Goal: Information Seeking & Learning: Learn about a topic

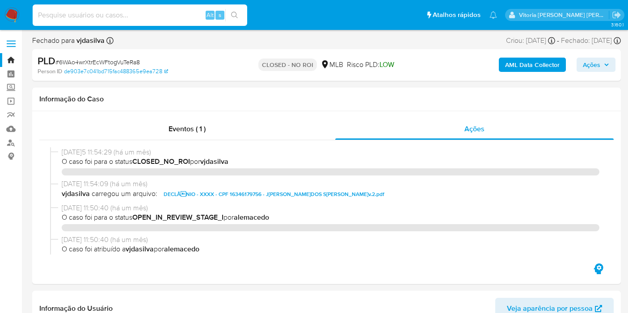
select select "10"
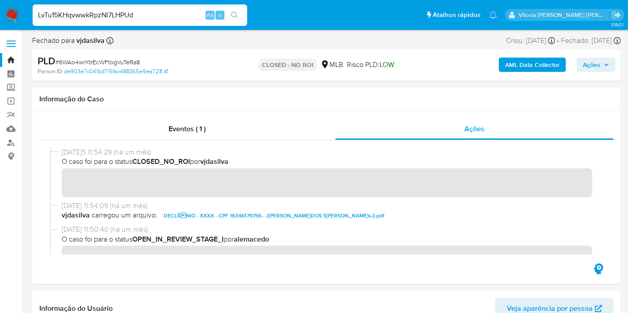
type input "LvTu15KHqvwwkRpzNl7LHPUd"
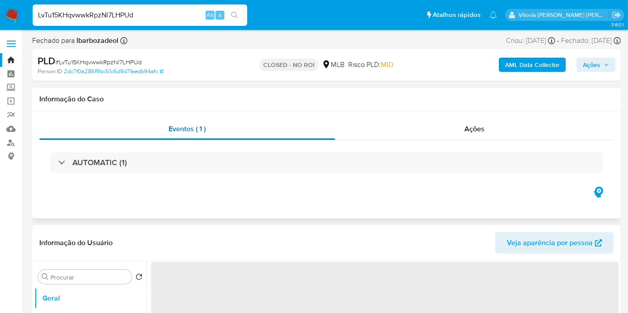
select select "10"
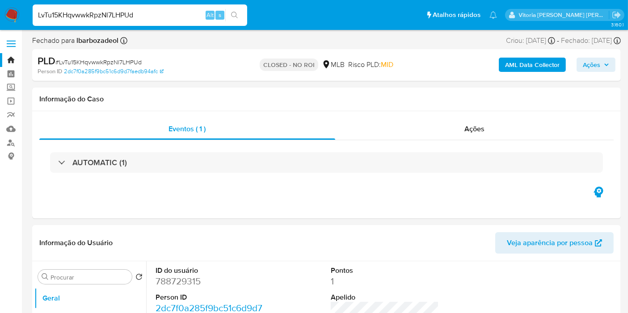
click at [154, 17] on input "LvTu15KHqvwwkRpzNl7LHPUd" at bounding box center [140, 15] width 215 height 12
paste input "vIhBcJFFTaKFzAbYndVJH23X"
type input "vIhBcJFFTaKFzAbYndVJH23X"
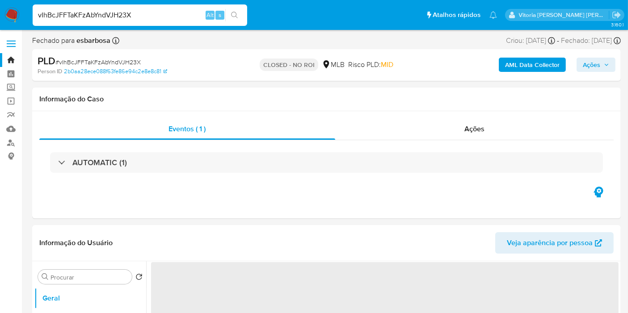
select select "10"
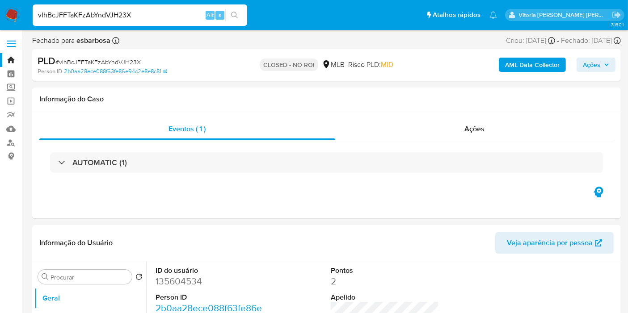
click at [172, 16] on input "vIhBcJFFTaKFzAbYndVJH23X" at bounding box center [140, 15] width 215 height 12
paste input "ONt6jqRdxWhTdZSR0yQBXd3I"
type input "ONt6jqRdxWhTdZSR0yQBXd3I"
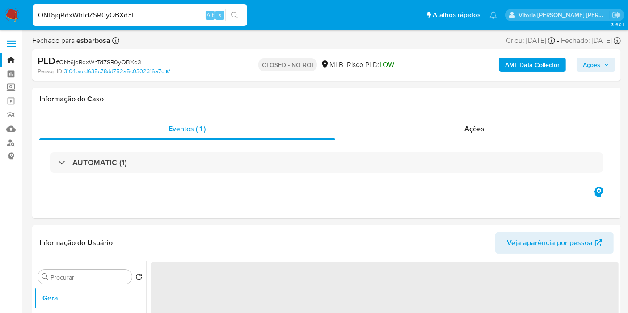
select select "10"
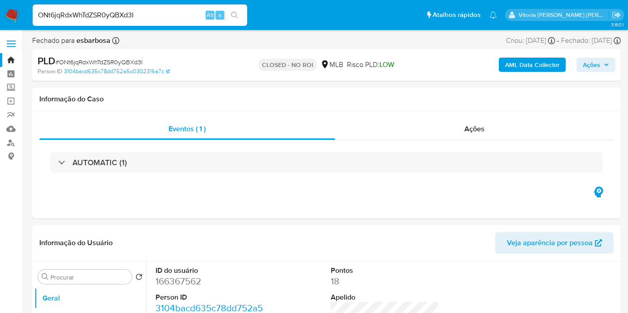
click at [109, 16] on input "ONt6jqRdxWhTdZSR0yQBXd3I" at bounding box center [140, 15] width 215 height 12
paste input "idgj5pK0WVTOQbMW8ZdkpbWY"
type input "idgj5pK0WVTOQbMW8ZdkpbWY"
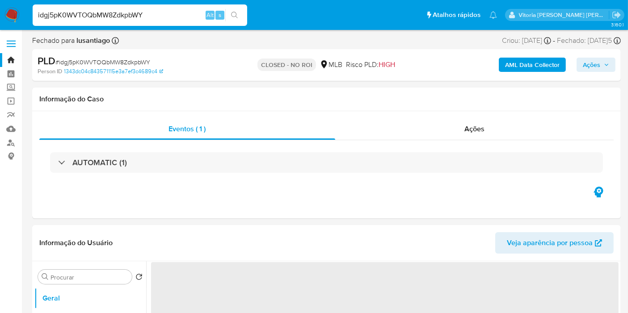
select select "10"
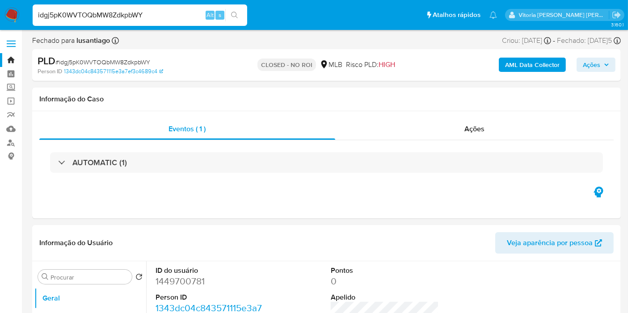
click at [127, 23] on div "idgj5pK0WVTOQbMW8ZdkpbWY Alt s" at bounding box center [140, 14] width 215 height 21
click at [130, 16] on input "idgj5pK0WVTOQbMW8ZdkpbWY" at bounding box center [140, 15] width 215 height 12
paste input "tWwPVpKHq9FmbnolpUpCruKL"
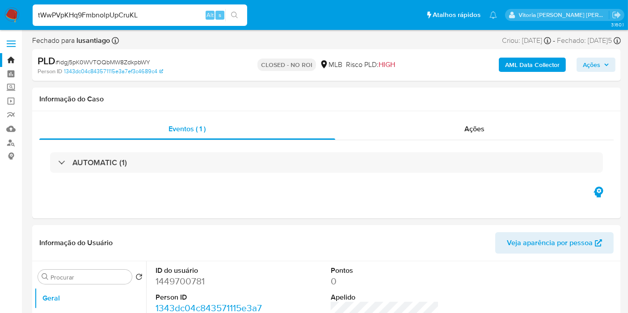
type input "tWwPVpKHq9FmbnolpUpCruKL"
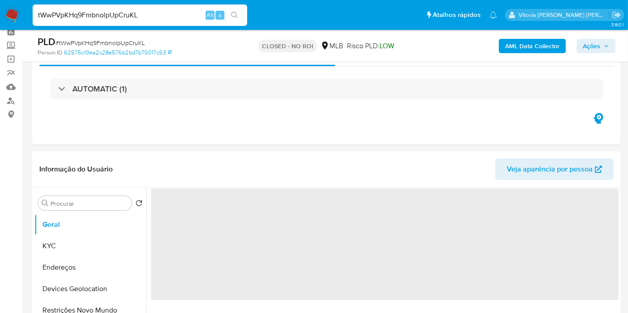
scroll to position [99, 0]
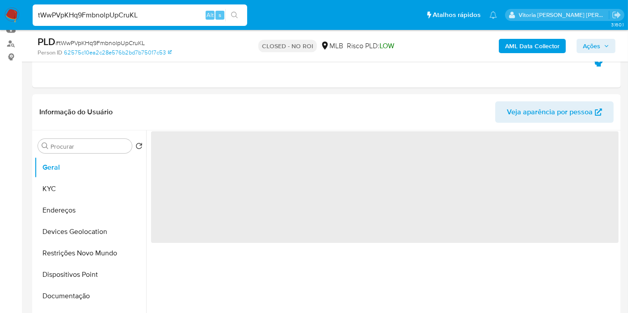
select select "10"
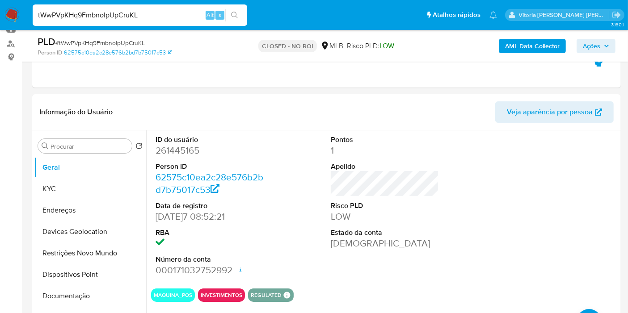
drag, startPoint x: 101, startPoint y: 25, endPoint x: 103, endPoint y: 16, distance: 9.3
click at [101, 24] on div "tWwPVpKHq9FmbnolpUpCruKL Alt s" at bounding box center [140, 15] width 215 height 25
click at [103, 16] on input "tWwPVpKHq9FmbnolpUpCruKL" at bounding box center [140, 15] width 215 height 12
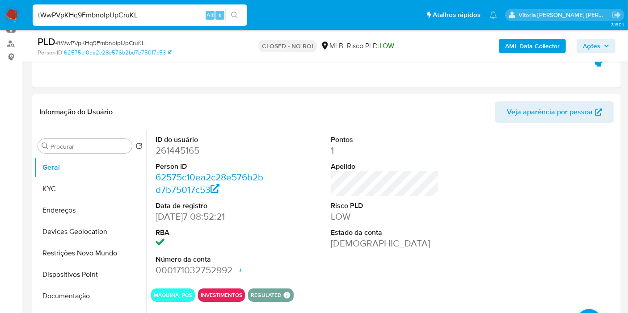
paste input "oict5l6JYxEpknDoTfvOFAfC"
type input "oict5l6JYxEpknDoTfvOFAfC"
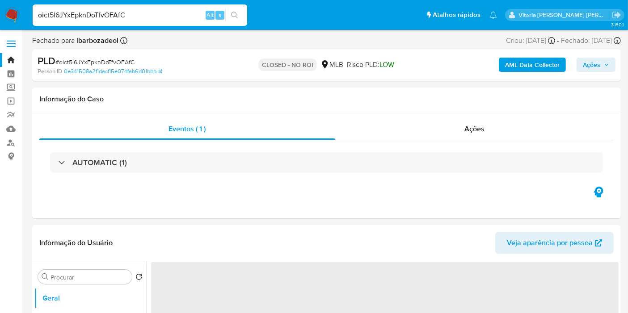
select select "10"
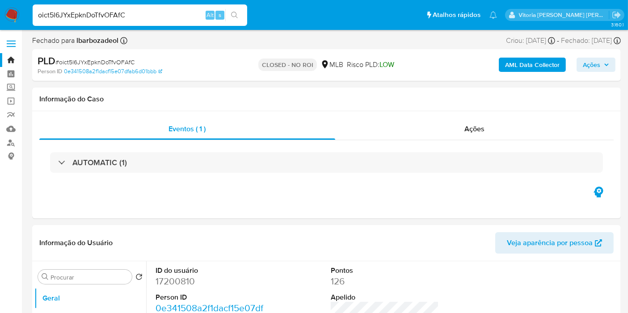
click at [117, 16] on input "oict5l6JYxEpknDoTfvOFAfC" at bounding box center [140, 15] width 215 height 12
paste input "alTJyH0Jb9WEMYPY2O2sM2sq"
type input "alTJyH0Jb9WEMYPY2O2sM2sq"
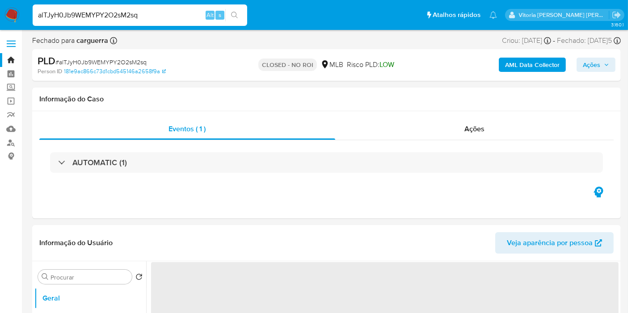
select select "10"
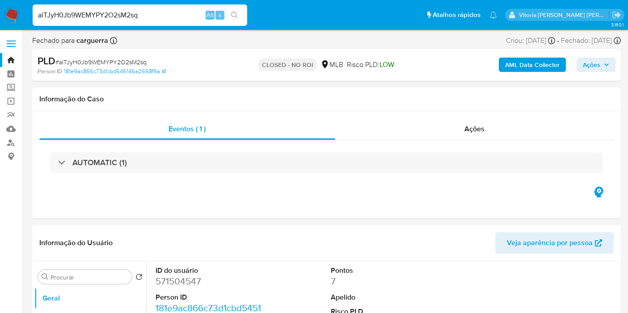
select select "10"
click at [116, 19] on input "alTJyH0Jb9WEMYPY2O2sM2sq" at bounding box center [140, 15] width 215 height 12
type input "6NqX4JxCcTBTqEUE4xVKqo6L"
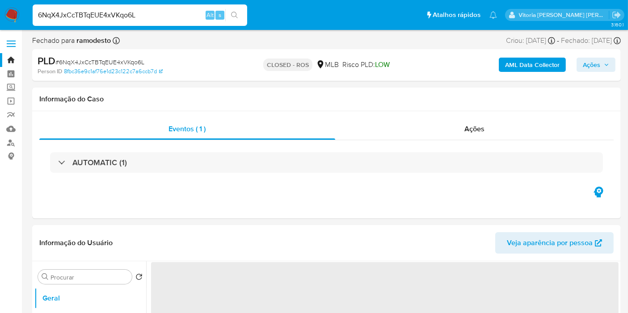
select select "10"
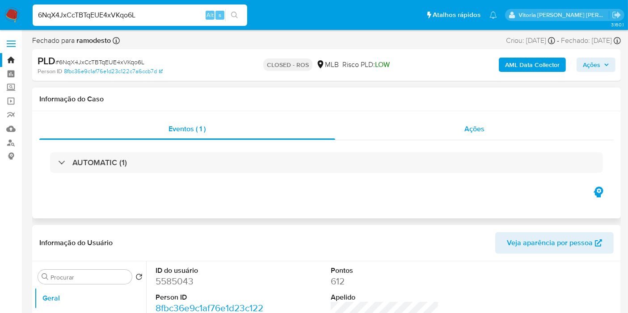
click at [471, 133] on span "Ações" at bounding box center [474, 129] width 20 height 10
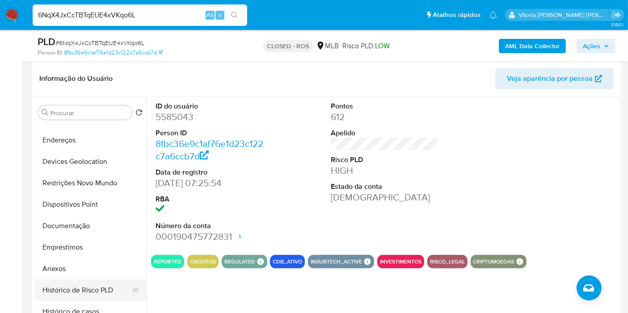
scroll to position [99, 0]
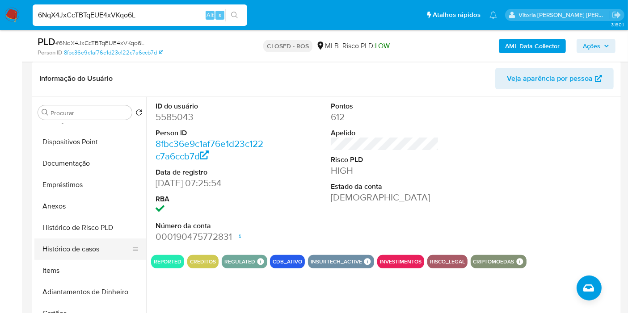
click at [86, 249] on button "Histórico de casos" at bounding box center [86, 249] width 105 height 21
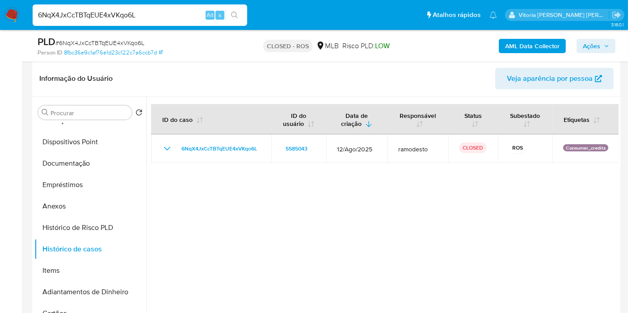
click at [169, 22] on div "6NqX4JxCcTBTqEUE4xVKqo6L Alt s" at bounding box center [140, 14] width 215 height 21
click at [167, 21] on div "6NqX4JxCcTBTqEUE4xVKqo6L Alt s" at bounding box center [140, 14] width 215 height 21
click at [167, 14] on input "6NqX4JxCcTBTqEUE4xVKqo6L" at bounding box center [140, 15] width 215 height 12
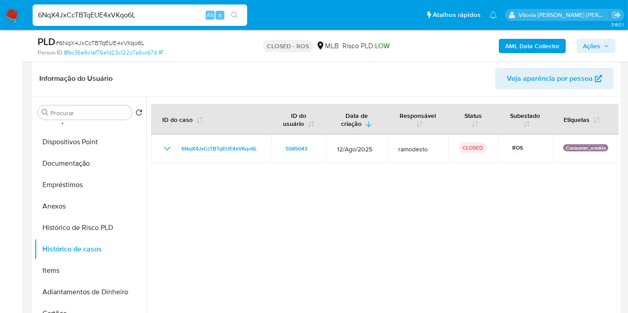
paste input "faij0TmDd9jSYFNcn1Ca8obo"
type input "faij0TmDd9jSYFNcn1Ca8obo"
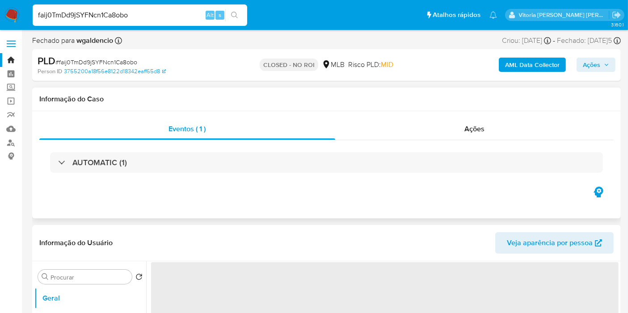
select select "10"
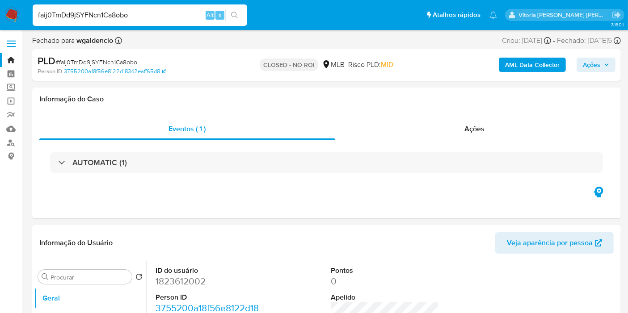
click at [114, 25] on div "faij0TmDd9jSYFNcn1Ca8obo Alt s" at bounding box center [140, 14] width 215 height 21
click at [114, 16] on input "faij0TmDd9jSYFNcn1Ca8obo" at bounding box center [140, 15] width 215 height 12
paste input "doI4VzOtCMMNx4Gu3lnVCTDg"
type input "doI4VzOtCMMNx4Gu3lnVCTDg"
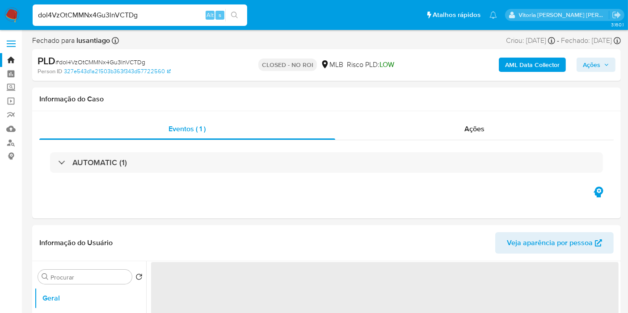
select select "10"
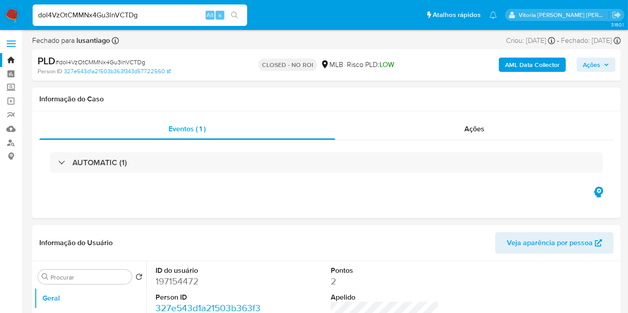
click at [144, 21] on div "doI4VzOtCMMNx4Gu3lnVCTDg Alt s" at bounding box center [140, 14] width 215 height 21
click at [148, 17] on input "doI4VzOtCMMNx4Gu3lnVCTDg" at bounding box center [140, 15] width 215 height 12
paste input "JcxM4Mxiqm9scwCOGREdEMja"
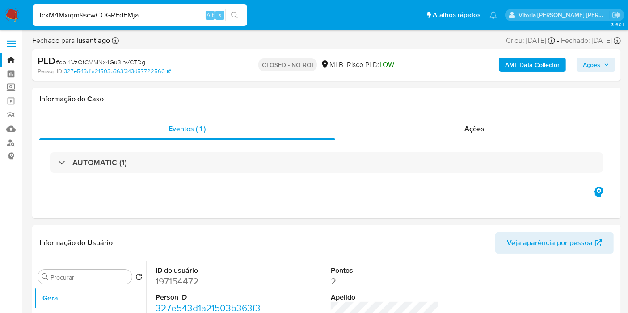
type input "JcxM4Mxiqm9scwCOGREdEMja"
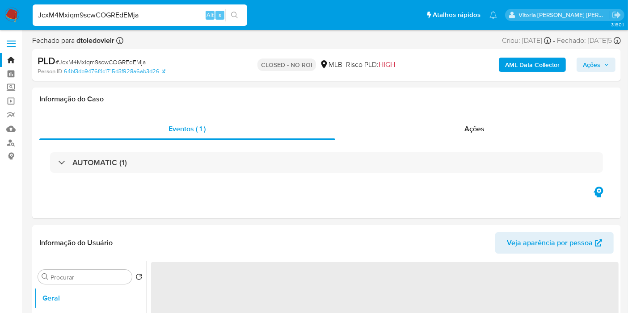
select select "10"
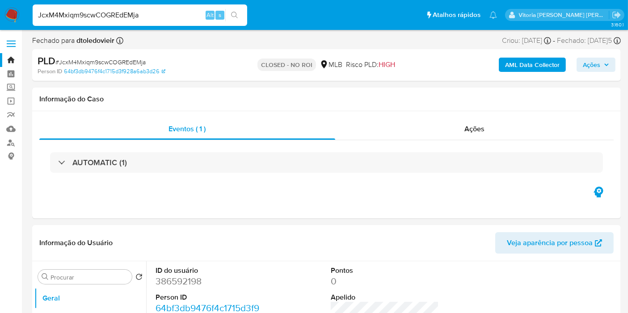
click at [117, 11] on input "JcxM4Mxiqm9scwCOGREdEMja" at bounding box center [140, 15] width 215 height 12
click at [117, 10] on input "JcxM4Mxiqm9scwCOGREdEMja" at bounding box center [140, 15] width 215 height 12
click at [118, 10] on input "JcxM4Mxiqm9scwCOGREdEMja" at bounding box center [140, 15] width 215 height 12
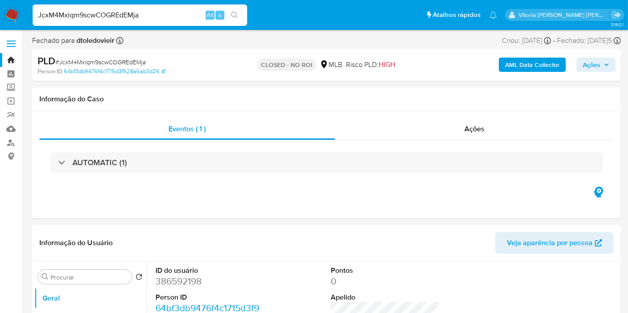
paste input "gz19hnlWal0odtZDuDOEIB0y"
type input "gz19hnlWal0odtZDuDOEIB0y"
select select "10"
click at [126, 18] on input "gz19hnlWal0odtZDuDOEIB0y" at bounding box center [140, 15] width 215 height 12
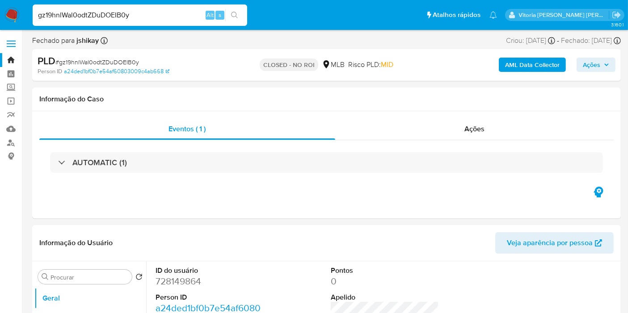
paste input "CBLLaSPm9bJ6xXEsaTdhAvW3"
type input "CBLLaSPm9bJ6xXEsaTdhAvW3"
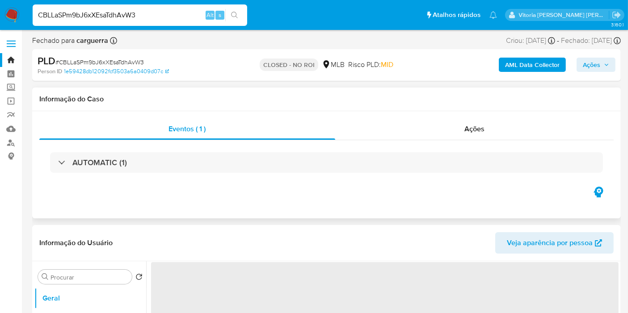
select select "10"
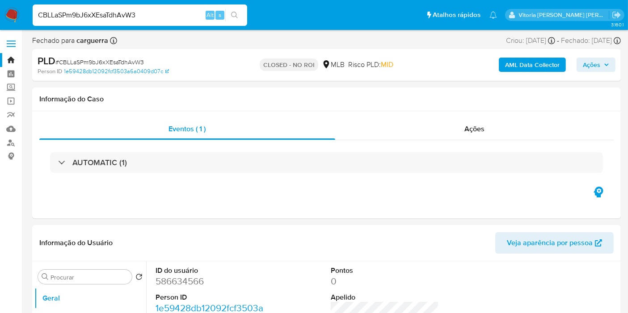
click at [103, 19] on input "CBLLaSPm9bJ6xXEsaTdhAvW3" at bounding box center [140, 15] width 215 height 12
paste input "YEui09LWxVutjFkDwbAVOQ9C"
type input "YEui09LWxVutjFkDwbAVOQ9C"
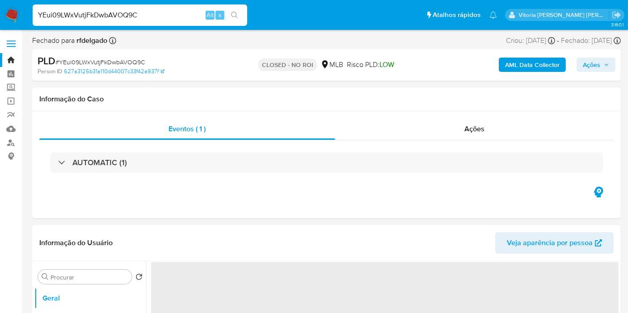
select select "10"
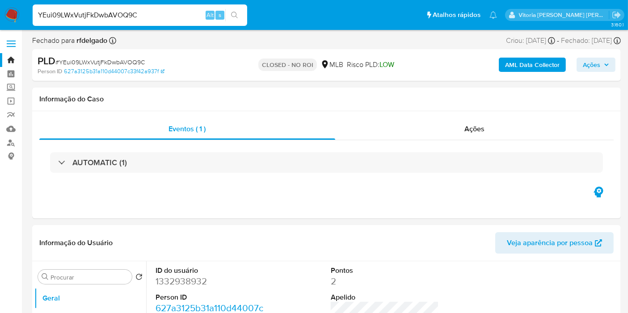
click at [97, 16] on input "YEui09LWxVutjFkDwbAVOQ9C" at bounding box center [140, 15] width 215 height 12
paste input "1AKigY17ZsCaIobk7VlsNRIK"
type input "1AKigY17ZsCaIobk7VlsNRIK"
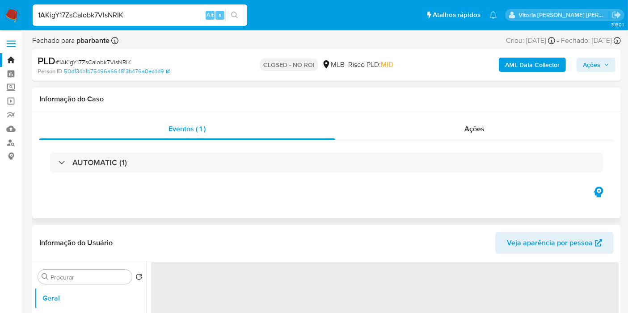
select select "10"
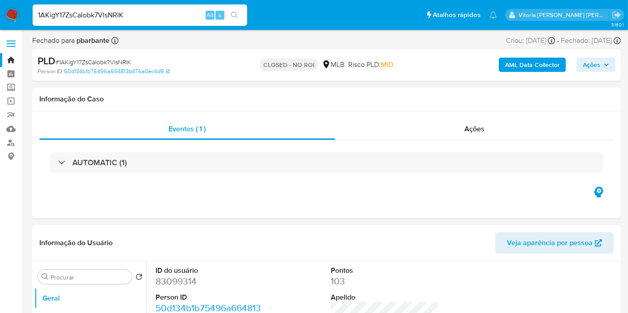
click at [76, 20] on input "1AKigY17ZsCaIobk7VlsNRIK" at bounding box center [140, 15] width 215 height 12
paste input "0pe9Bw3g4PCRFglzcgNfTVvG"
type input "0pe9Bw3g4PCRFglzcgNfTVvG"
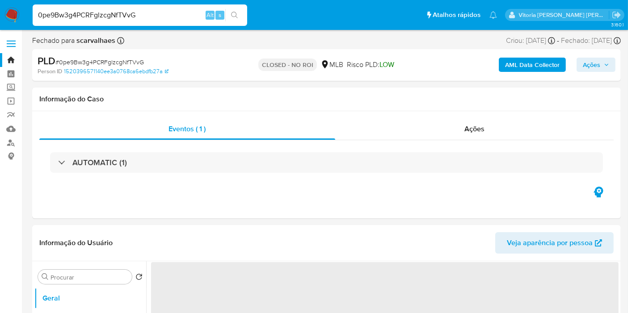
select select "10"
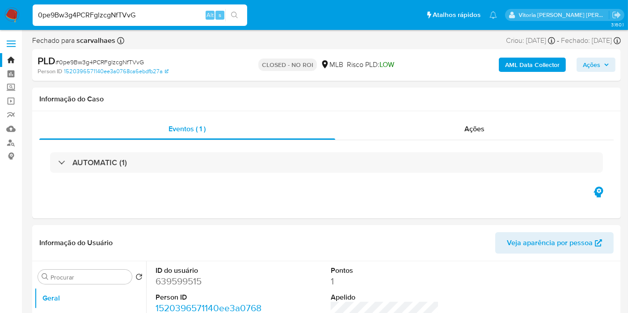
click at [113, 9] on input "0pe9Bw3g4PCRFglzcgNfTVvG" at bounding box center [140, 15] width 215 height 12
paste input "EM6xlyavkMtJ80Fq21xI46Hy"
type input "EM6xlyavkMtJ80Fq21xI46Hy"
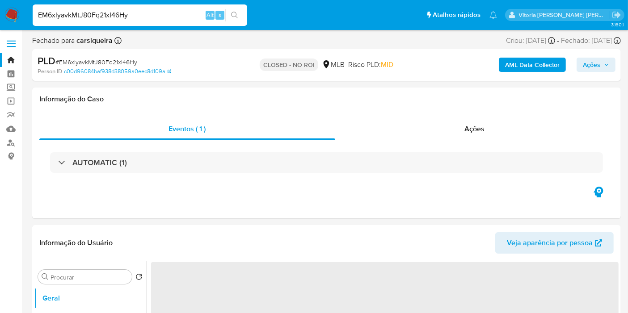
select select "10"
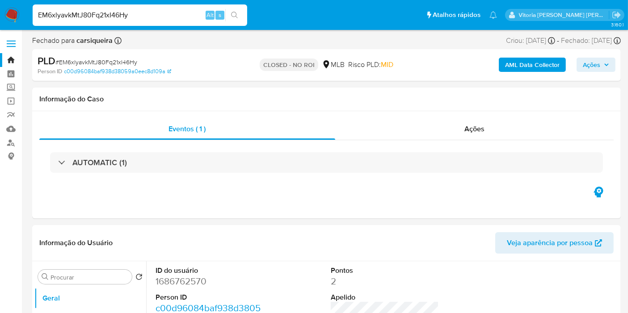
click at [79, 10] on input "EM6xlyavkMtJ80Fq21xI46Hy" at bounding box center [140, 15] width 215 height 12
paste input "jjMtsqgf3wWAK0EU1D2OGiWg"
type input "jjMtsqgf3wWAK0EU1D2OGiWg"
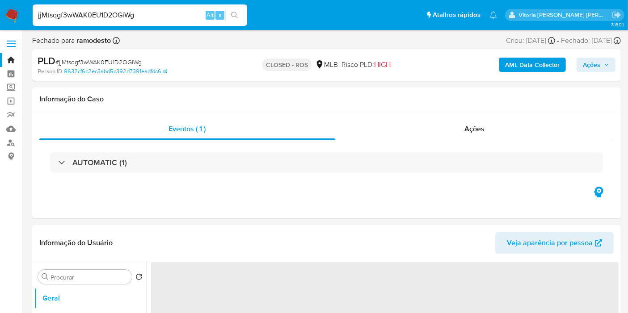
select select "10"
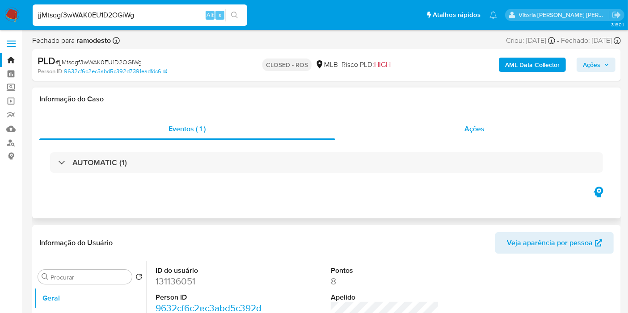
click at [471, 132] on span "Ações" at bounding box center [474, 129] width 20 height 10
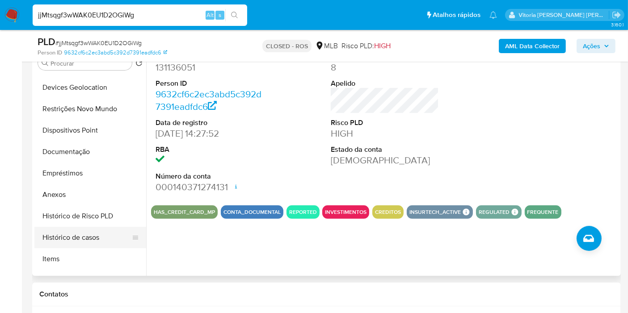
scroll to position [99, 0]
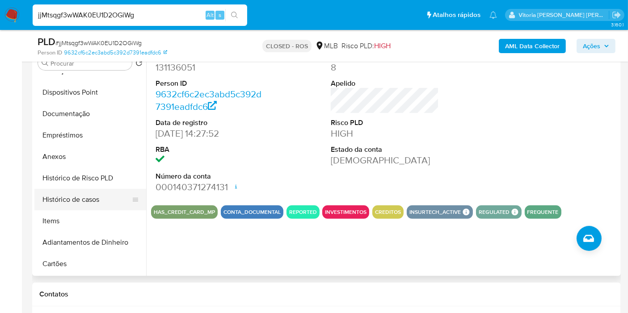
click at [81, 205] on button "Histórico de casos" at bounding box center [86, 199] width 105 height 21
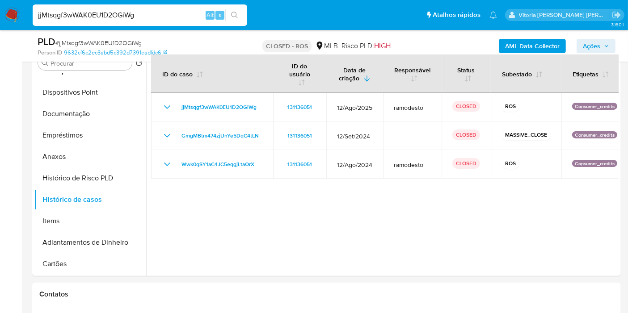
click at [114, 12] on input "jjMtsqgf3wWAK0EU1D2OGiWg" at bounding box center [140, 15] width 215 height 12
paste input "bGu5YBq0ScRu9KDsOV5KqX5u"
type input "bGu5YBq0ScRu9KDsOV5KqX5u"
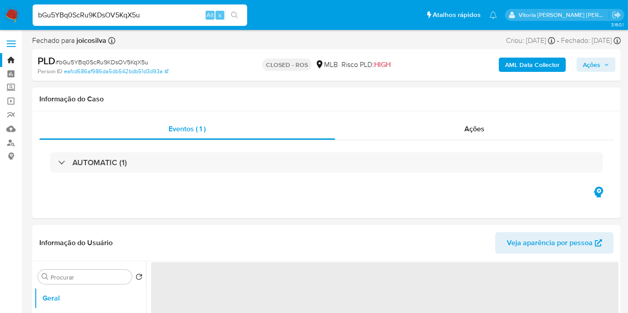
select select "10"
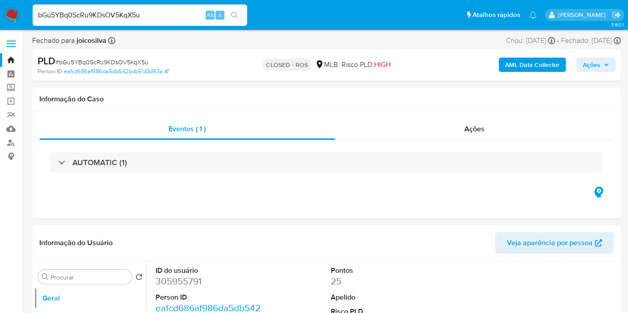
select select "10"
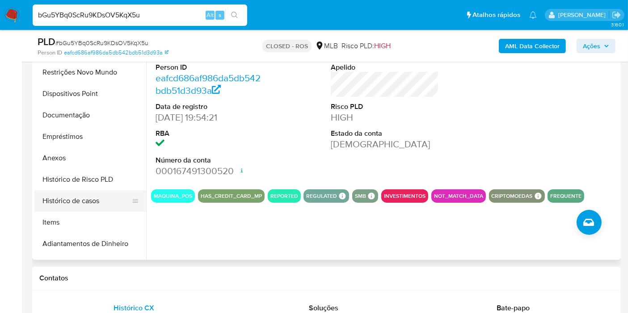
scroll to position [149, 0]
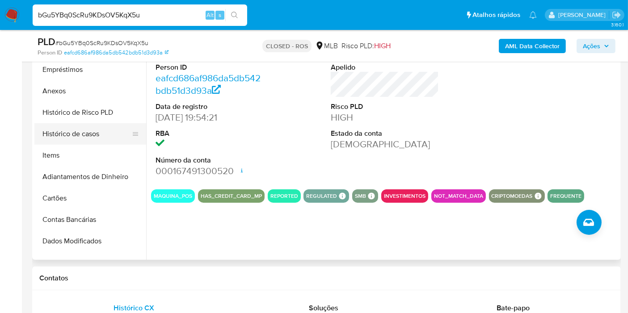
click at [79, 132] on button "Histórico de casos" at bounding box center [86, 133] width 105 height 21
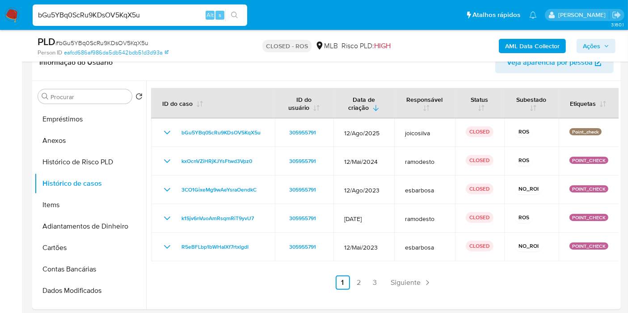
click at [112, 13] on input "bGu5YBq0ScRu9KDsOV5KqX5u" at bounding box center [140, 15] width 215 height 12
paste input "0bbHBQKixV95NnvYII89sqLw"
type input "0bbHBQKixV95NnvYII89sqLw"
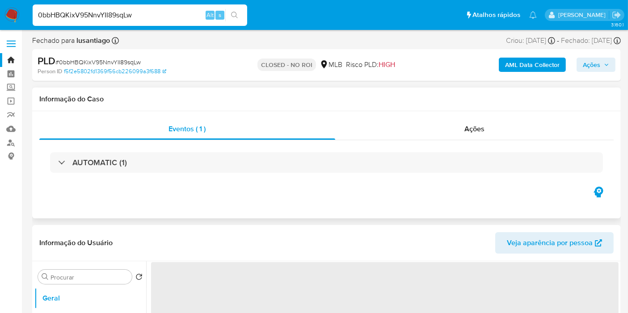
select select "10"
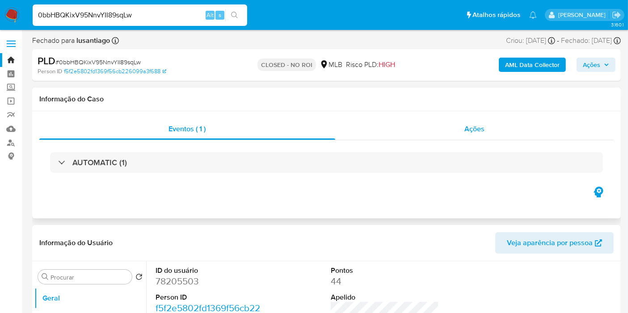
click at [471, 133] on span "Ações" at bounding box center [474, 129] width 20 height 10
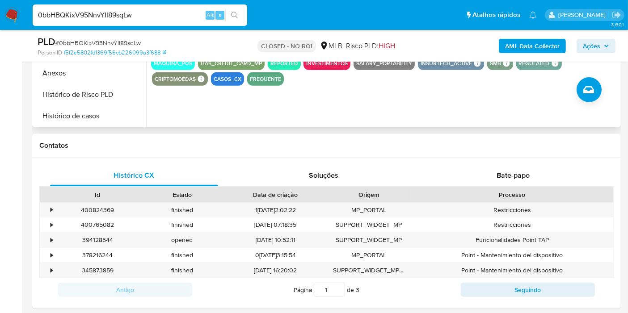
scroll to position [50, 0]
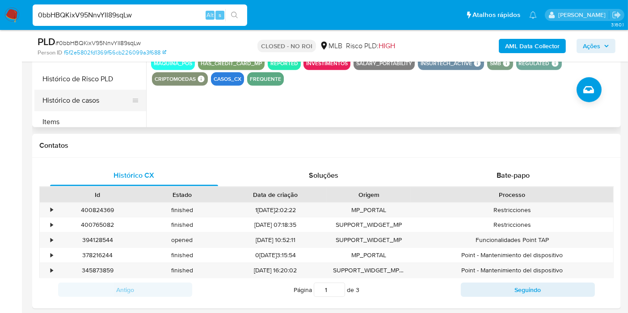
click at [93, 102] on button "Histórico de casos" at bounding box center [86, 100] width 105 height 21
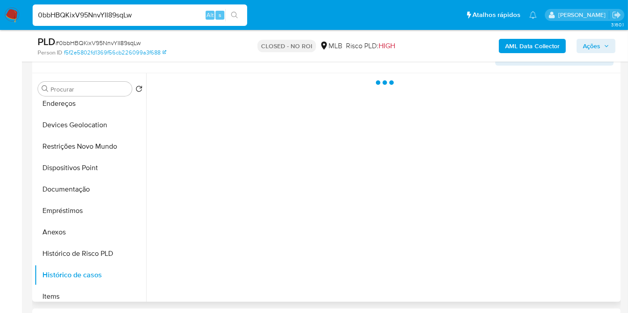
scroll to position [198, 0]
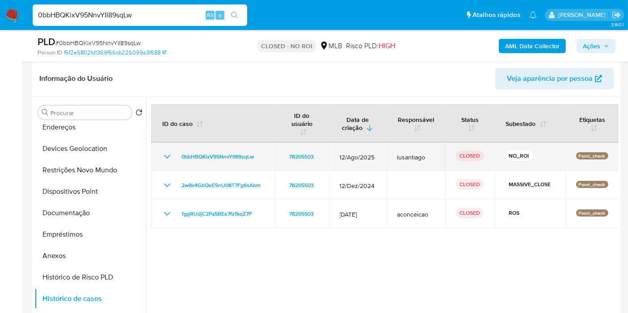
click at [161, 148] on td "0bbHBQKixV95NnvYII89sqLw" at bounding box center [213, 157] width 124 height 29
click at [166, 152] on icon "Mostrar/Ocultar" at bounding box center [167, 157] width 11 height 11
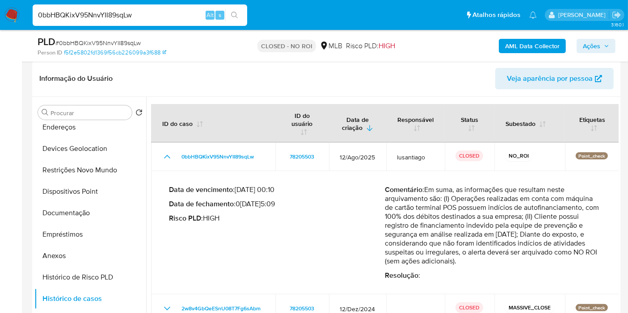
click at [91, 17] on input "0bbHBQKixV95NnvYII89sqLw" at bounding box center [140, 15] width 215 height 12
paste input "JcxM4Mxiqm9scwCOGREdEMja"
type input "JcxM4Mxiqm9scwCOGREdEMja"
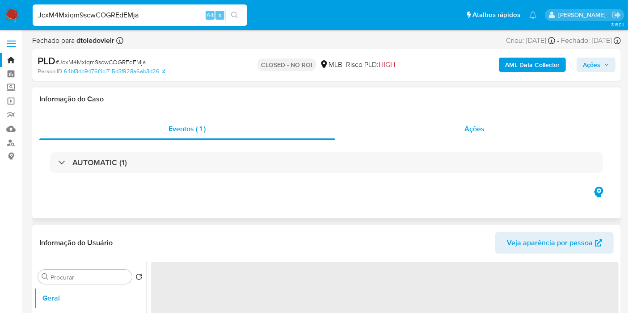
click at [483, 120] on div "Ações" at bounding box center [474, 128] width 279 height 21
select select "10"
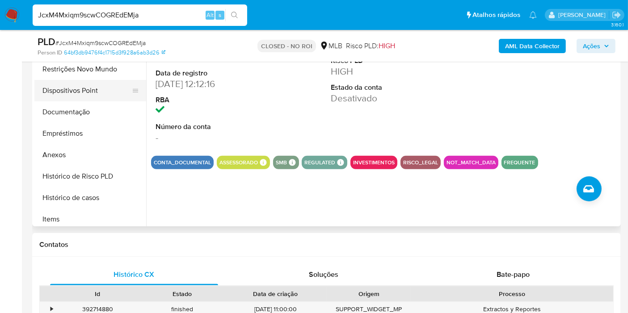
scroll to position [99, 0]
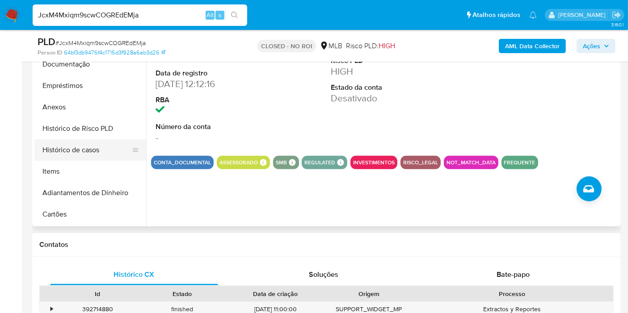
click at [80, 152] on button "Histórico de casos" at bounding box center [86, 149] width 105 height 21
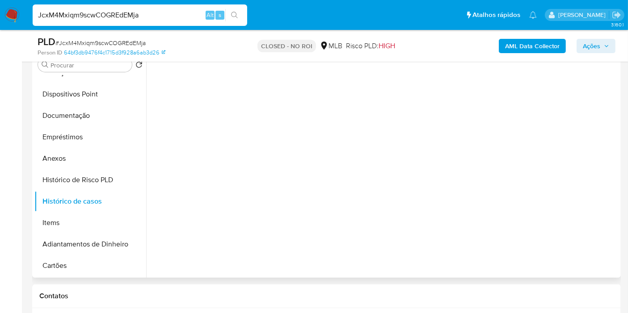
scroll to position [198, 0]
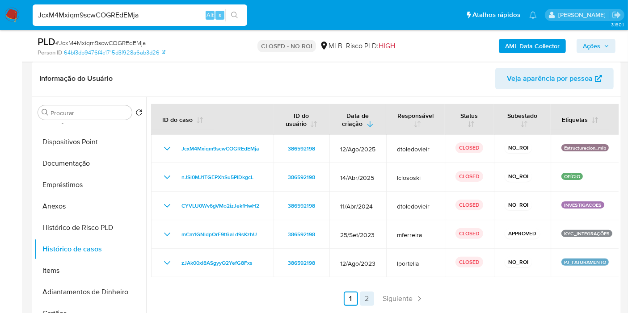
click at [365, 299] on link "2" at bounding box center [367, 299] width 14 height 14
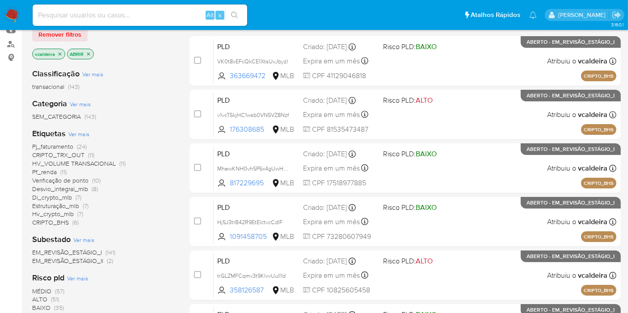
scroll to position [99, 0]
click at [61, 196] on font "Di_crypto_mlb" at bounding box center [52, 197] width 40 height 9
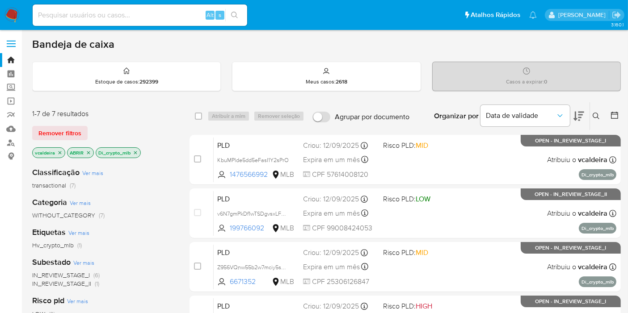
click at [136, 153] on icon "fechar filtro" at bounding box center [135, 152] width 5 height 5
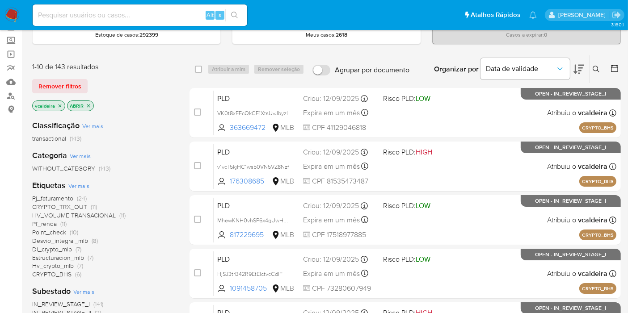
scroll to position [149, 0]
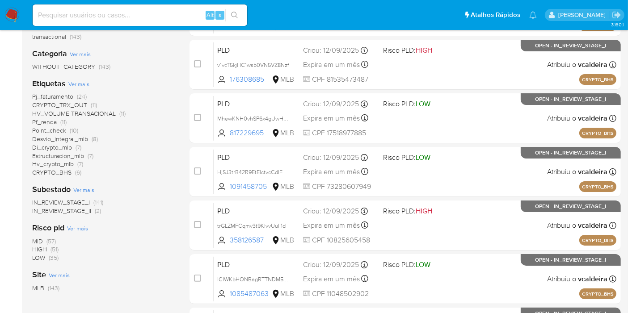
click at [78, 115] on span "HV_VOLUME TRANSACIONAL" at bounding box center [74, 113] width 84 height 9
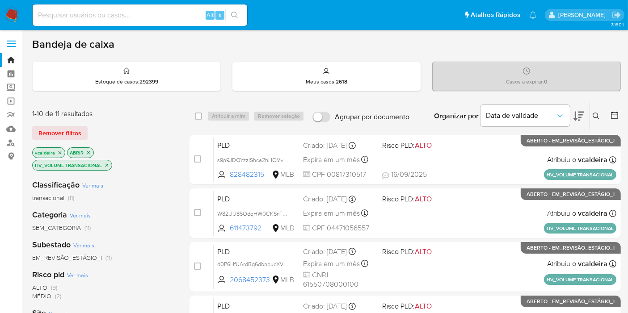
click at [363, 118] on font "Agrupar por documento" at bounding box center [372, 117] width 75 height 10
click at [330, 118] on input "Agrupar por documento" at bounding box center [321, 117] width 18 height 11
checkbox input "true"
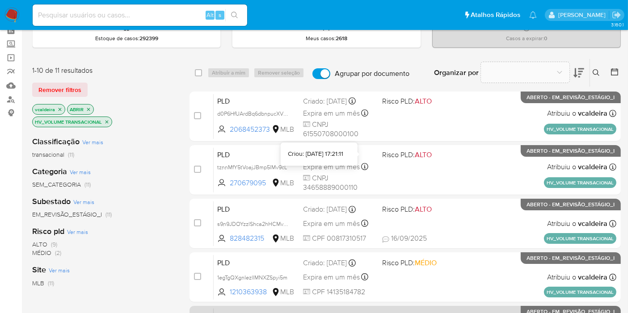
scroll to position [149, 0]
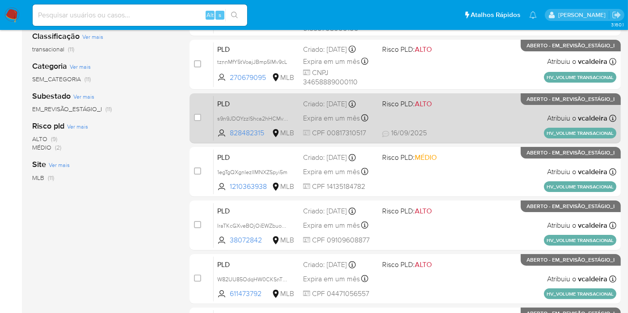
click at [528, 103] on p "ABERTO - EM_REVISÃO_ESTÁGIO_I" at bounding box center [571, 99] width 100 height 12
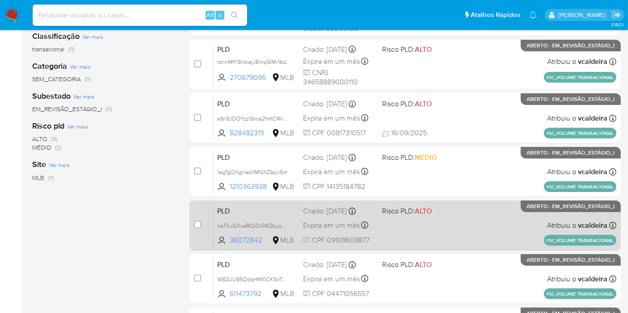
click at [551, 210] on p "ABERTO - EM_REVISÃO_ESTÁGIO_I" at bounding box center [571, 207] width 100 height 12
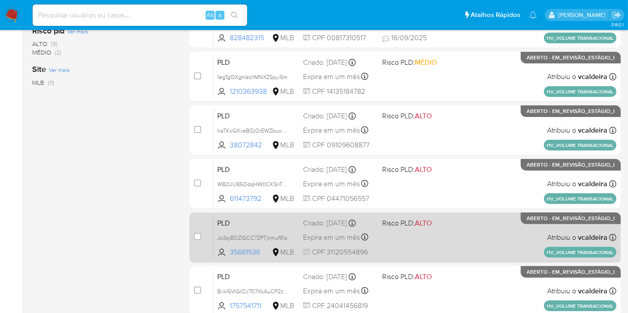
scroll to position [248, 0]
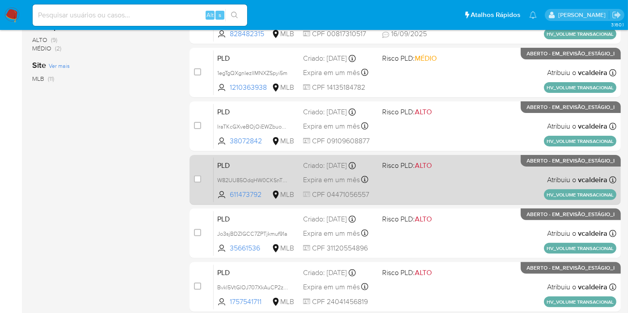
click at [546, 173] on div "PLD W82UU85OdqHW0CKSnT9h6o3E 611473792 MLB Risco PLD: ALTO Criado: [DATE] Criad…" at bounding box center [415, 179] width 403 height 45
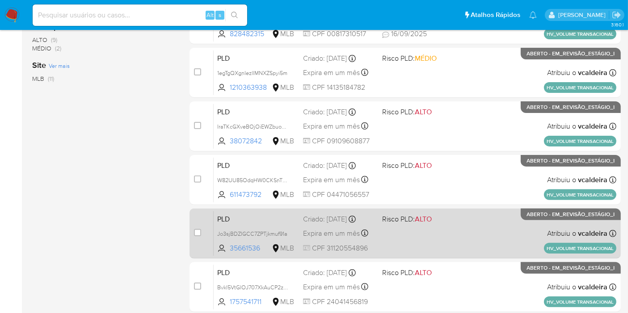
click at [507, 221] on div "PLD Jo3sjBDZIGCC7ZPTjkmuf91a 35661536 MLB Risco PLD: ALTO Criado: 12/09/2025 Cr…" at bounding box center [415, 233] width 403 height 45
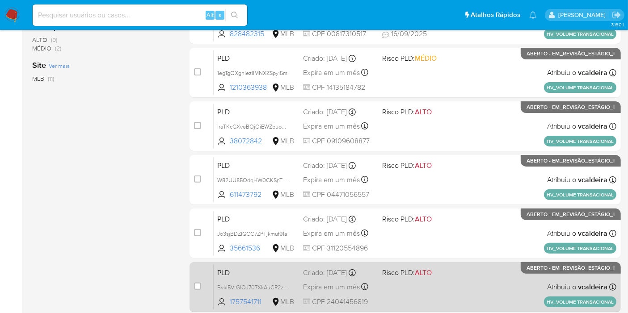
click at [565, 275] on div "PLD Bvkl5VtGlOJ707XkAuCP2zy4 1757541711 MLB Risco PLD: ALTO Criado: 12/09/2025 …" at bounding box center [415, 287] width 403 height 45
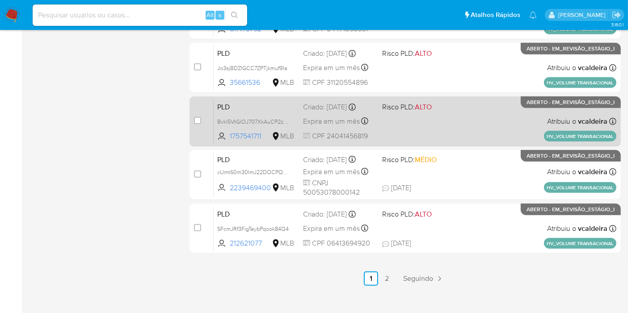
scroll to position [423, 0]
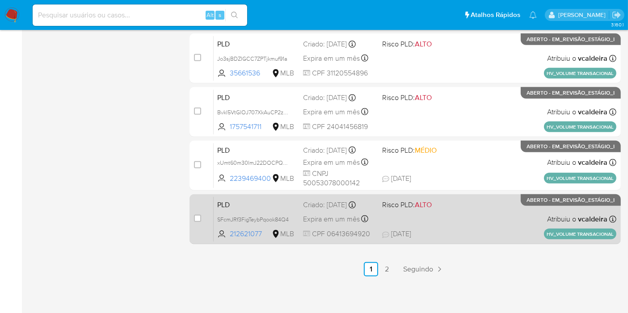
click at [540, 200] on font "ABERTO - EM_REVISÃO_ESTÁGIO_I" at bounding box center [571, 200] width 88 height 8
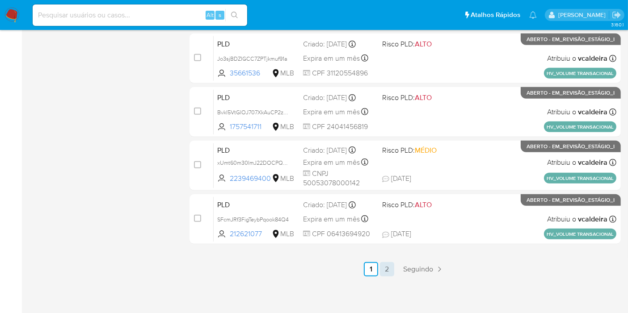
click at [393, 267] on link "2" at bounding box center [387, 269] width 14 height 14
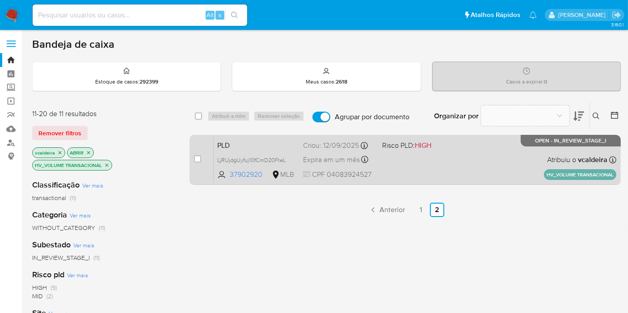
click at [526, 152] on div "PLD LjRUjdgUyfuj10fCmD20FteL 37902920 MLB Risco PLD: HIGH Criou: 12/09/2025 Cri…" at bounding box center [415, 159] width 403 height 45
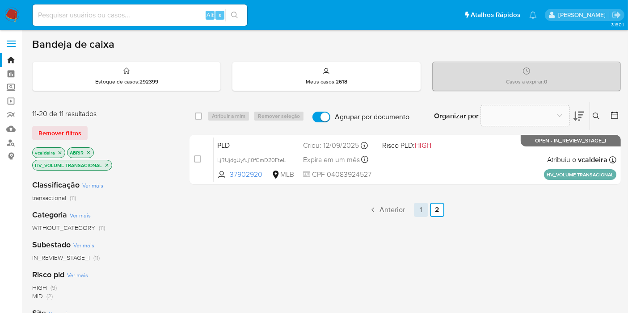
click at [419, 211] on link "1" at bounding box center [421, 210] width 14 height 14
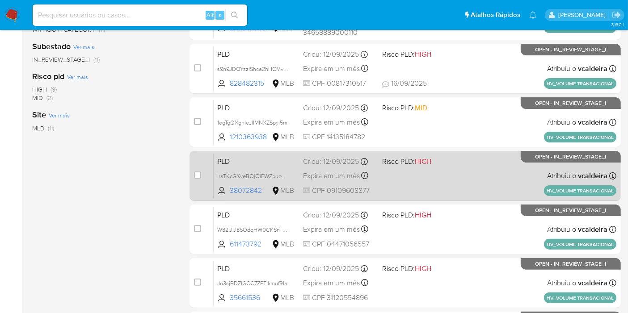
scroll to position [50, 0]
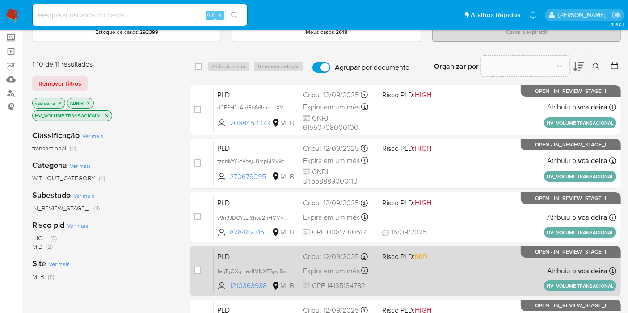
click at [540, 256] on p "OPEN - IN_REVIEW_STAGE_I" at bounding box center [571, 252] width 100 height 12
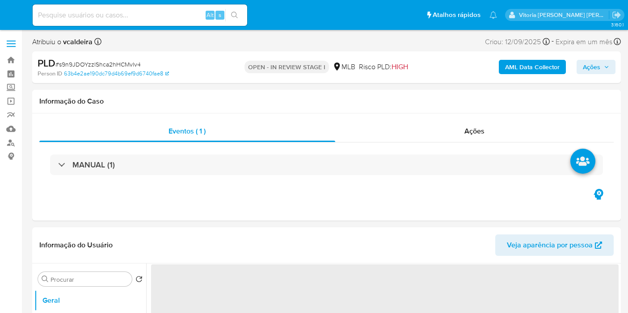
select select "10"
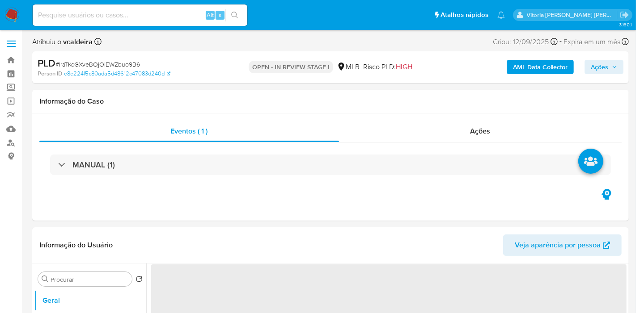
select select "10"
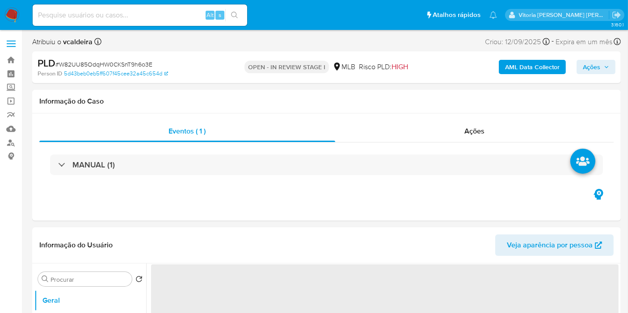
select select "10"
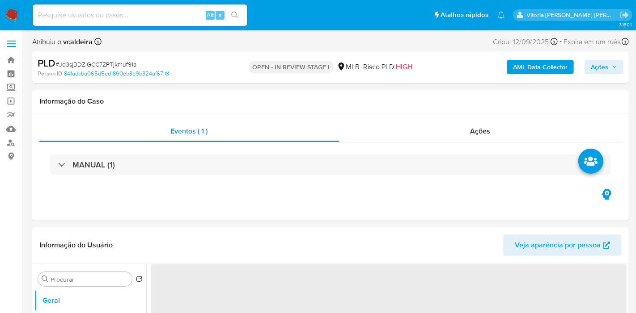
select select "10"
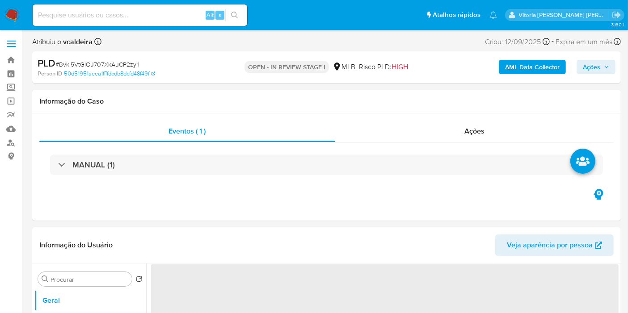
select select "10"
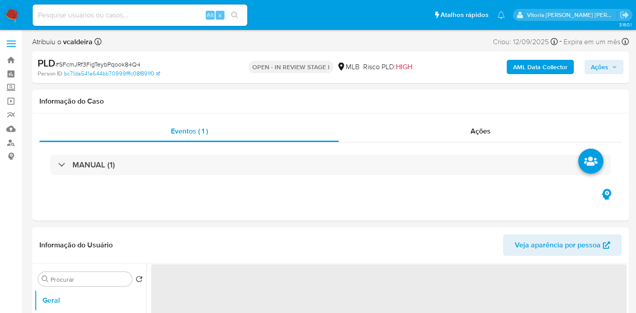
select select "10"
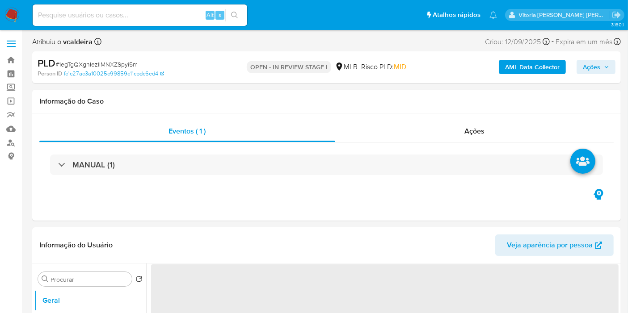
select select "10"
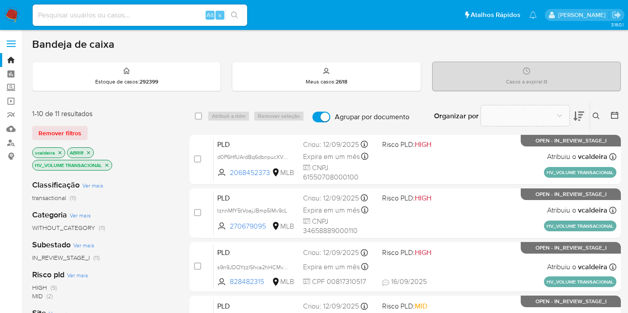
scroll to position [50, 0]
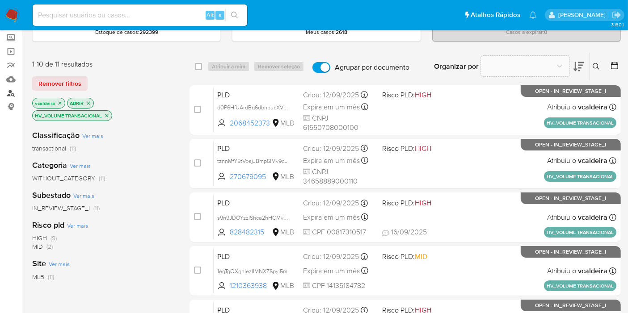
click at [13, 91] on link "Localizador de pessoas" at bounding box center [53, 93] width 106 height 14
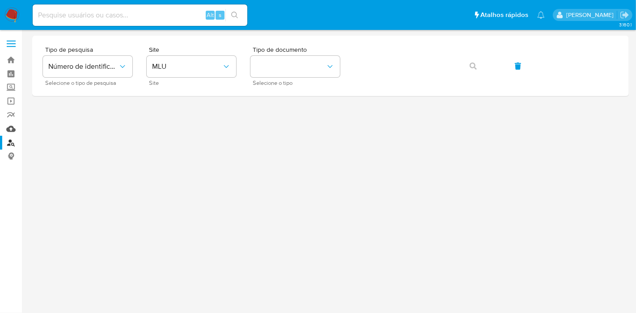
click at [14, 129] on link "Mulan" at bounding box center [53, 129] width 106 height 14
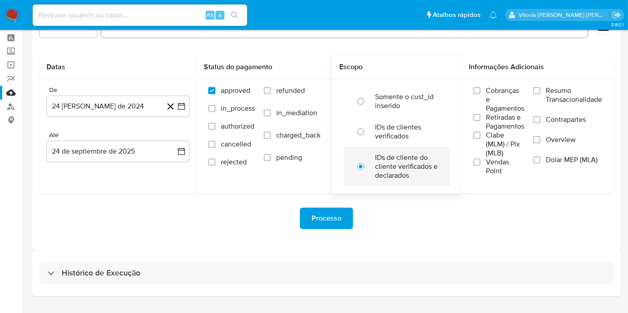
scroll to position [56, 0]
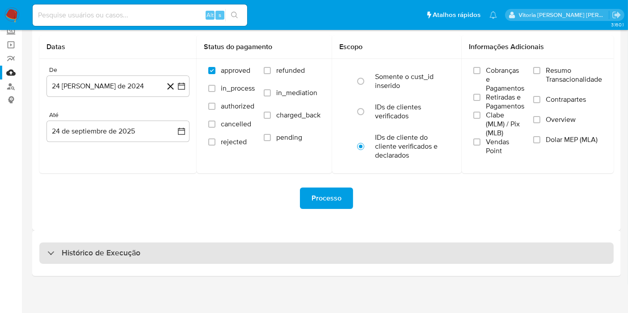
click at [119, 246] on div "Histórico de Execução" at bounding box center [326, 253] width 574 height 21
select select "10"
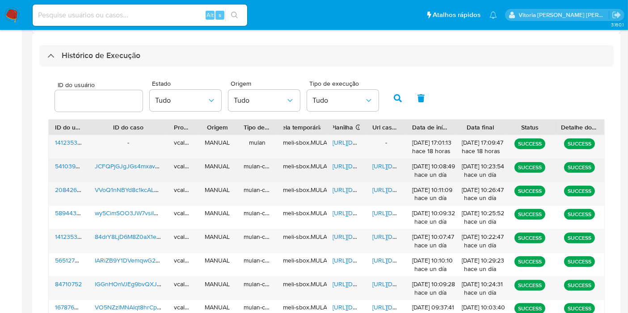
scroll to position [255, 0]
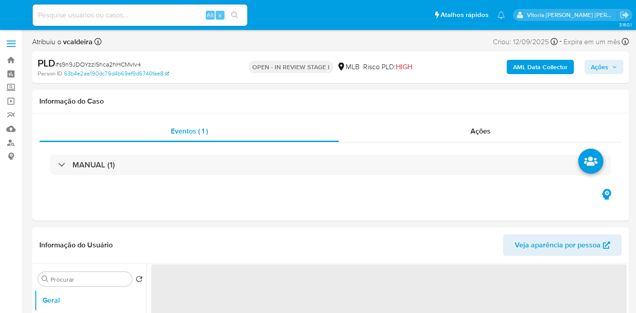
select select "10"
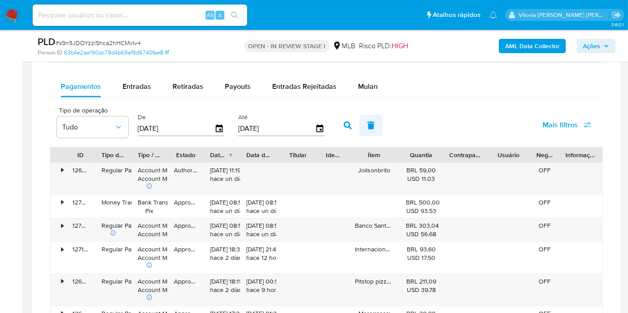
scroll to position [695, 0]
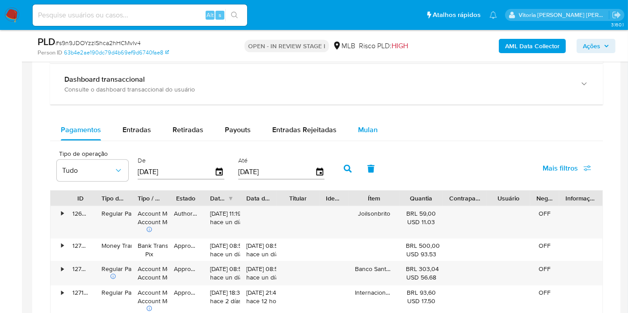
click at [358, 130] on span "Mulan" at bounding box center [368, 130] width 20 height 10
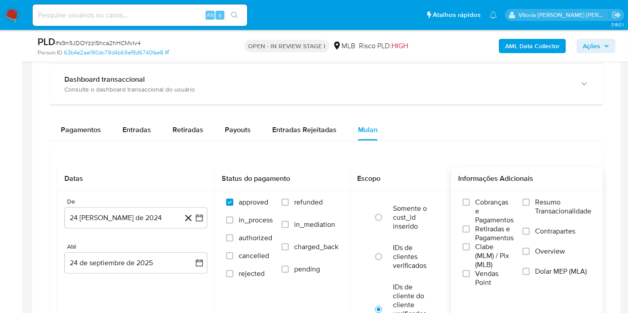
click at [536, 200] on label "Resumo Transacionalidade" at bounding box center [557, 212] width 69 height 29
click at [530, 200] on input "Resumo Transacionalidade" at bounding box center [526, 202] width 7 height 7
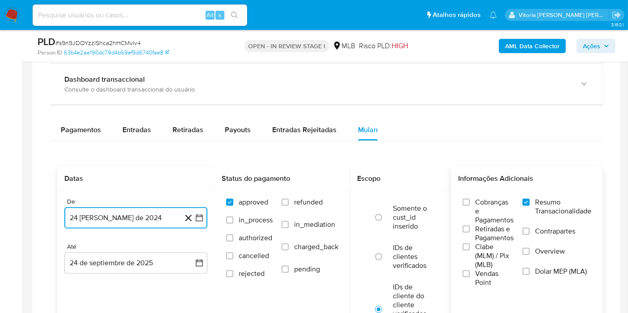
click at [111, 214] on button "24 [PERSON_NAME] de 2024" at bounding box center [135, 217] width 143 height 21
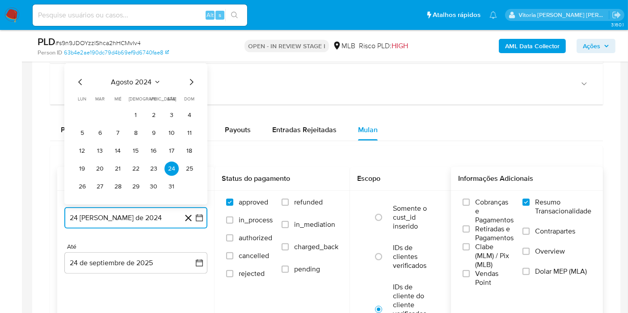
click at [117, 78] on span "agosto 2024" at bounding box center [131, 82] width 41 height 9
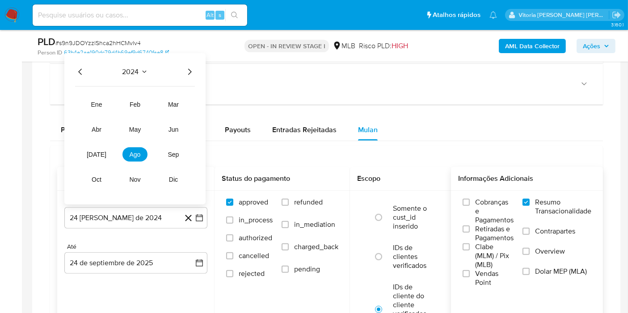
click at [190, 74] on icon "Año siguiente" at bounding box center [189, 72] width 11 height 11
click at [133, 151] on span "ago" at bounding box center [135, 154] width 11 height 7
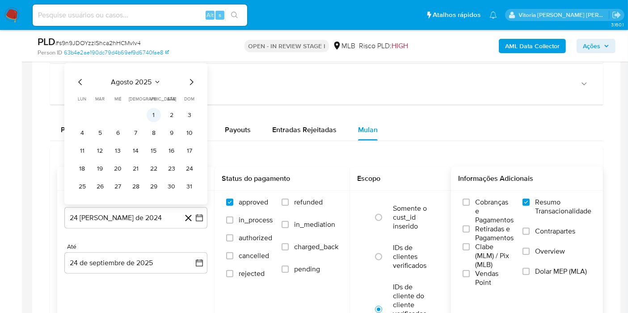
click at [156, 112] on button "1" at bounding box center [154, 115] width 14 height 14
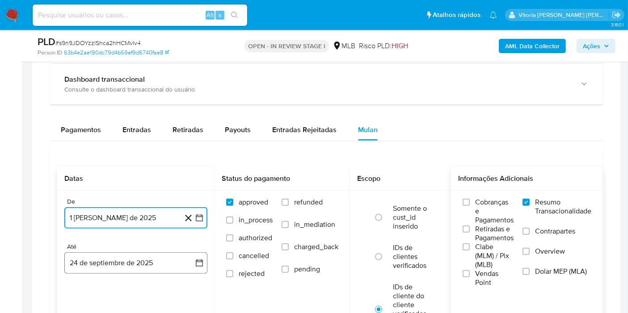
click at [118, 256] on button "24 de septiembre de 2025" at bounding box center [135, 263] width 143 height 21
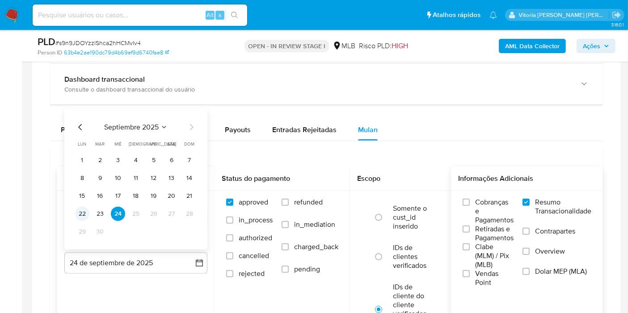
click at [80, 212] on button "22" at bounding box center [82, 214] width 14 height 14
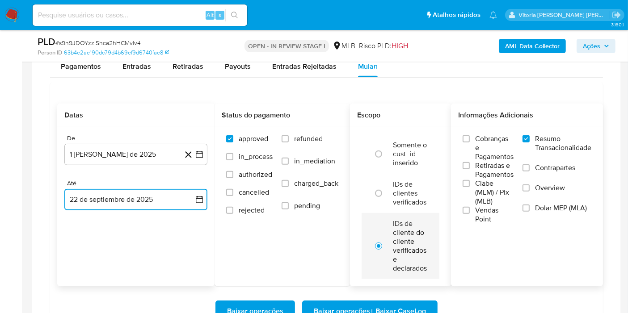
scroll to position [794, 0]
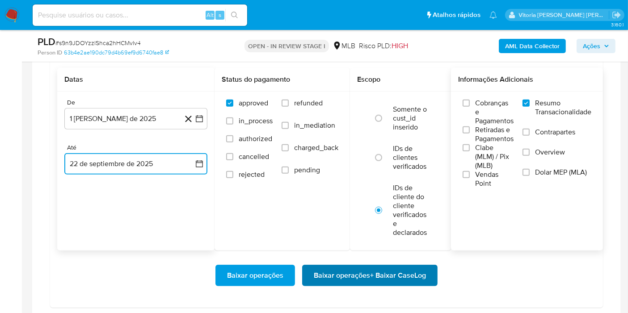
click at [364, 266] on span "Baixar operações + Baixar CaseLog" at bounding box center [370, 276] width 112 height 20
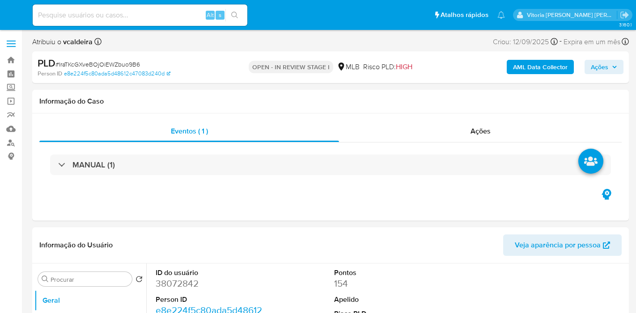
select select "10"
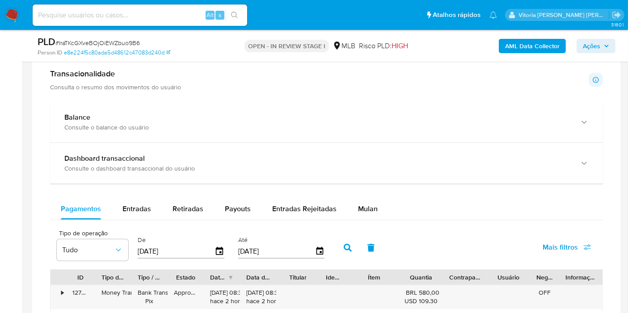
scroll to position [695, 0]
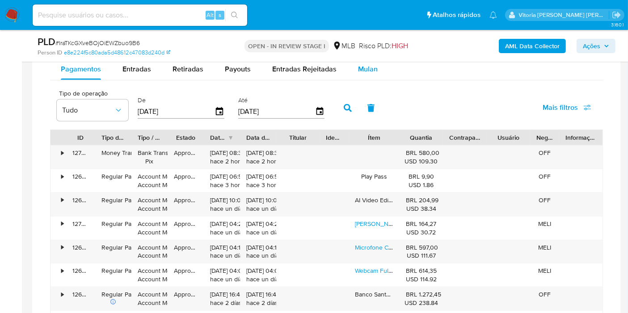
click at [371, 68] on span "Mulan" at bounding box center [368, 69] width 20 height 10
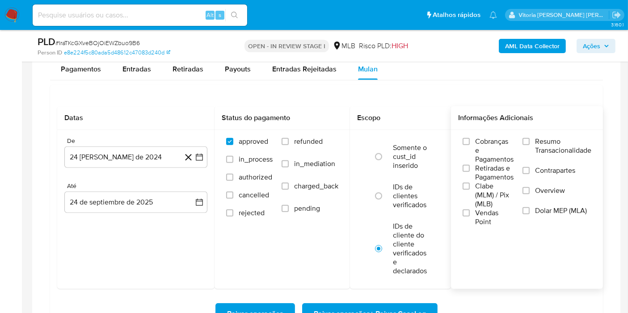
click at [546, 142] on span "Resumo Transacionalidade" at bounding box center [563, 146] width 56 height 18
click at [530, 142] on input "Resumo Transacionalidade" at bounding box center [526, 141] width 7 height 7
click at [111, 155] on button "24 [PERSON_NAME] de 2024" at bounding box center [135, 157] width 143 height 21
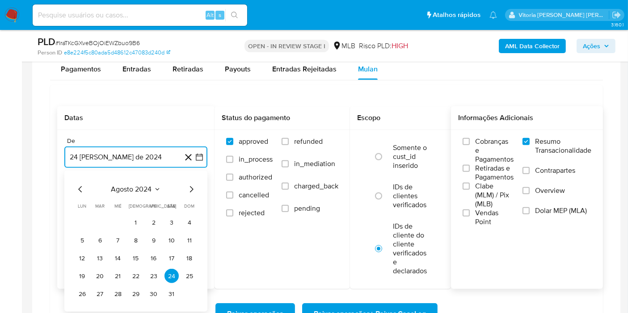
click at [154, 187] on icon "Seleccionar mes y año" at bounding box center [157, 189] width 7 height 7
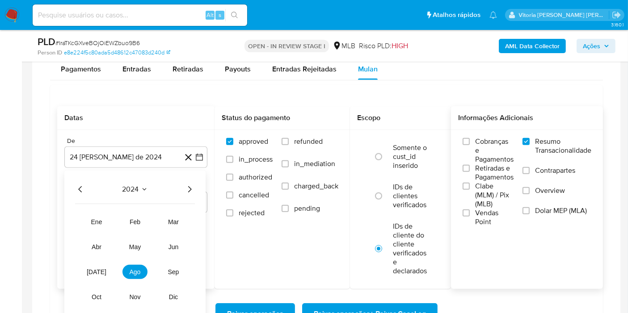
click at [189, 186] on icon "Año siguiente" at bounding box center [190, 189] width 4 height 6
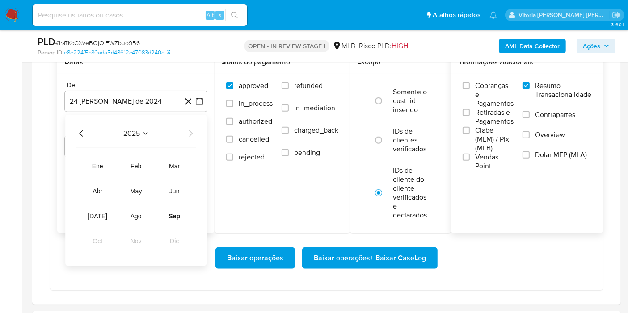
scroll to position [794, 0]
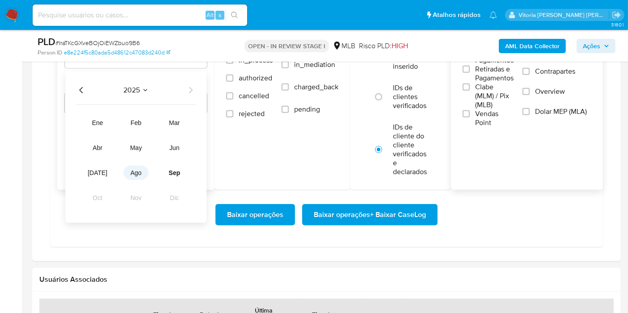
click at [135, 175] on button "ago" at bounding box center [135, 173] width 25 height 14
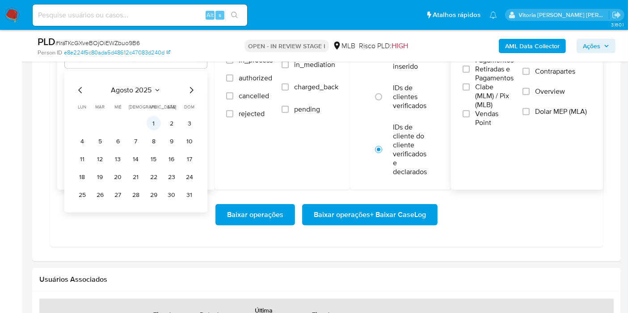
click at [149, 119] on button "1" at bounding box center [154, 123] width 14 height 14
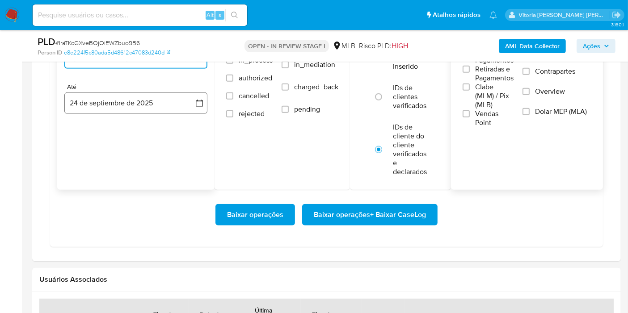
drag, startPoint x: 115, startPoint y: 105, endPoint x: 120, endPoint y: 111, distance: 8.0
click at [115, 104] on button "24 de septiembre de 2025" at bounding box center [135, 103] width 143 height 21
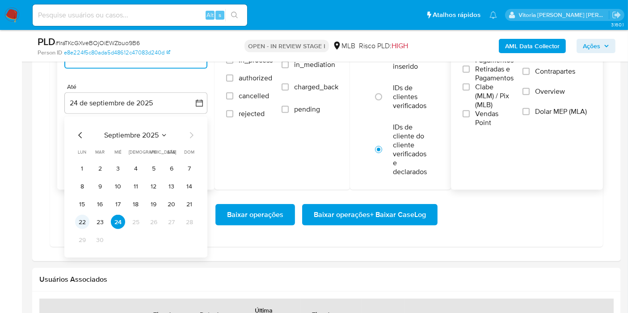
click at [76, 224] on button "22" at bounding box center [82, 222] width 14 height 14
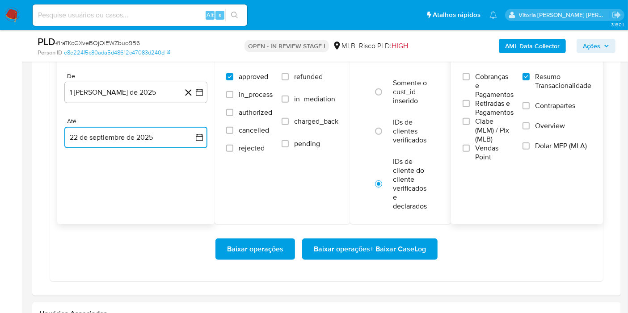
scroll to position [745, 0]
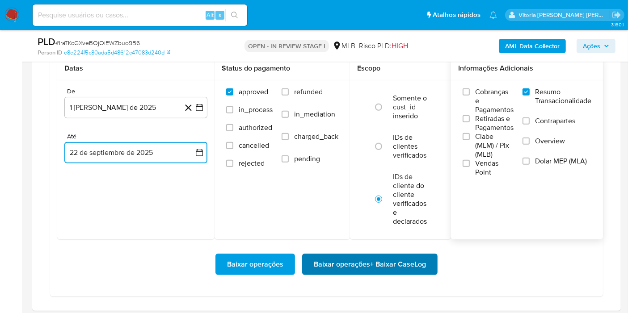
click at [377, 263] on span "Baixar operações + Baixar CaseLog" at bounding box center [370, 265] width 112 height 20
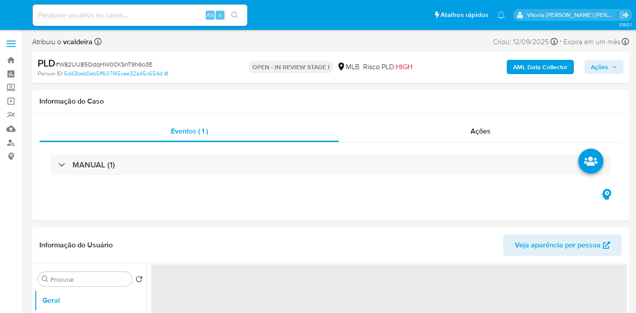
select select "10"
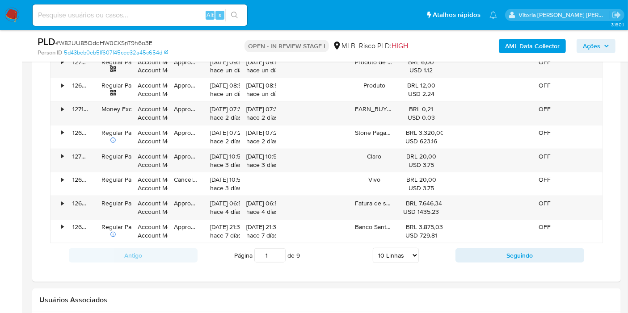
scroll to position [695, 0]
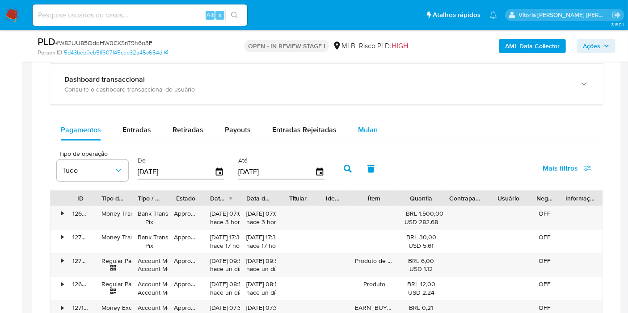
click at [365, 127] on span "Mulan" at bounding box center [368, 130] width 20 height 10
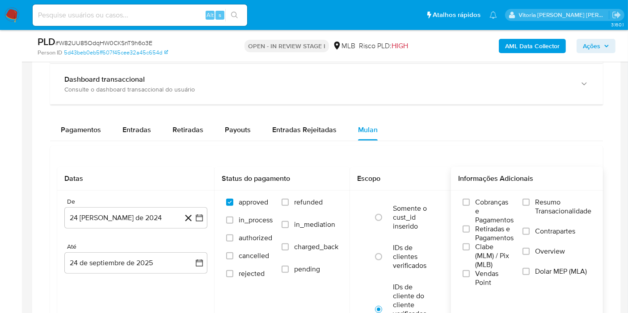
click at [542, 205] on span "Resumo Transacionalidade" at bounding box center [563, 207] width 56 height 18
click at [530, 205] on input "Resumo Transacionalidade" at bounding box center [526, 202] width 7 height 7
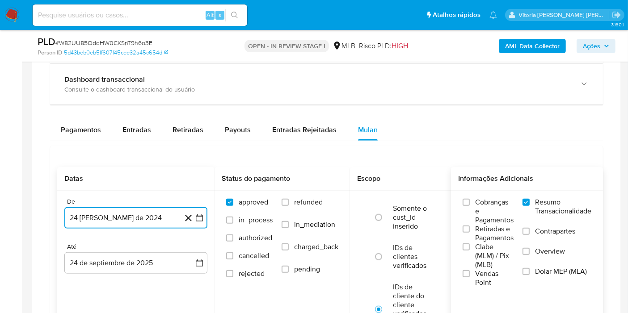
click at [95, 211] on button "24 [PERSON_NAME] de 2024" at bounding box center [135, 217] width 143 height 21
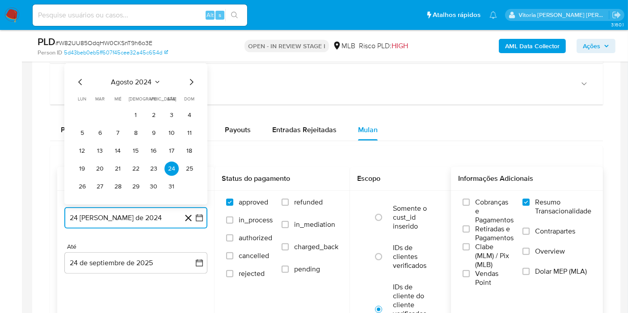
click at [147, 80] on span "agosto 2024" at bounding box center [131, 82] width 41 height 9
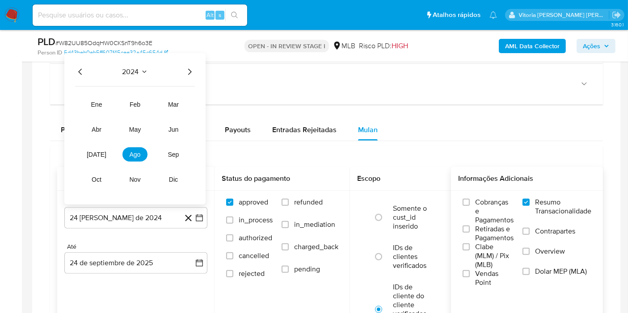
click at [193, 67] on icon "Año siguiente" at bounding box center [189, 72] width 11 height 11
click at [136, 154] on span "ago" at bounding box center [135, 154] width 11 height 7
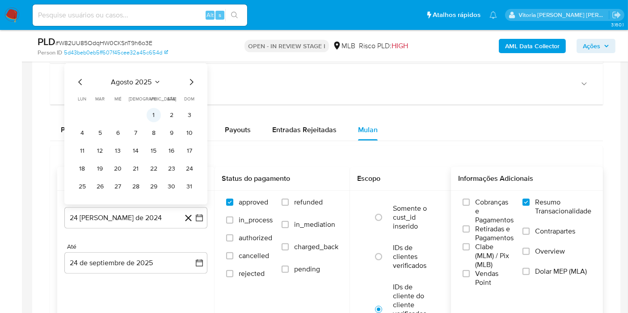
click at [152, 114] on button "1" at bounding box center [154, 115] width 14 height 14
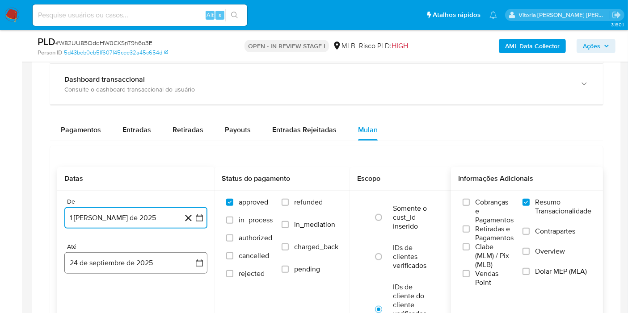
click at [121, 254] on button "24 de septiembre de 2025" at bounding box center [135, 263] width 143 height 21
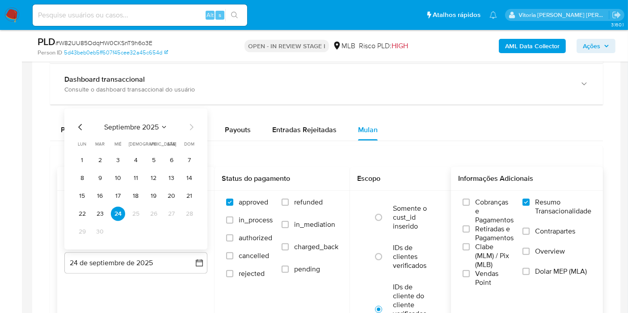
click at [74, 208] on div "septiembre 2025 septiembre 2025 lun lunes mar martes mié miércoles jue jueves v…" at bounding box center [135, 179] width 143 height 141
click at [87, 211] on button "22" at bounding box center [82, 214] width 14 height 14
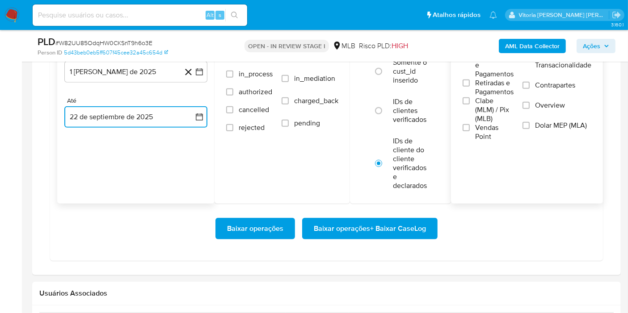
scroll to position [844, 0]
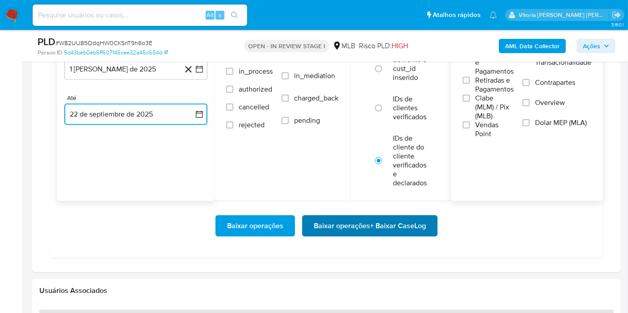
click at [364, 222] on span "Baixar operações + Baixar CaseLog" at bounding box center [370, 226] width 112 height 20
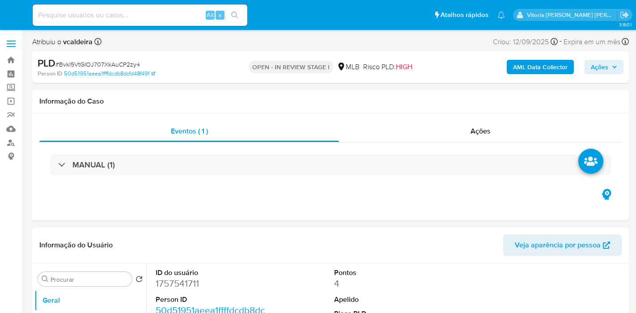
select select "10"
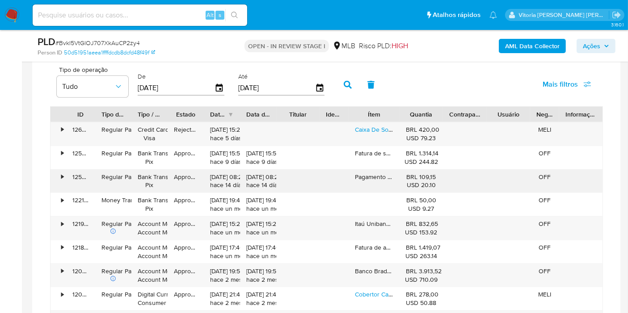
scroll to position [745, 0]
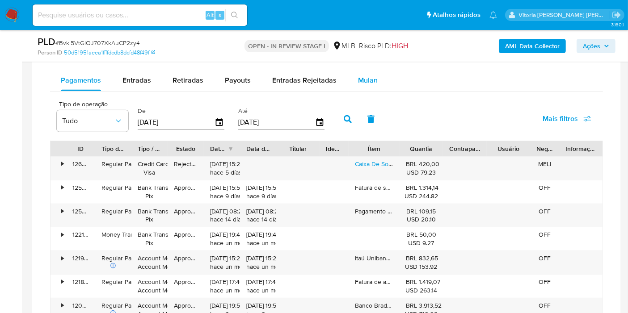
click at [361, 76] on span "Mulan" at bounding box center [368, 80] width 20 height 10
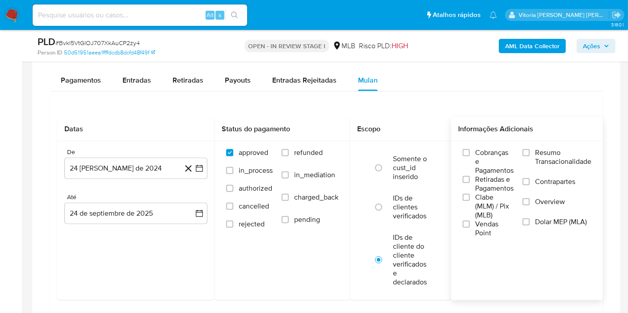
click at [552, 154] on span "Resumo Transacionalidade" at bounding box center [563, 157] width 56 height 18
click at [530, 154] on input "Resumo Transacionalidade" at bounding box center [526, 152] width 7 height 7
click at [100, 164] on button "24 [PERSON_NAME] de 2024" at bounding box center [135, 168] width 143 height 21
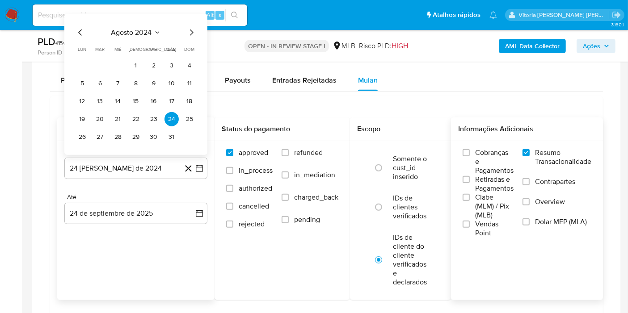
click at [146, 21] on div "agosto 2024 agosto 2024 lun lunes mar martes mié miércoles jue jueves vie viern…" at bounding box center [135, 84] width 143 height 141
click at [149, 28] on span "agosto 2024" at bounding box center [131, 32] width 41 height 9
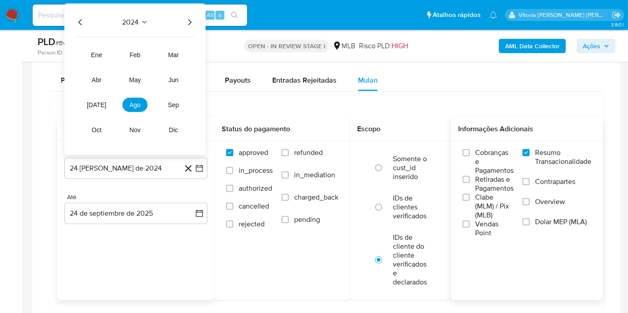
click at [187, 19] on icon "Año siguiente" at bounding box center [189, 22] width 11 height 11
click at [129, 105] on button "ago" at bounding box center [134, 105] width 25 height 14
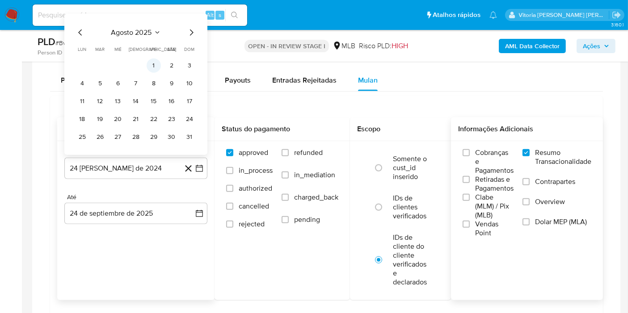
click at [152, 64] on button "1" at bounding box center [154, 66] width 14 height 14
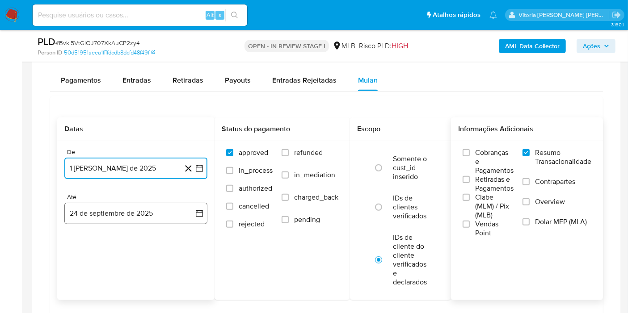
click at [133, 206] on button "24 de septiembre de 2025" at bounding box center [135, 213] width 143 height 21
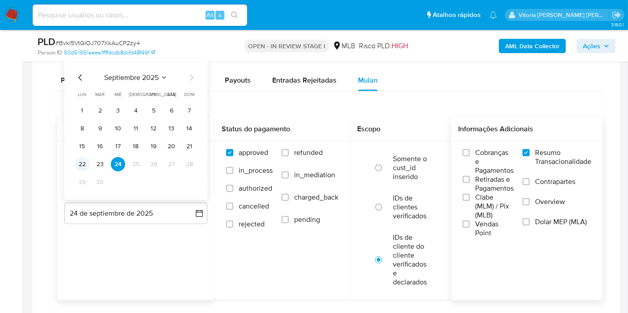
click at [81, 160] on button "22" at bounding box center [82, 164] width 14 height 14
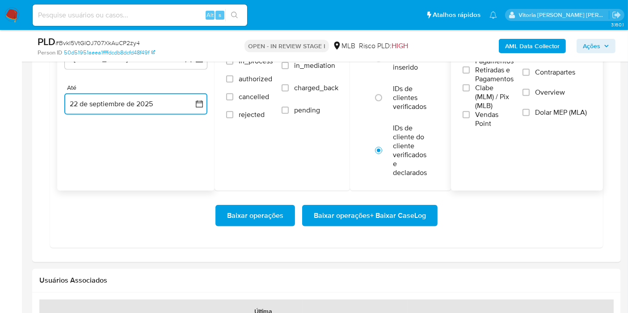
scroll to position [894, 0]
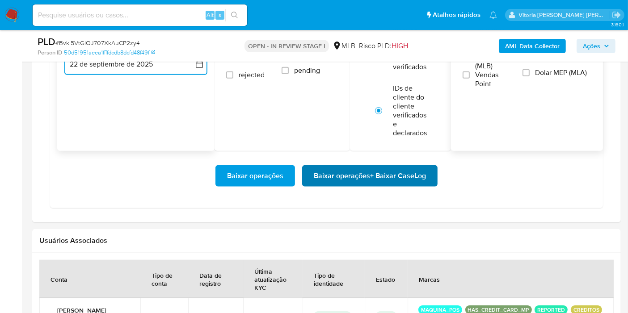
click at [390, 181] on span "Baixar operações + Baixar CaseLog" at bounding box center [370, 176] width 112 height 20
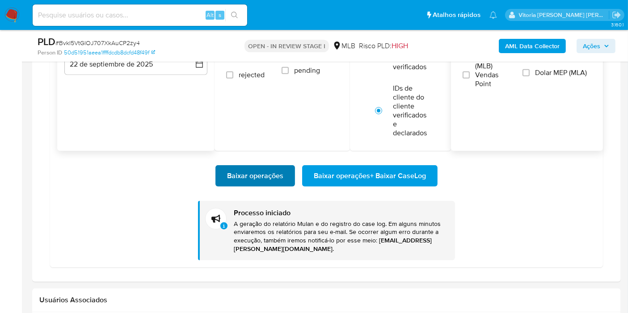
scroll to position [794, 0]
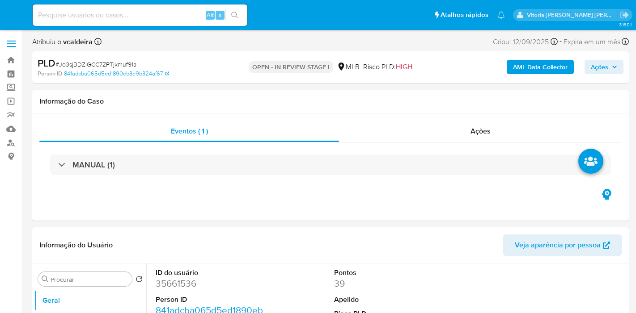
select select "10"
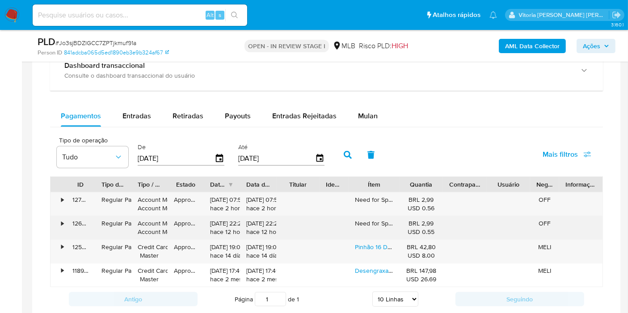
scroll to position [695, 0]
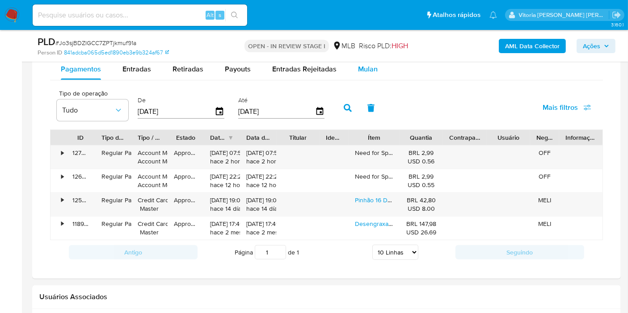
click at [358, 72] on span "Mulan" at bounding box center [368, 69] width 20 height 10
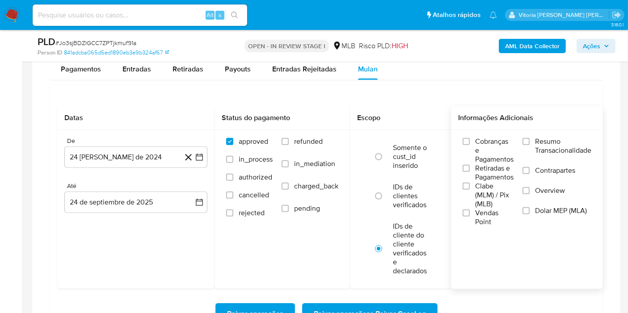
click at [563, 142] on span "Resumo Transacionalidade" at bounding box center [563, 146] width 56 height 18
click at [530, 142] on input "Resumo Transacionalidade" at bounding box center [526, 141] width 7 height 7
click at [146, 166] on button "24 [PERSON_NAME] de 2024" at bounding box center [135, 157] width 143 height 21
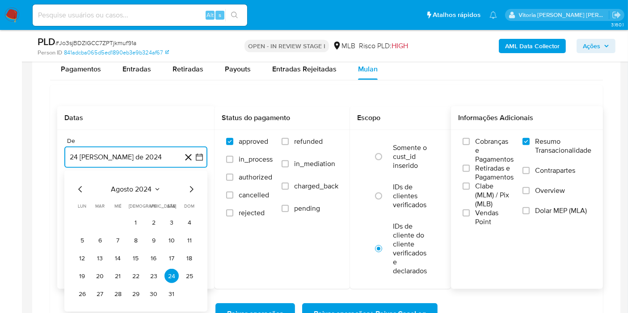
click at [148, 187] on span "agosto 2024" at bounding box center [131, 189] width 41 height 9
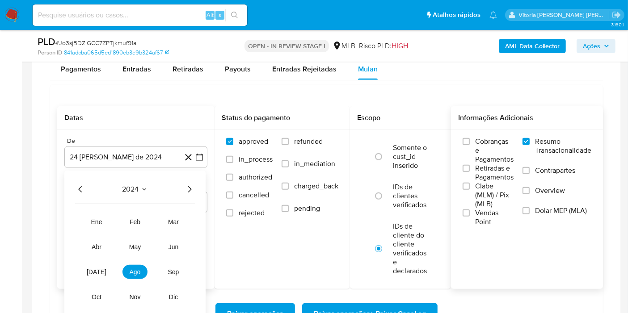
click at [190, 186] on icon "Año siguiente" at bounding box center [189, 189] width 11 height 11
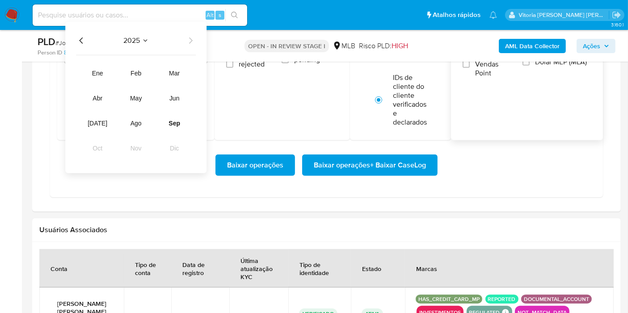
scroll to position [844, 0]
click at [138, 122] on span "ago" at bounding box center [136, 123] width 11 height 7
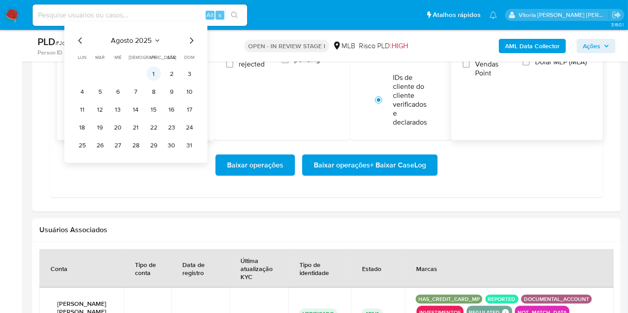
click at [160, 74] on button "1" at bounding box center [154, 74] width 14 height 14
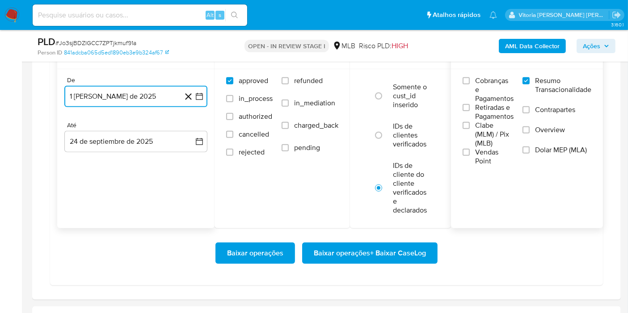
scroll to position [741, 0]
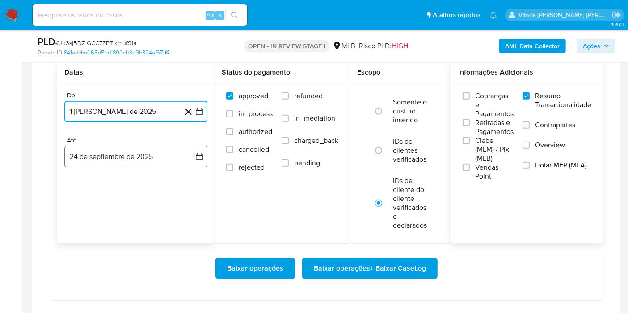
click at [111, 162] on button "24 de septiembre de 2025" at bounding box center [135, 156] width 143 height 21
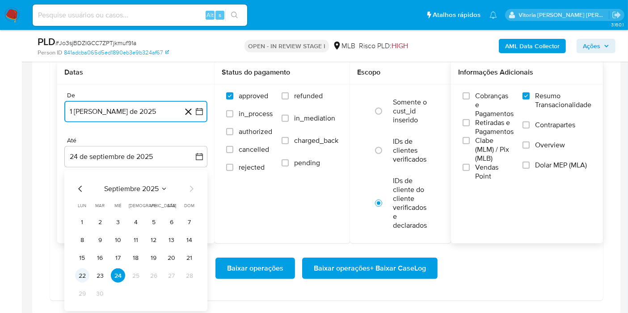
click at [84, 280] on button "22" at bounding box center [82, 276] width 14 height 14
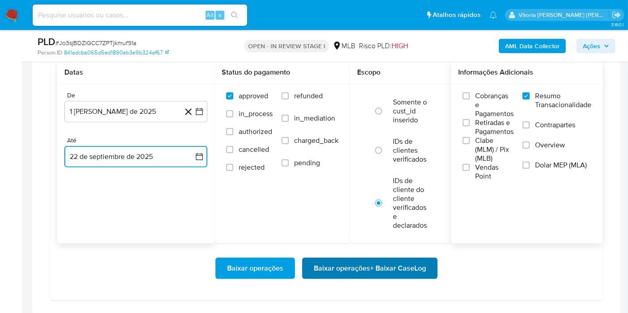
click at [320, 265] on span "Baixar operações + Baixar CaseLog" at bounding box center [370, 269] width 112 height 20
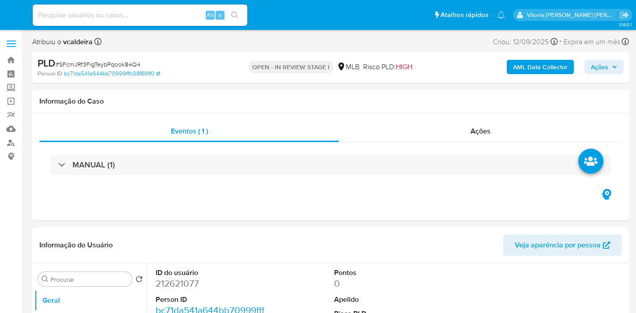
select select "10"
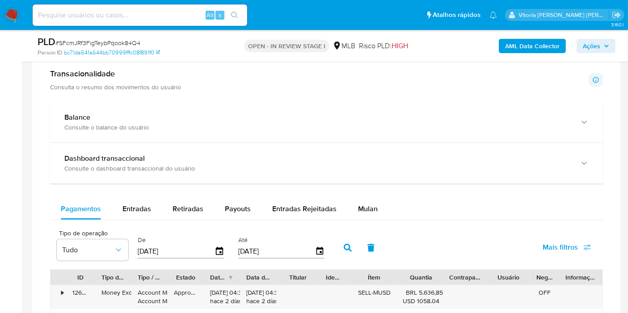
scroll to position [695, 0]
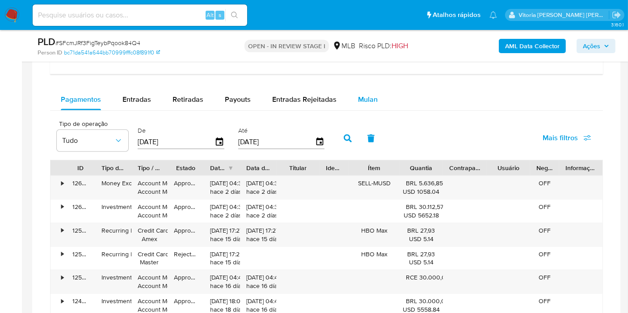
click at [361, 101] on span "Mulan" at bounding box center [368, 99] width 20 height 10
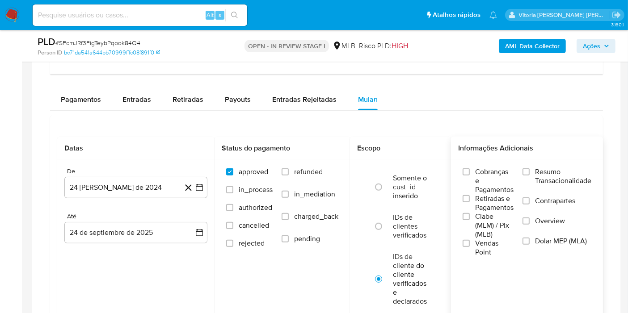
click at [552, 170] on span "Resumo Transacionalidade" at bounding box center [563, 177] width 56 height 18
click at [530, 170] on input "Resumo Transacionalidade" at bounding box center [526, 172] width 7 height 7
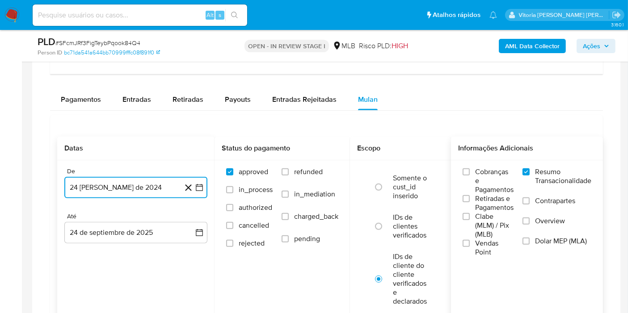
click at [125, 191] on button "24 [PERSON_NAME] de 2024" at bounding box center [135, 187] width 143 height 21
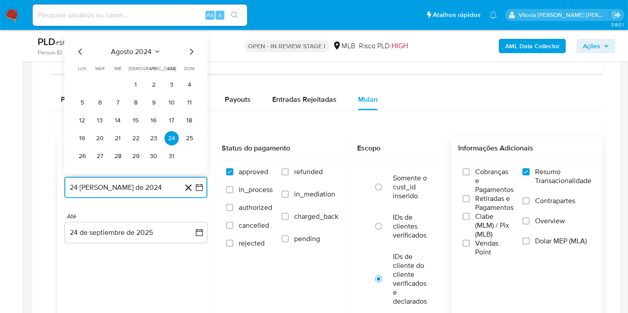
click at [148, 50] on span "agosto 2024" at bounding box center [131, 51] width 41 height 9
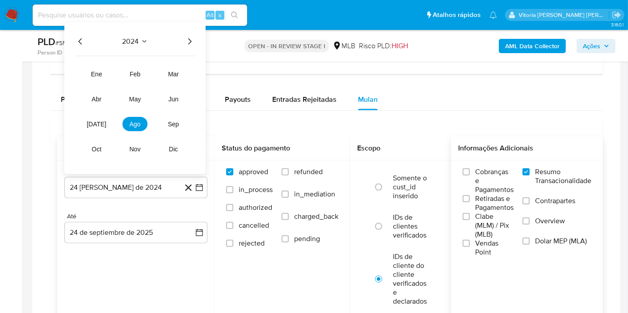
click at [193, 40] on icon "Año siguiente" at bounding box center [189, 41] width 11 height 11
click at [131, 125] on span "ago" at bounding box center [135, 124] width 11 height 7
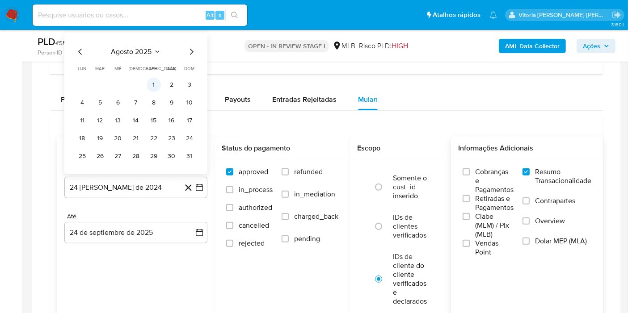
click at [152, 80] on button "1" at bounding box center [154, 85] width 14 height 14
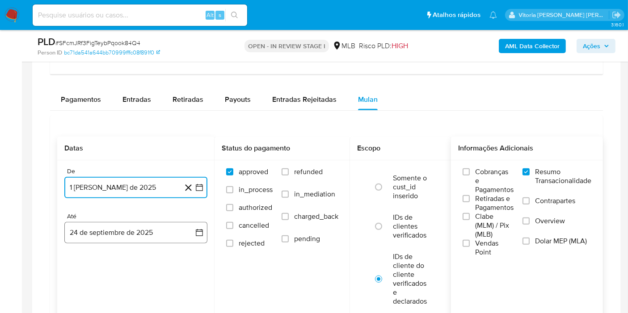
click at [130, 229] on button "24 de septiembre de 2025" at bounding box center [135, 232] width 143 height 21
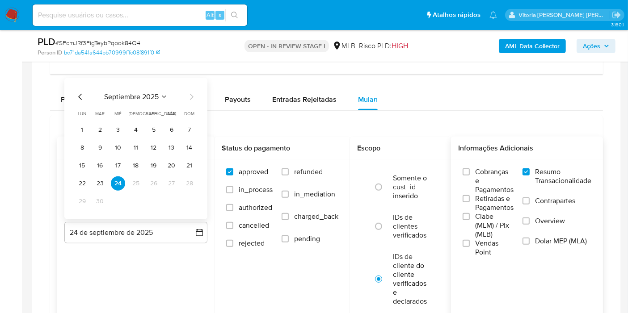
click at [70, 181] on div "septiembre 2025 septiembre 2025 lun lunes mar martes mié miércoles jue jueves v…" at bounding box center [135, 148] width 143 height 141
click at [75, 180] on button "22" at bounding box center [82, 184] width 14 height 14
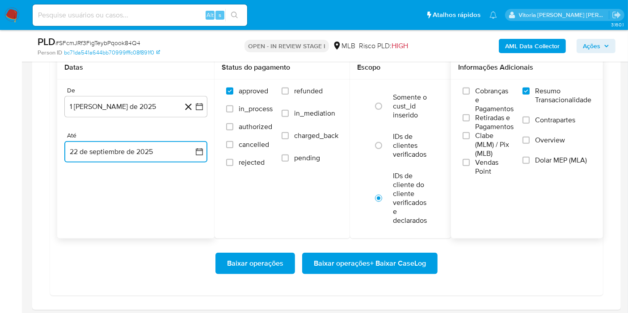
scroll to position [844, 0]
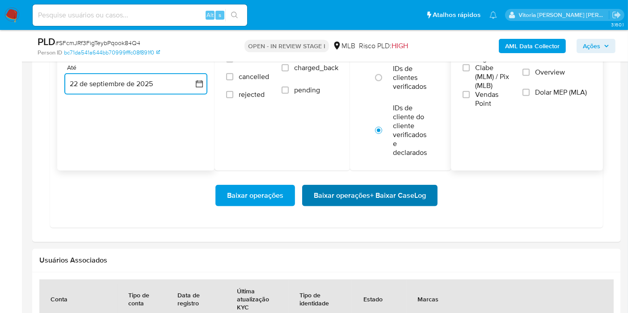
click at [352, 196] on span "Baixar operações + Baixar CaseLog" at bounding box center [370, 196] width 112 height 20
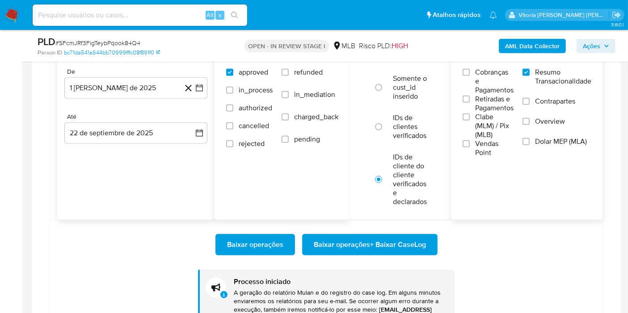
scroll to position [794, 0]
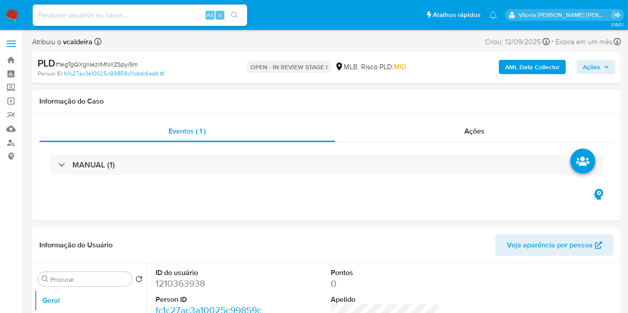
select select "10"
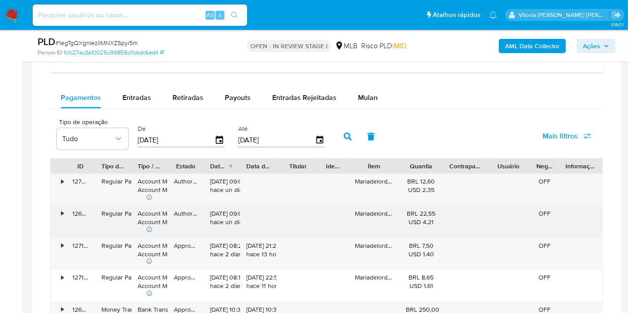
scroll to position [695, 0]
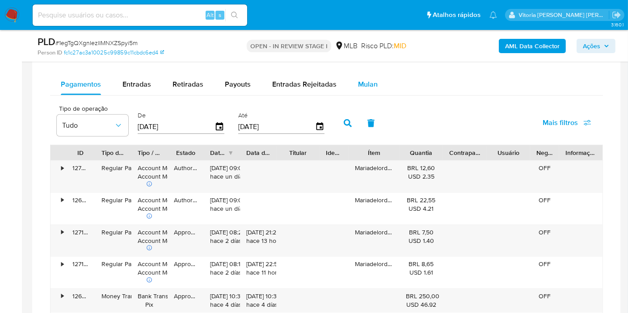
click at [373, 85] on span "Mulan" at bounding box center [368, 84] width 20 height 10
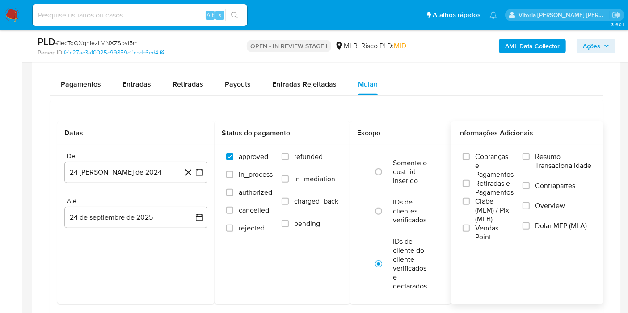
click at [537, 152] on span "Resumo Transacionalidade" at bounding box center [563, 161] width 56 height 18
click at [530, 153] on input "Resumo Transacionalidade" at bounding box center [526, 156] width 7 height 7
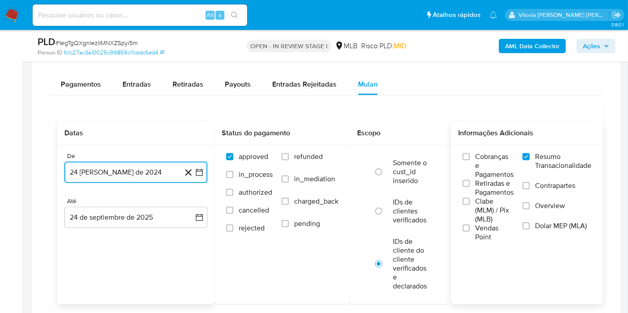
click at [93, 174] on button "24 [PERSON_NAME] de 2024" at bounding box center [135, 172] width 143 height 21
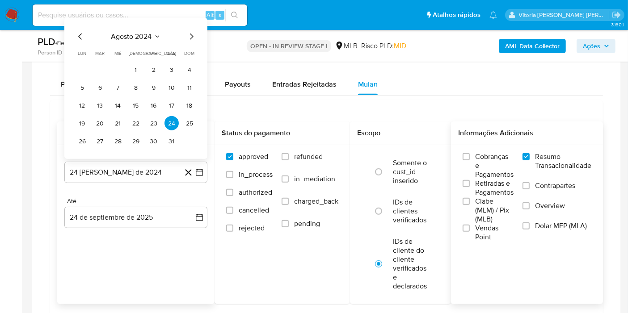
click at [164, 31] on div "agosto 2024" at bounding box center [136, 36] width 122 height 11
click at [159, 33] on icon "Seleccionar mes y año" at bounding box center [157, 36] width 7 height 7
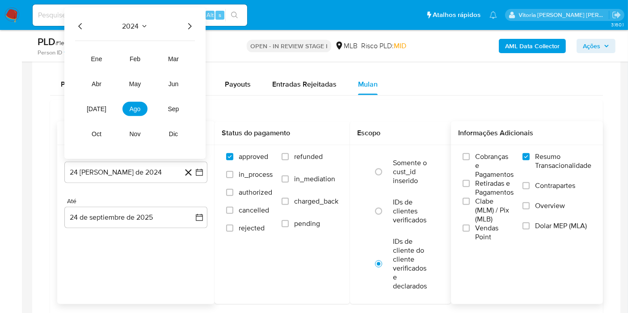
click at [189, 27] on icon "Año siguiente" at bounding box center [189, 26] width 11 height 11
click at [145, 103] on button "ago" at bounding box center [134, 109] width 25 height 14
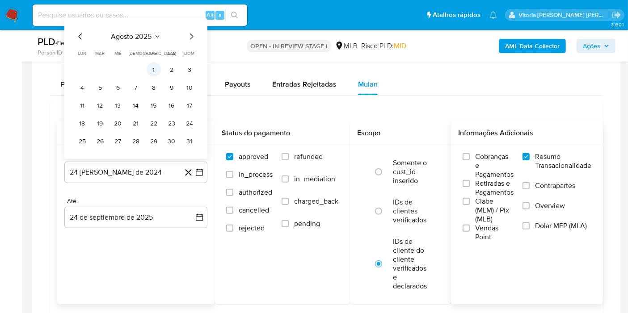
click at [155, 66] on button "1" at bounding box center [154, 70] width 14 height 14
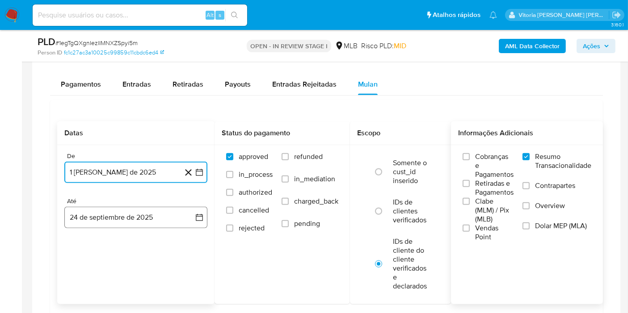
click at [131, 215] on button "24 de septiembre de 2025" at bounding box center [135, 217] width 143 height 21
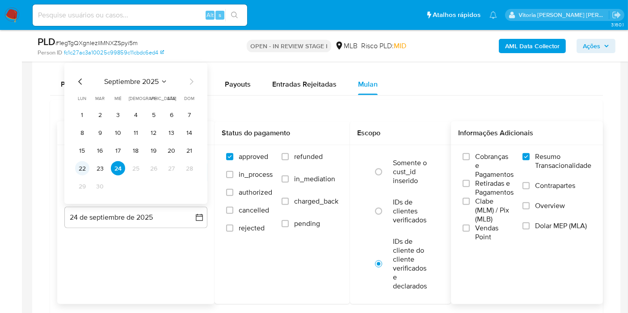
click at [79, 167] on button "22" at bounding box center [82, 168] width 14 height 14
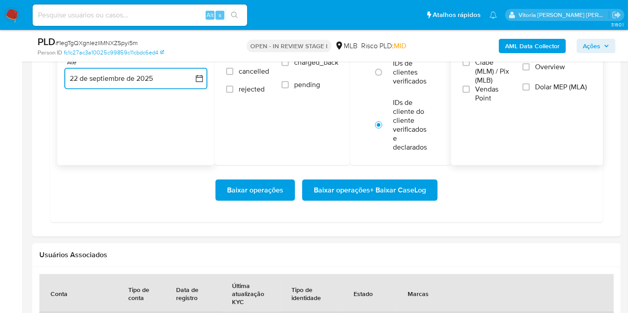
scroll to position [844, 0]
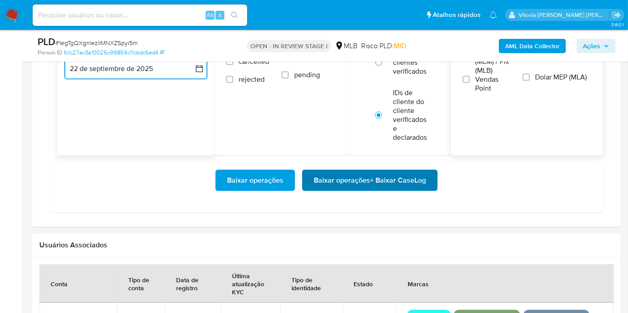
click at [356, 179] on span "Baixar operações + Baixar CaseLog" at bounding box center [370, 181] width 112 height 20
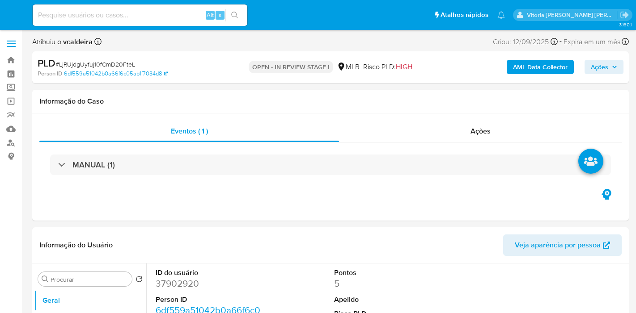
select select "10"
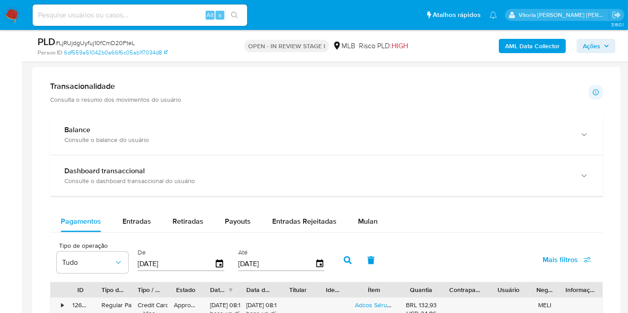
scroll to position [596, 0]
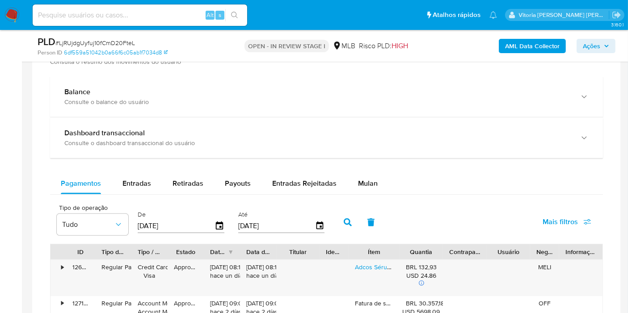
click at [369, 183] on span "Mulan" at bounding box center [368, 183] width 20 height 10
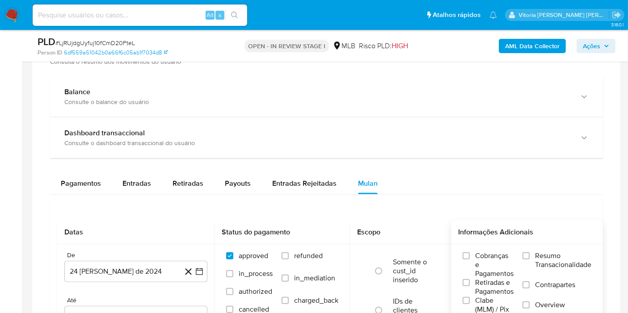
click at [542, 260] on span "Resumo Transacionalidade" at bounding box center [563, 261] width 56 height 18
click at [530, 260] on input "Resumo Transacionalidade" at bounding box center [526, 256] width 7 height 7
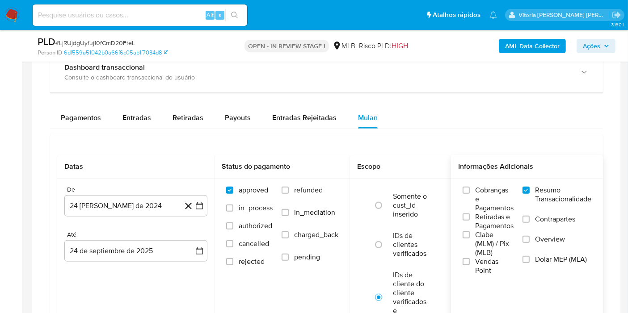
scroll to position [695, 0]
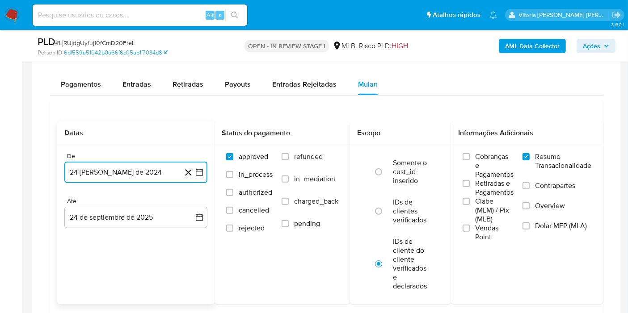
click at [160, 179] on button "24 de agosto de 2024" at bounding box center [135, 172] width 143 height 21
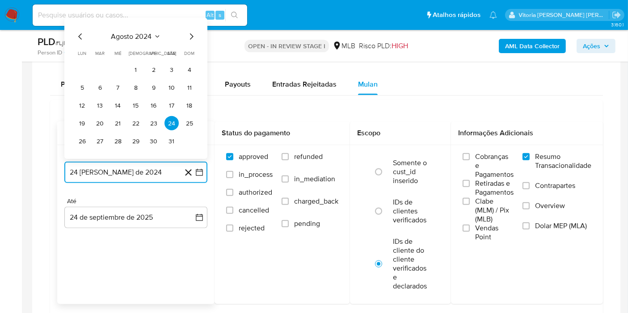
click at [144, 32] on span "agosto 2024" at bounding box center [131, 36] width 41 height 9
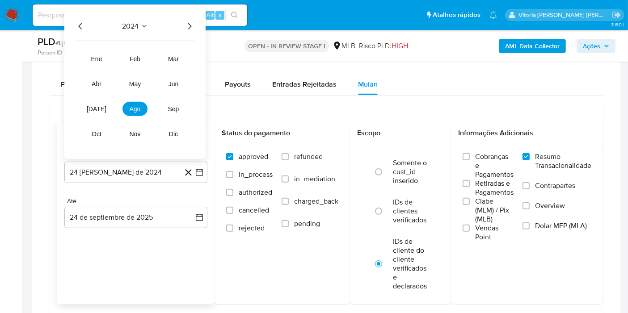
click at [189, 21] on icon "Año siguiente" at bounding box center [189, 26] width 11 height 11
click at [100, 55] on span "ene" at bounding box center [96, 58] width 11 height 7
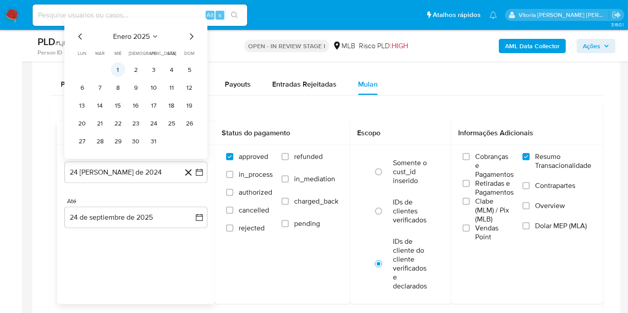
click at [115, 65] on button "1" at bounding box center [118, 70] width 14 height 14
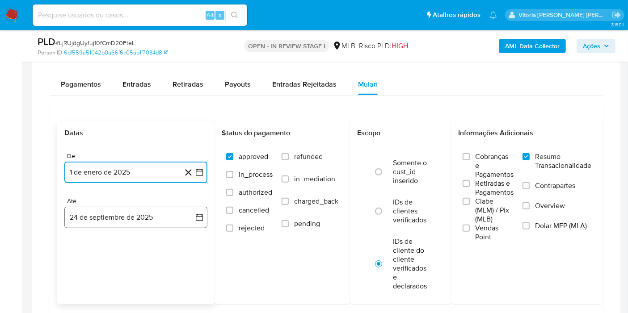
click at [125, 212] on button "24 de septiembre de 2025" at bounding box center [135, 217] width 143 height 21
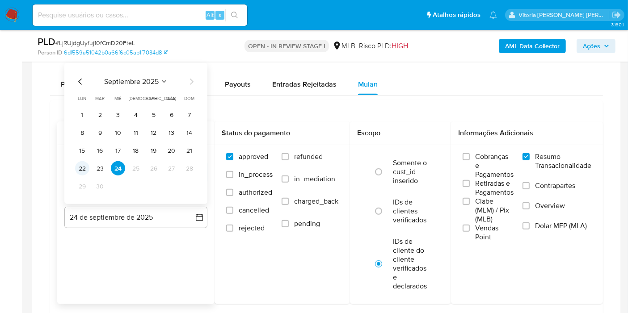
click at [80, 164] on button "22" at bounding box center [82, 168] width 14 height 14
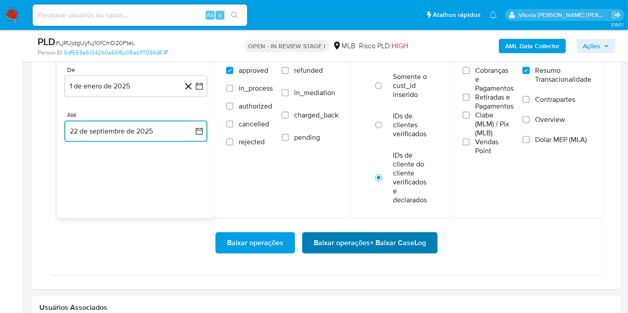
scroll to position [794, 0]
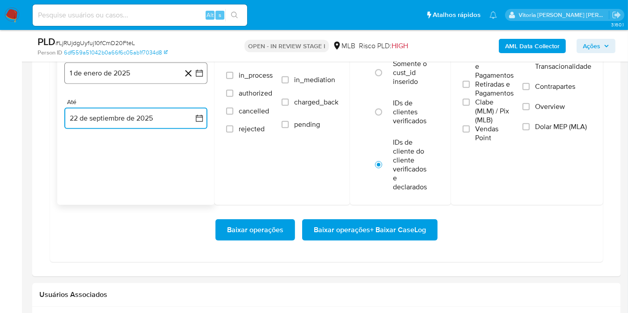
click at [125, 72] on button "1 de enero de 2025" at bounding box center [135, 73] width 143 height 21
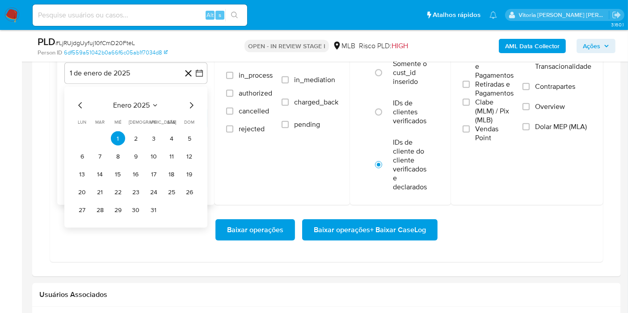
click at [153, 102] on icon "Seleccionar mes y año" at bounding box center [155, 105] width 7 height 7
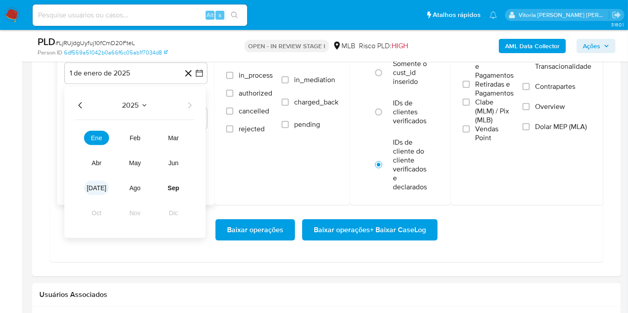
click at [90, 188] on button "jul" at bounding box center [96, 188] width 25 height 14
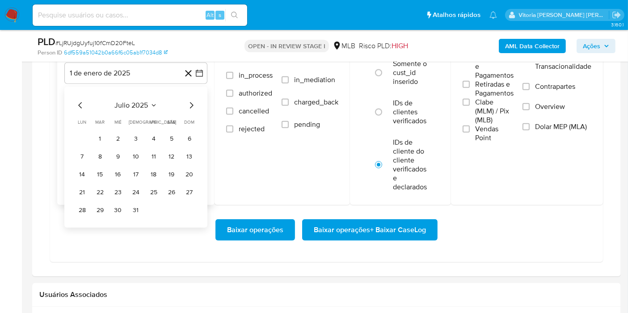
click at [130, 114] on div "julio 2025 julio 2025 lun lunes mar martes mié miércoles jue jueves vie viernes…" at bounding box center [136, 158] width 122 height 117
click at [131, 105] on span "julio 2025" at bounding box center [132, 105] width 34 height 9
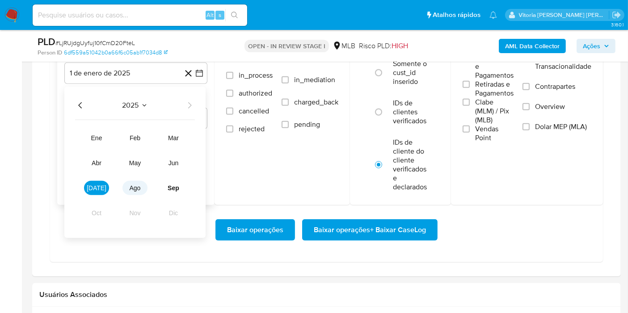
click at [137, 194] on tr "ene feb mar abr may jun jul ago sep oct nov dic" at bounding box center [135, 175] width 102 height 89
click at [133, 185] on span "ago" at bounding box center [135, 188] width 11 height 7
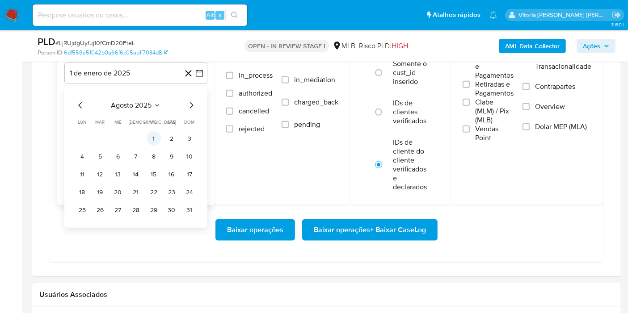
click at [151, 132] on button "1" at bounding box center [154, 138] width 14 height 14
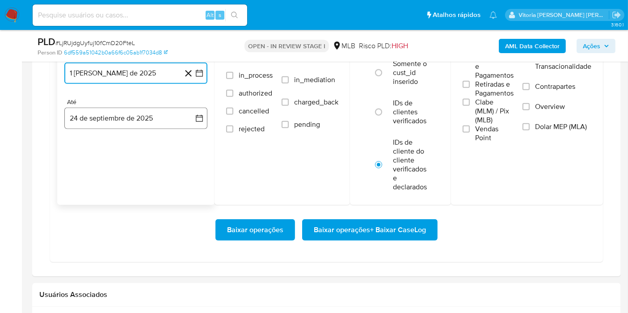
click at [107, 122] on button "24 de septiembre de 2025" at bounding box center [135, 118] width 143 height 21
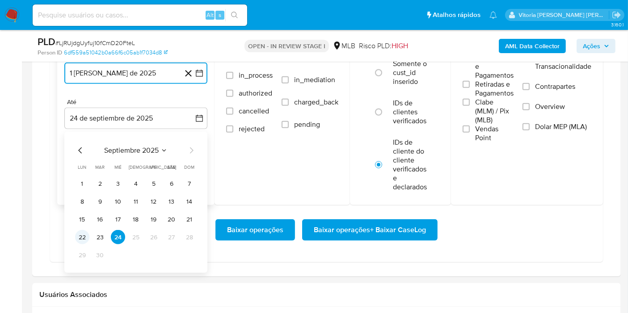
click at [79, 230] on button "22" at bounding box center [82, 237] width 14 height 14
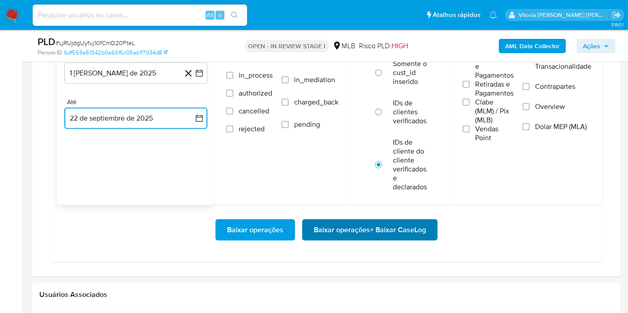
click at [327, 232] on span "Baixar operações + Baixar CaseLog" at bounding box center [370, 230] width 112 height 20
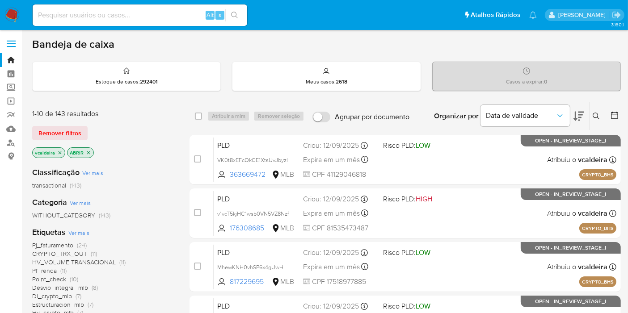
click at [155, 18] on input at bounding box center [140, 15] width 215 height 12
paste input "WHXCgYIMgPjmsOj4EWa88GDE"
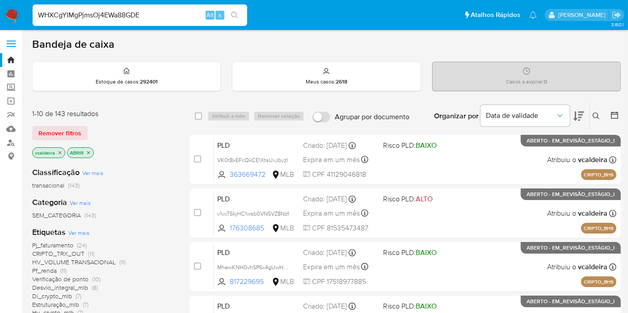
type input "WHXCgYIMgPjmsOj4EWa88GDE"
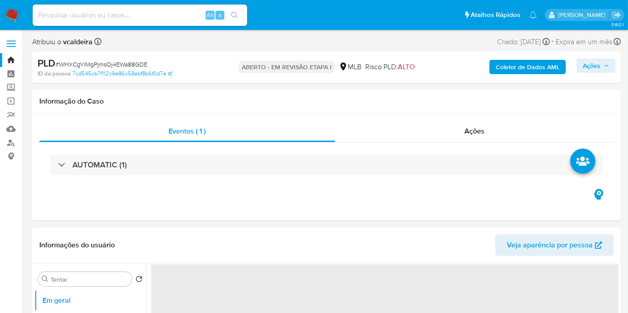
select select "10"
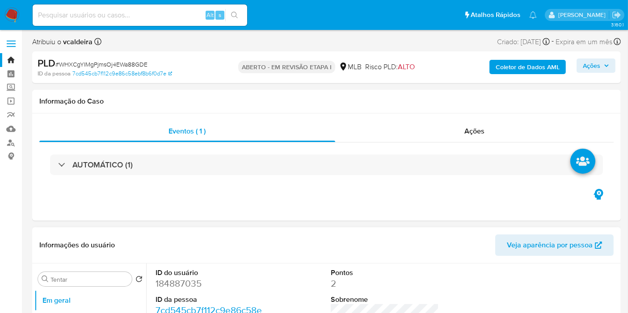
click at [194, 279] on font "184887035" at bounding box center [179, 283] width 46 height 13
copy font "184887035"
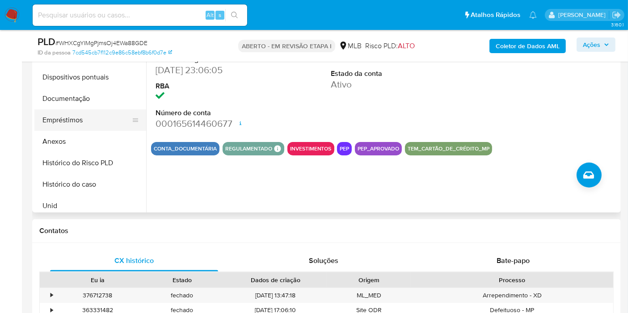
scroll to position [99, 0]
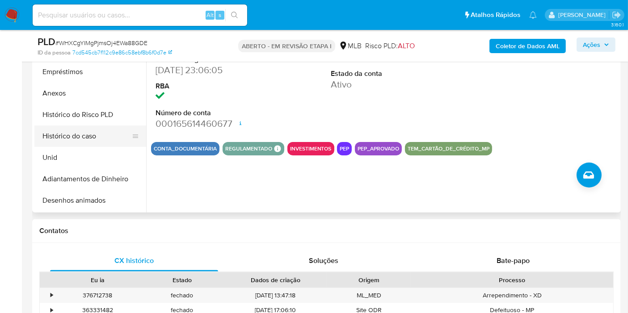
click at [90, 139] on button "Histórico do caso" at bounding box center [86, 136] width 105 height 21
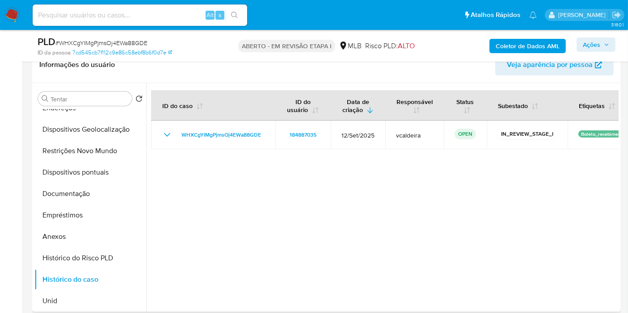
scroll to position [0, 0]
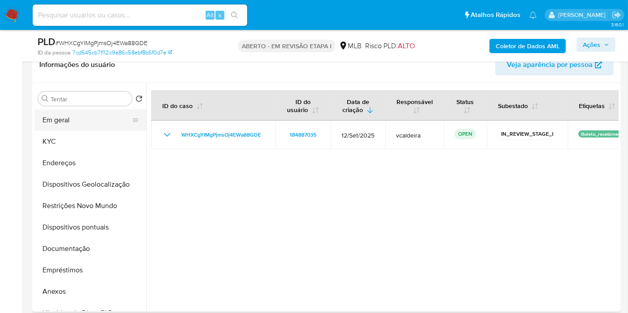
click at [52, 112] on button "Em geral" at bounding box center [86, 120] width 105 height 21
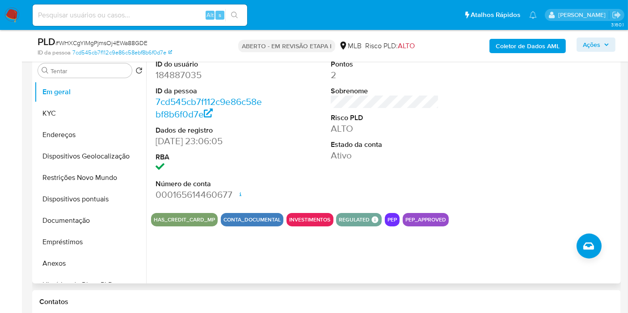
scroll to position [198, 0]
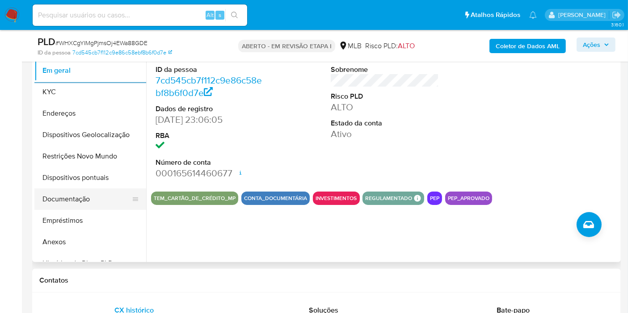
click at [67, 206] on button "Documentação" at bounding box center [86, 199] width 105 height 21
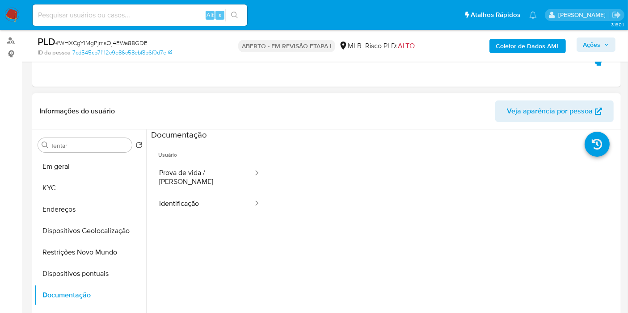
scroll to position [99, 0]
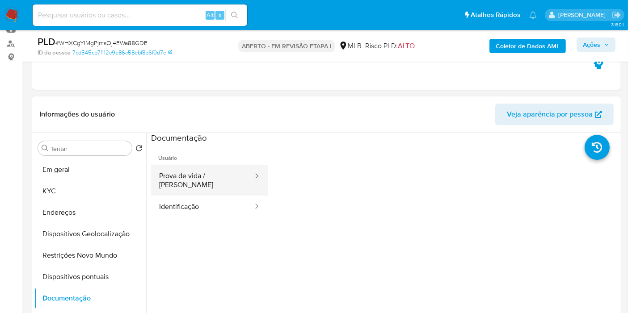
click at [200, 173] on button "Prova de vida / [PERSON_NAME]" at bounding box center [202, 180] width 103 height 30
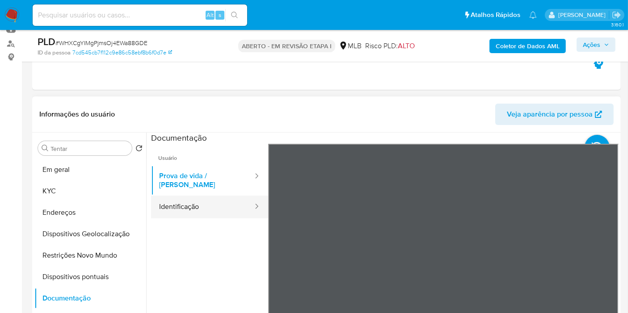
click at [202, 196] on button "Identificação" at bounding box center [202, 207] width 103 height 23
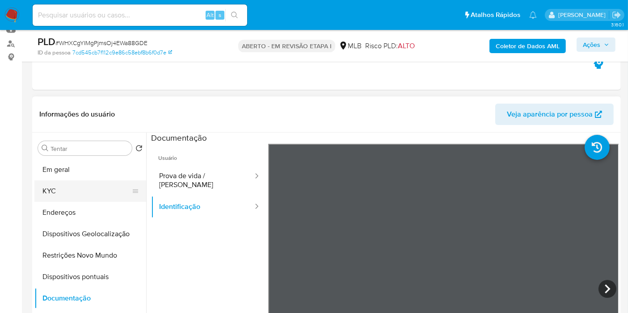
click at [71, 192] on button "KYC" at bounding box center [86, 191] width 105 height 21
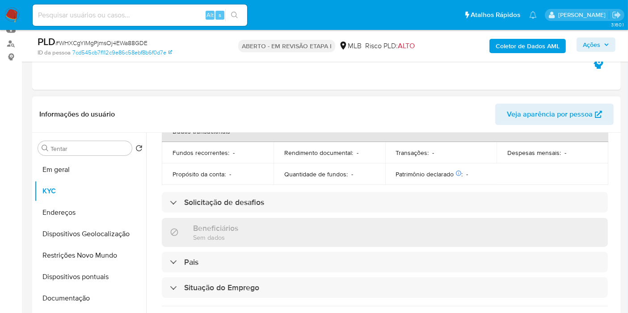
scroll to position [17, 0]
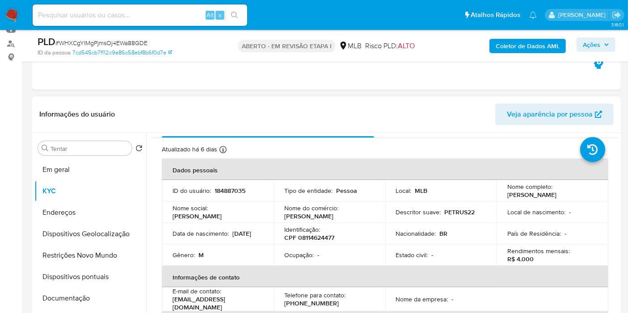
click at [229, 194] on font "184887035" at bounding box center [230, 190] width 31 height 9
copy font "184887035"
drag, startPoint x: 62, startPoint y: 300, endPoint x: 156, endPoint y: 258, distance: 102.7
click at [63, 300] on button "Documentação" at bounding box center [90, 298] width 112 height 21
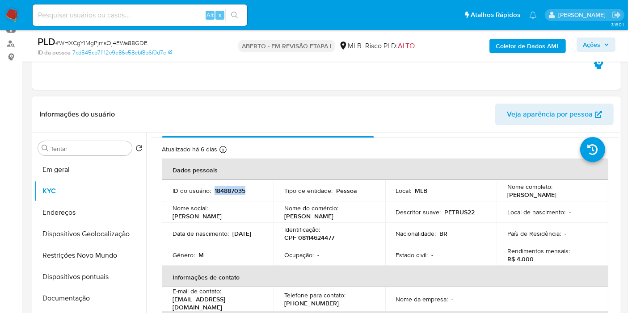
scroll to position [0, 0]
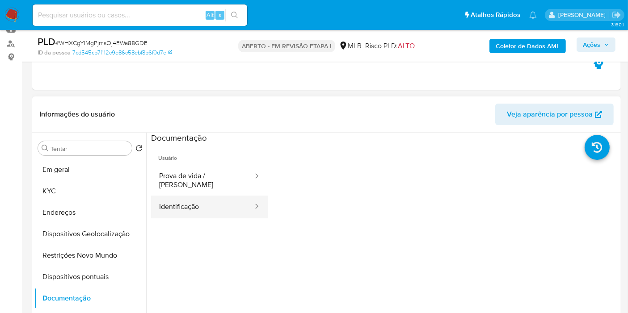
click at [222, 203] on button "Identificação" at bounding box center [202, 207] width 103 height 23
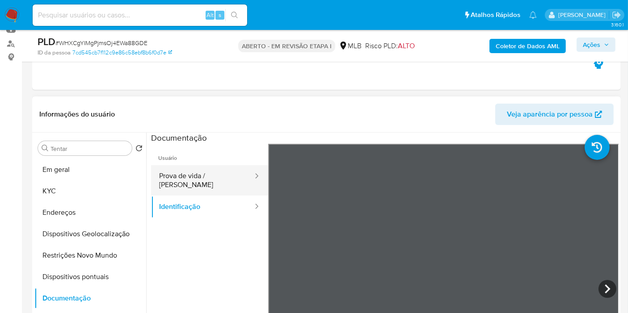
click at [227, 181] on button "Prova de vida / [PERSON_NAME]" at bounding box center [202, 180] width 103 height 30
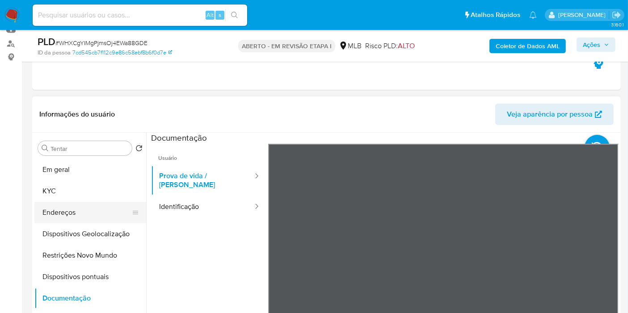
click at [54, 208] on button "Endereços" at bounding box center [86, 212] width 105 height 21
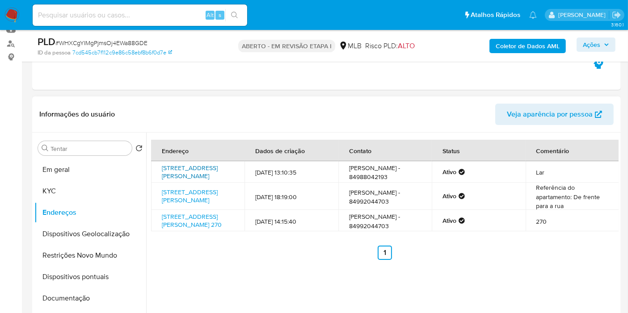
click at [188, 178] on font "Rua Severino Tavares De Farias 159, Parnamirim, Rio Grande Do Norte, 59152200, …" at bounding box center [190, 172] width 56 height 17
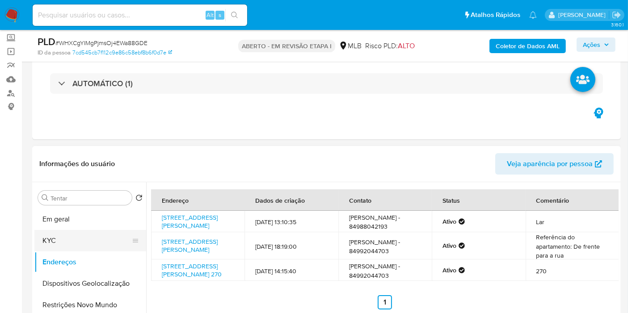
click at [56, 238] on button "KYC" at bounding box center [86, 240] width 105 height 21
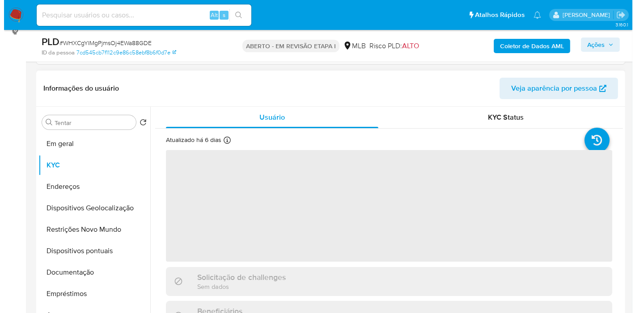
scroll to position [198, 0]
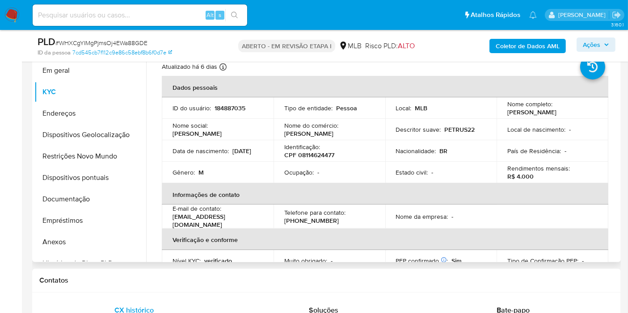
drag, startPoint x: 535, startPoint y: 118, endPoint x: 505, endPoint y: 110, distance: 30.5
click at [507, 110] on p "Pedro Henrique Oliveira Urbano" at bounding box center [531, 112] width 49 height 8
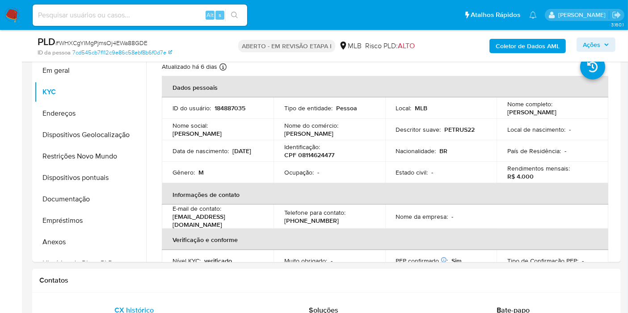
copy font "Pedro Henrique Oliveira Urbano"
click at [543, 34] on div "PLD # WHXCgYIMgPjmsOj4EWa88GDE ID da pessoa 7cd545cb7f112c9e86c58ebf8b6f0d7e AB…" at bounding box center [326, 46] width 589 height 32
click at [539, 39] on font "Coletor de Dados AML" at bounding box center [528, 46] width 64 height 14
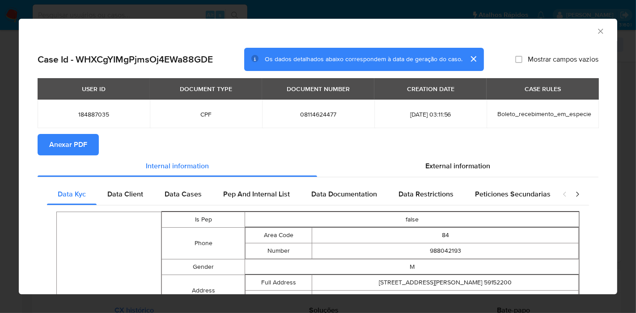
click at [65, 128] on div "USER ID DOCUMENT TYPE DOCUMENT NUMBER CREATION DATE CASE RULES 184887035 CPF 08…" at bounding box center [318, 106] width 561 height 56
click at [69, 143] on span "Anexar PDF" at bounding box center [68, 145] width 38 height 20
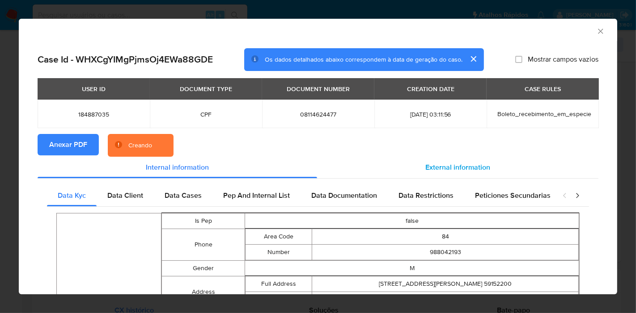
click at [418, 167] on div "External information" at bounding box center [457, 167] width 281 height 21
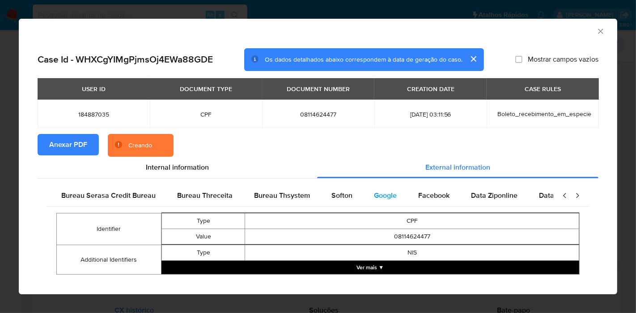
scroll to position [0, 188]
click at [342, 194] on span "Softon" at bounding box center [341, 195] width 21 height 10
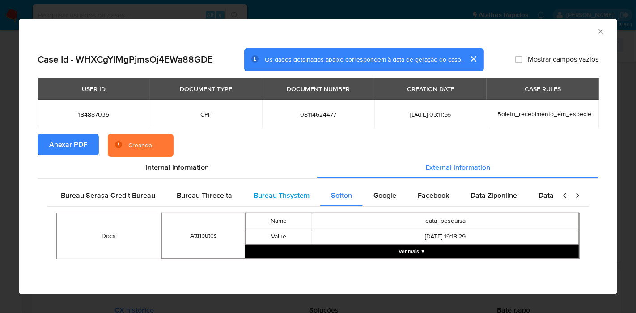
click at [294, 197] on span "Bureau Thsystem" at bounding box center [281, 195] width 56 height 10
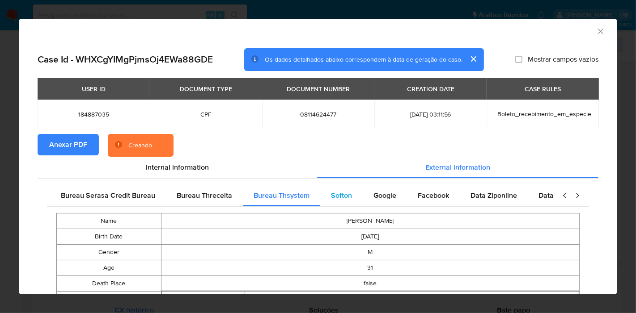
click at [324, 202] on div "Softon" at bounding box center [341, 195] width 42 height 21
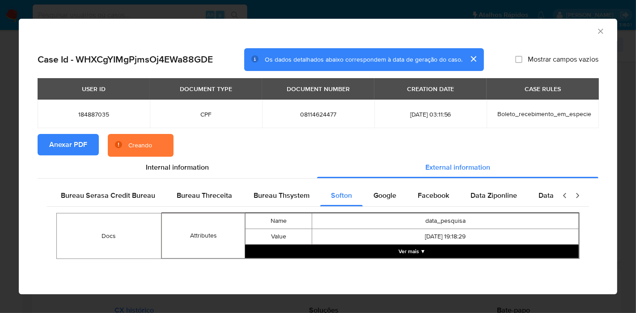
click at [397, 249] on button "Ver mais ▼" at bounding box center [411, 251] width 333 height 13
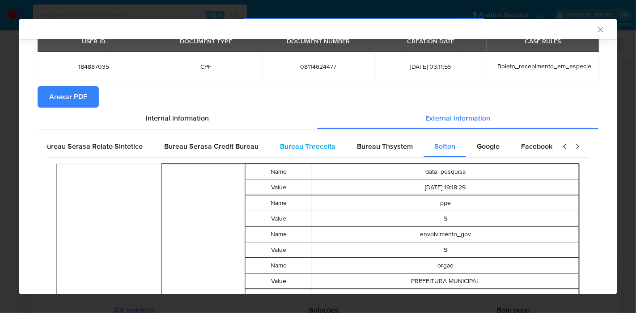
scroll to position [0, 0]
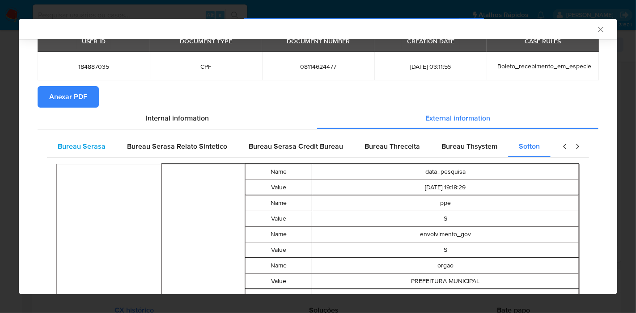
click at [79, 141] on span "Bureau Serasa" at bounding box center [82, 146] width 48 height 10
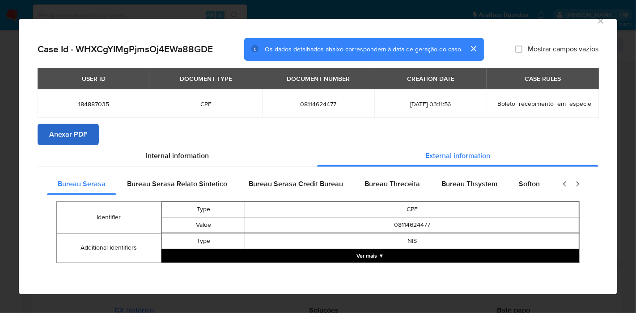
scroll to position [10, 0]
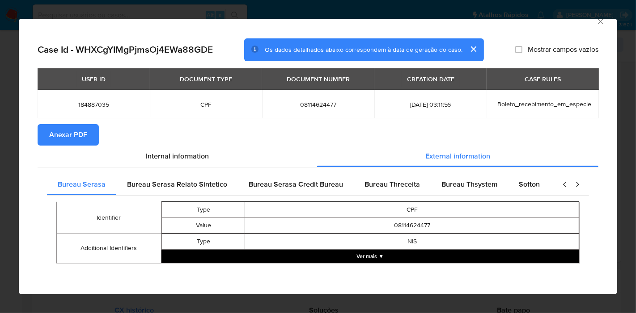
click at [326, 254] on button "Ver mais ▼" at bounding box center [369, 256] width 417 height 13
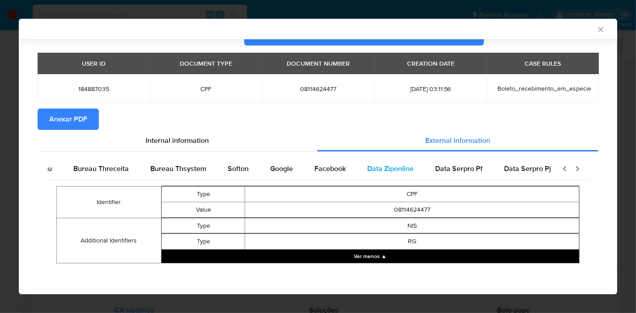
scroll to position [0, 300]
click at [373, 178] on div "Data Ziponline" at bounding box center [382, 168] width 68 height 21
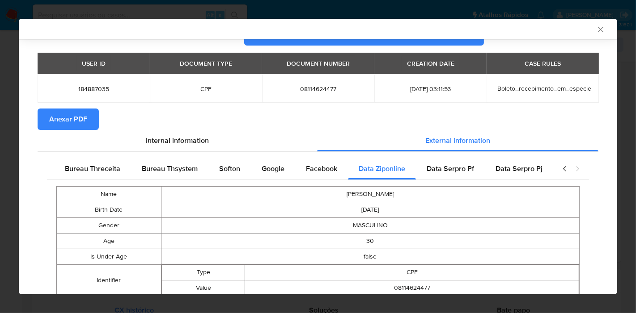
click at [307, 129] on section "Anexar PDF" at bounding box center [318, 119] width 561 height 21
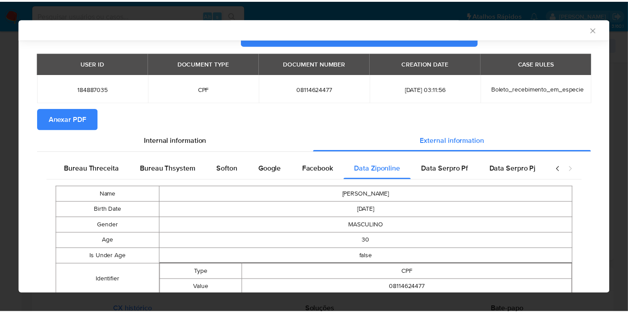
scroll to position [169, 0]
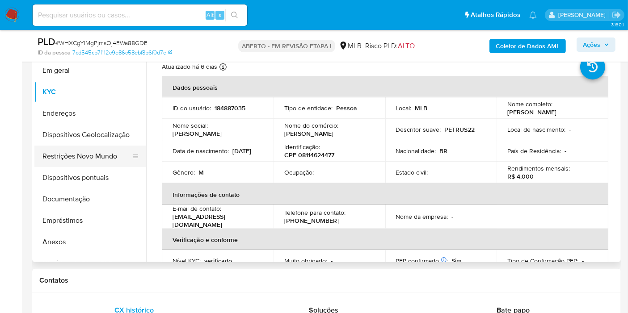
click at [72, 160] on button "Restrições Novo Mundo" at bounding box center [86, 156] width 105 height 21
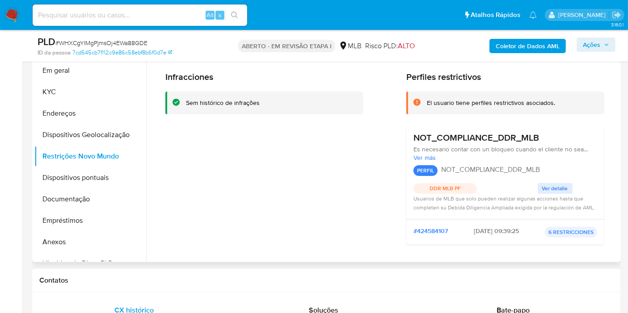
click at [482, 74] on h2 "Perfiles restrictivos" at bounding box center [505, 77] width 198 height 11
drag, startPoint x: 469, startPoint y: 70, endPoint x: 402, endPoint y: 76, distance: 66.9
click at [402, 76] on div "Infracciones Sem histórico de infrações Perfiles restrictivos El usuario tiene …" at bounding box center [384, 162] width 439 height 181
click at [481, 136] on h3 "NOT_COMPLIANCE_DDR_MLB" at bounding box center [476, 137] width 126 height 11
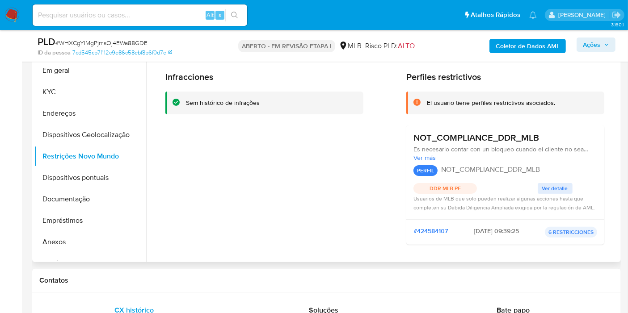
click at [481, 136] on h3 "NOT_COMPLIANCE_DDR_MLB" at bounding box center [476, 137] width 126 height 11
click at [425, 158] on span "Ver más" at bounding box center [505, 158] width 184 height 8
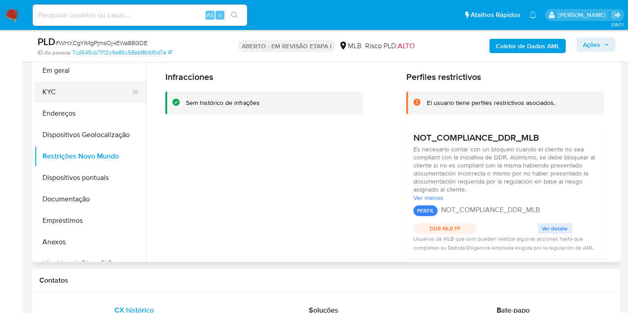
click at [99, 96] on button "KYC" at bounding box center [86, 91] width 105 height 21
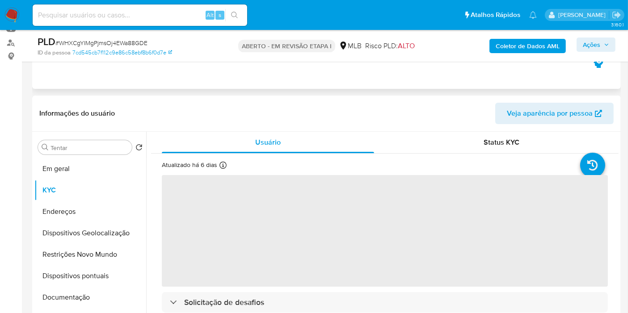
scroll to position [99, 0]
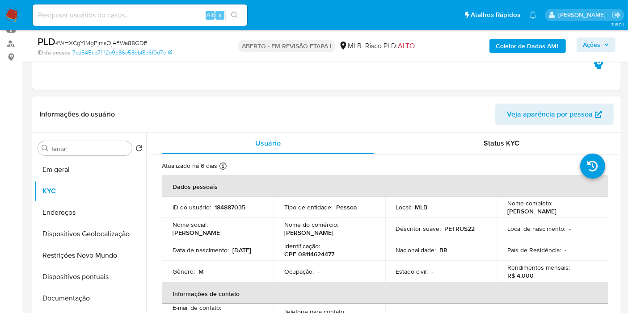
click at [228, 207] on font "184887035" at bounding box center [230, 207] width 31 height 9
copy font "184887035"
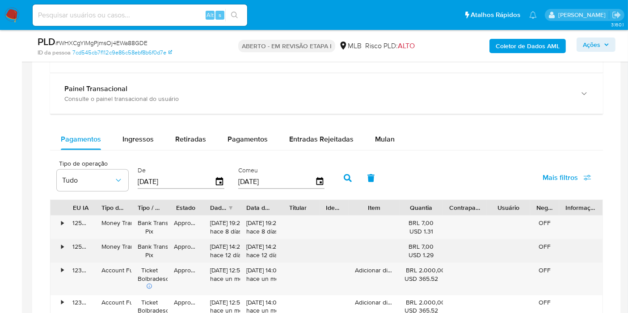
scroll to position [695, 0]
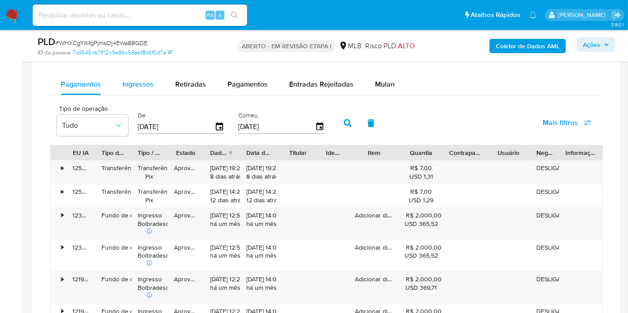
click at [141, 86] on font "Ingressos" at bounding box center [137, 84] width 31 height 10
select select "10"
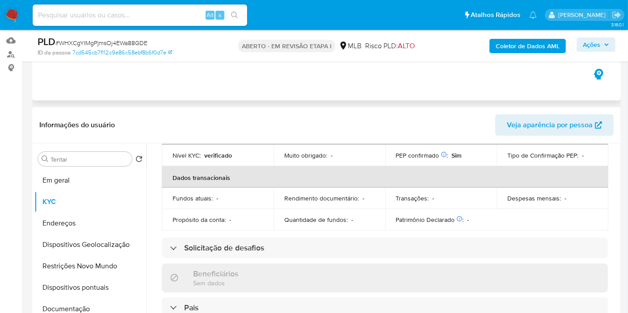
scroll to position [0, 0]
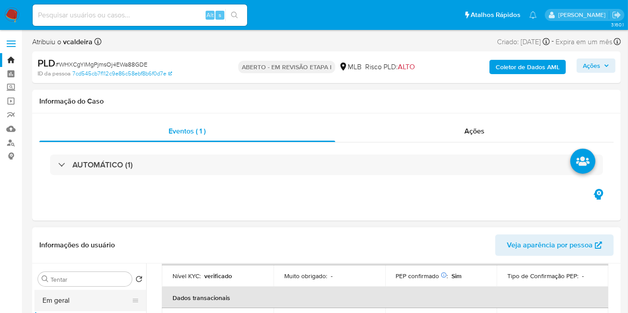
click at [63, 298] on button "Em geral" at bounding box center [86, 300] width 105 height 21
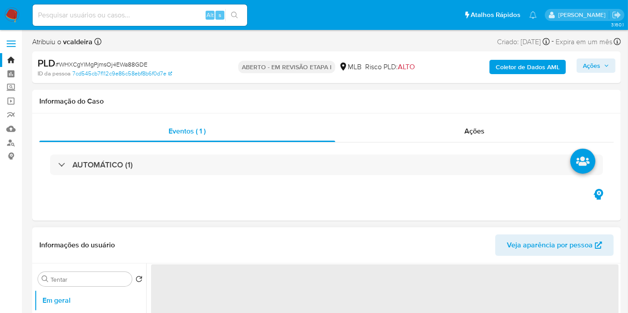
scroll to position [149, 0]
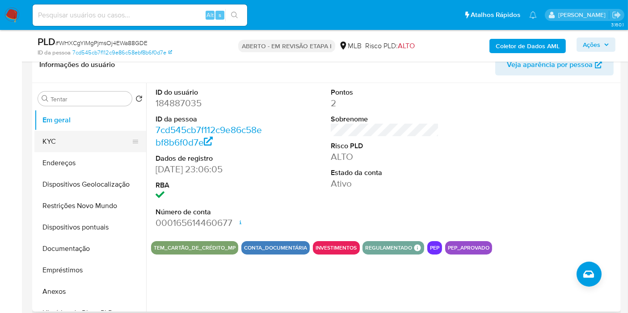
click at [61, 140] on button "KYC" at bounding box center [86, 141] width 105 height 21
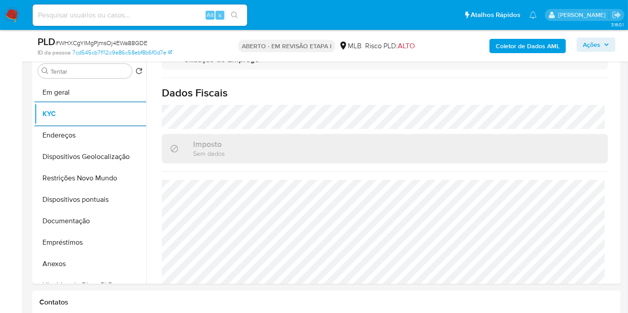
scroll to position [414, 0]
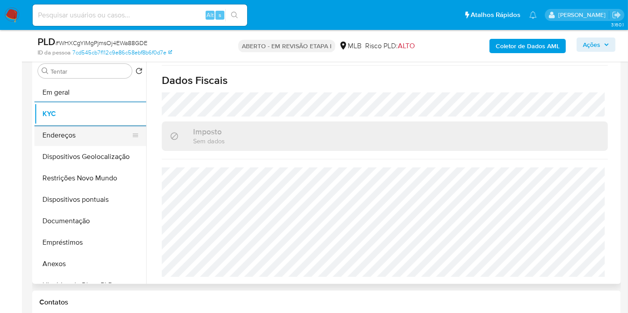
click at [67, 134] on button "Endereços" at bounding box center [86, 135] width 105 height 21
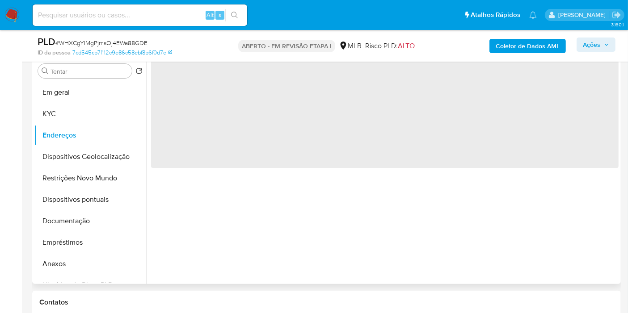
scroll to position [0, 0]
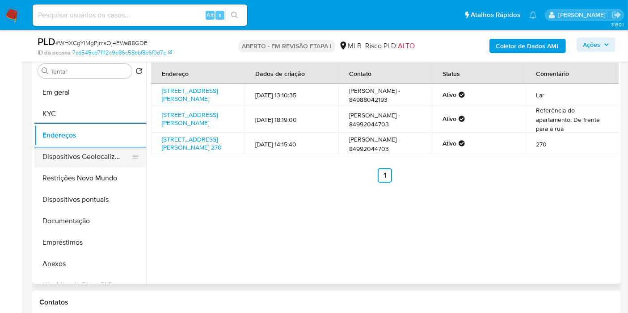
click at [90, 160] on button "Dispositivos Geolocalização" at bounding box center [86, 156] width 105 height 21
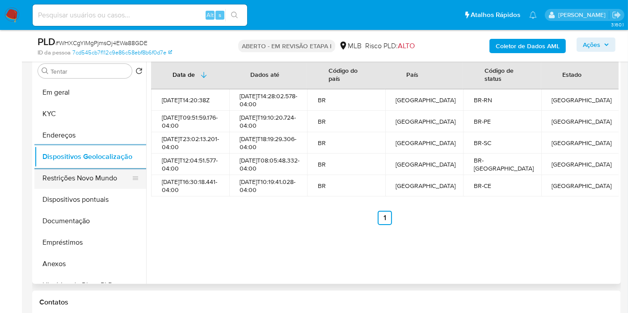
click at [91, 175] on button "Restrições Novo Mundo" at bounding box center [86, 178] width 105 height 21
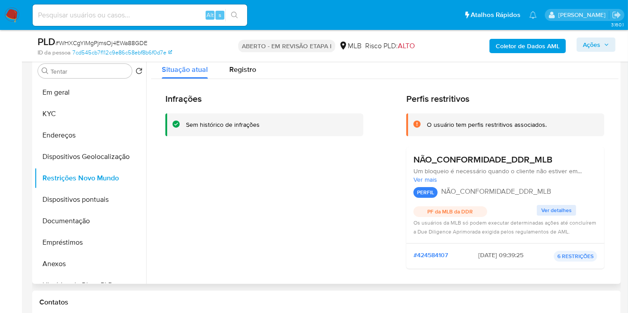
click at [236, 173] on div "Infrações Sem histórico de infrações" at bounding box center [264, 184] width 198 height 183
click at [77, 199] on button "Dispositivos pontuais" at bounding box center [86, 199] width 105 height 21
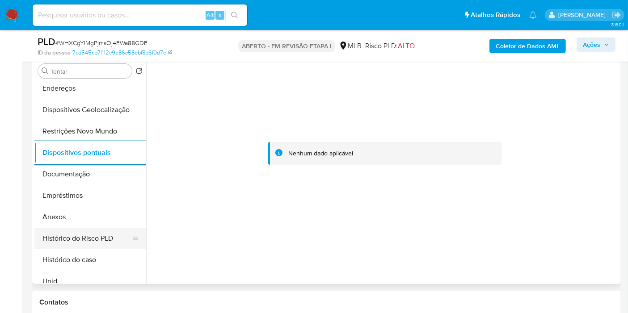
scroll to position [99, 0]
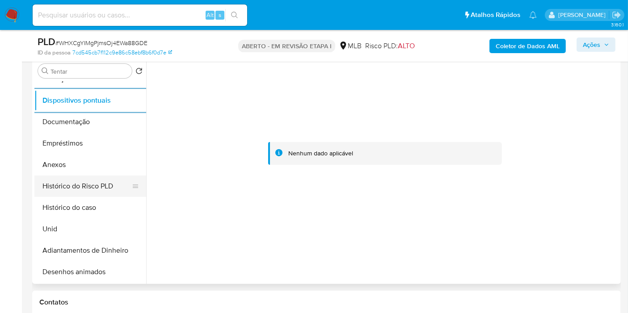
drag, startPoint x: 80, startPoint y: 205, endPoint x: 88, endPoint y: 194, distance: 13.4
click at [80, 206] on button "Histórico do caso" at bounding box center [90, 207] width 112 height 21
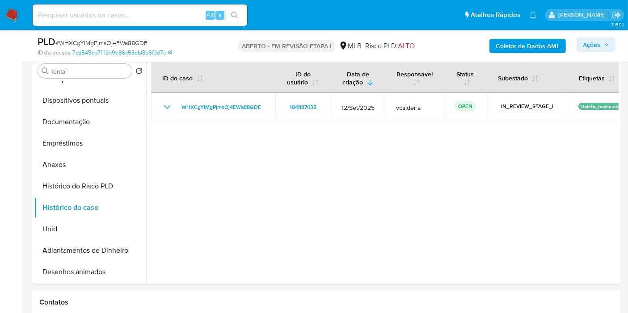
click at [617, 46] on div "PLD # WHXCgYIMgPjmsOj4EWa88GDE ID da pessoa 7cd545cb7f112c9e86c58ebf8b6f0d7e AB…" at bounding box center [326, 46] width 589 height 32
click at [607, 50] on span "Ações" at bounding box center [596, 44] width 26 height 13
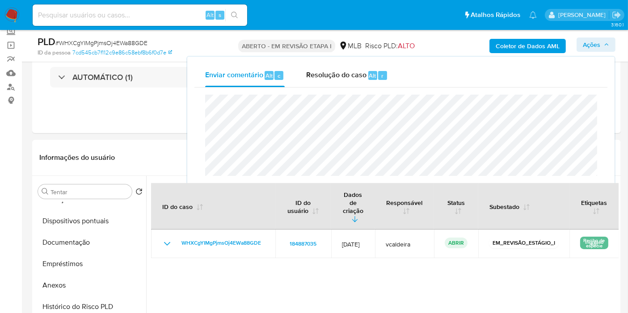
scroll to position [0, 0]
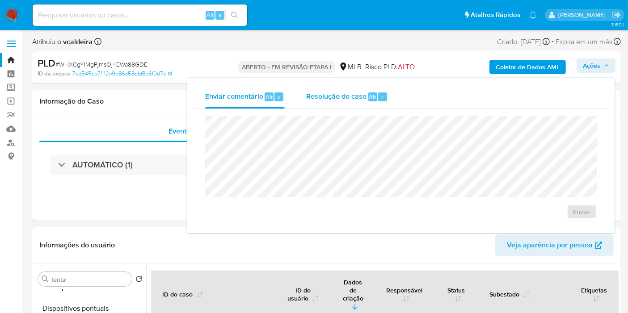
click at [352, 101] on div "Resolução do caso Alt r" at bounding box center [347, 96] width 82 height 23
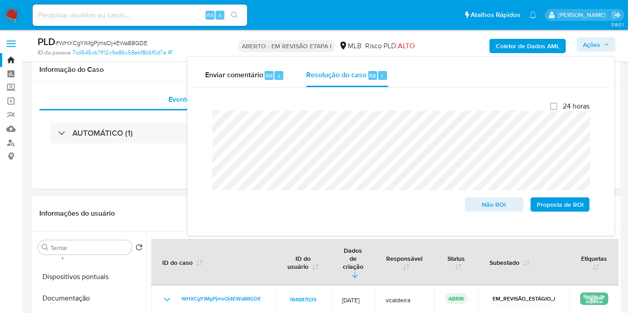
scroll to position [248, 0]
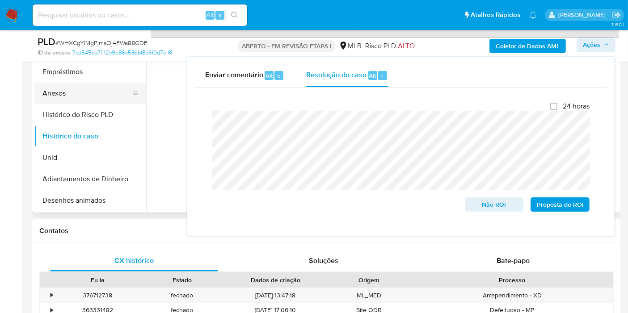
drag, startPoint x: 75, startPoint y: 93, endPoint x: 90, endPoint y: 96, distance: 16.0
click at [75, 93] on button "Anexos" at bounding box center [86, 93] width 105 height 21
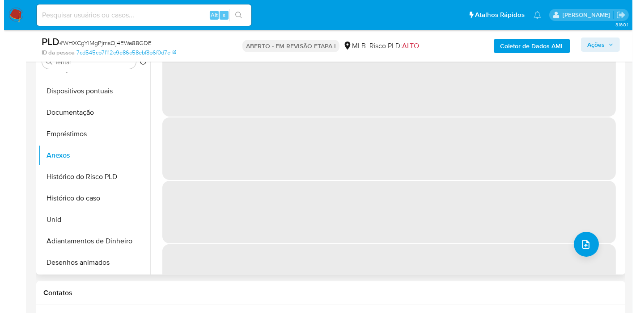
scroll to position [149, 0]
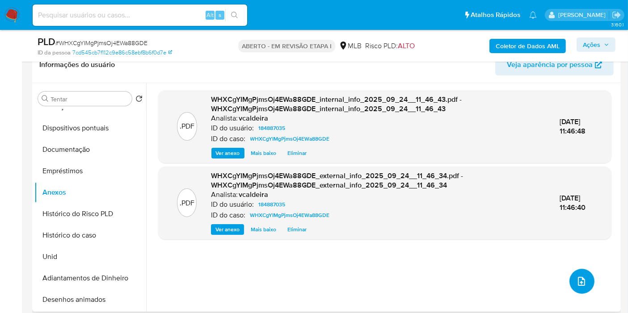
click at [576, 277] on icon "upload de arquivo" at bounding box center [581, 281] width 11 height 11
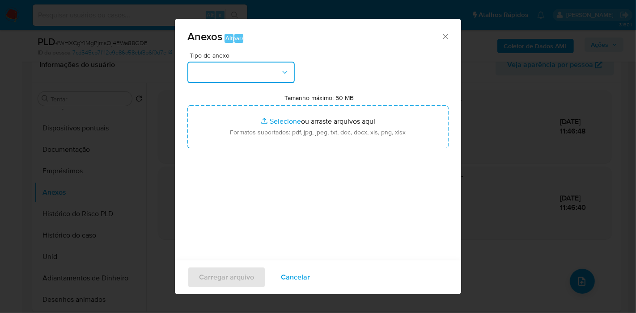
click at [258, 67] on button "button" at bounding box center [240, 72] width 107 height 21
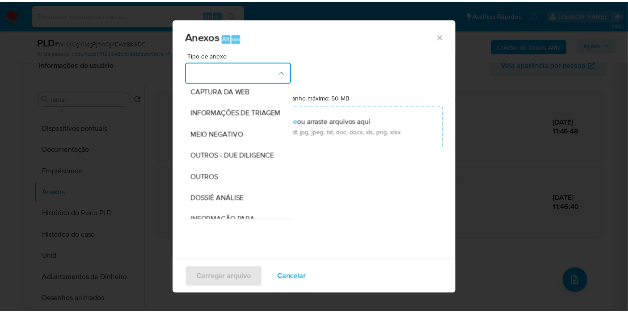
scroll to position [99, 0]
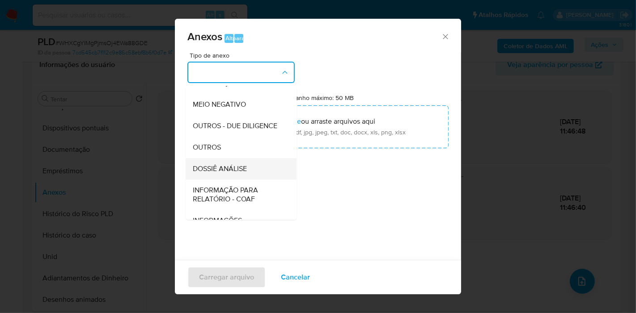
click at [241, 174] on font "DOSSIÊ ANÁLISE" at bounding box center [220, 169] width 54 height 10
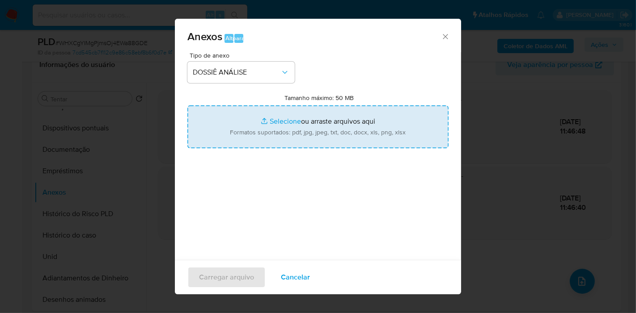
type input "C:\fakepath\Mulan 184887035_2025_09_23_08_44_37.pdf"
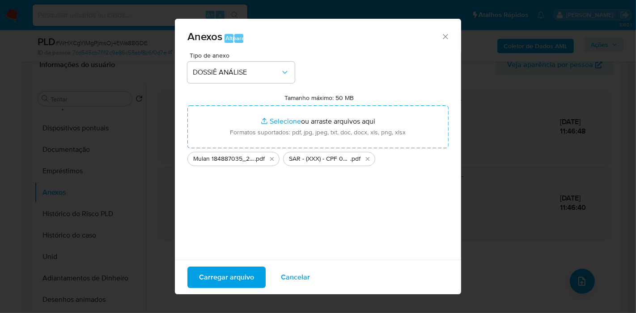
click at [232, 279] on font "Carregar arquivo" at bounding box center [226, 277] width 55 height 21
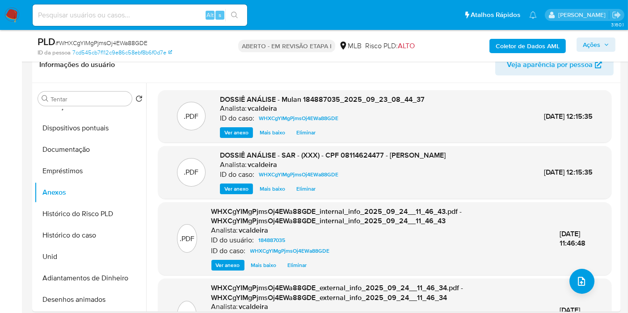
click at [579, 45] on button "Ações" at bounding box center [596, 45] width 39 height 14
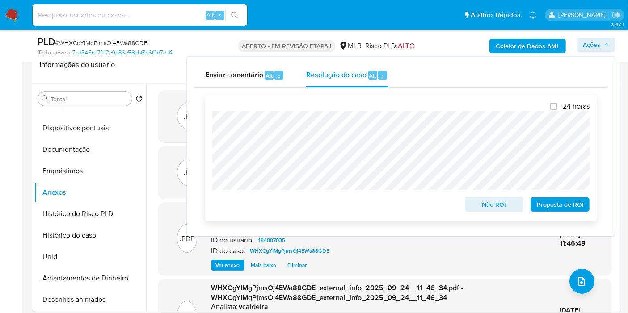
click at [559, 205] on font "Proposta de ROI" at bounding box center [560, 205] width 47 height 14
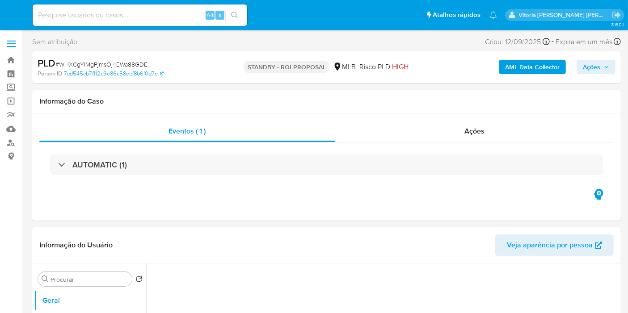
select select "10"
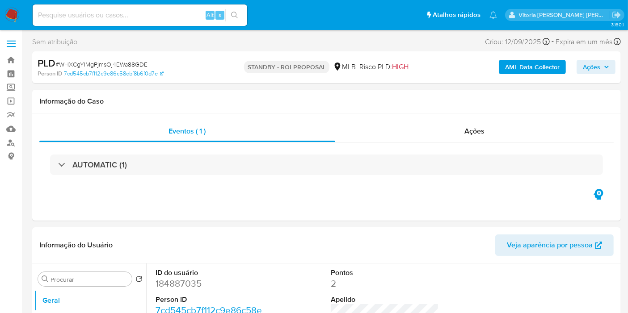
click at [145, 19] on input at bounding box center [140, 15] width 215 height 12
paste input "s9n9JDOYzzlShca2hHCMvlv4"
type input "s9n9JDOYzzlShca2hHCMvlv4"
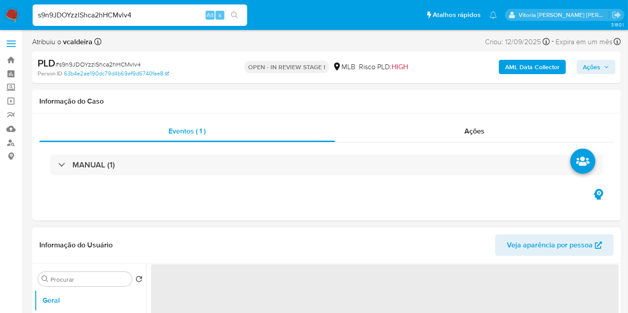
select select "10"
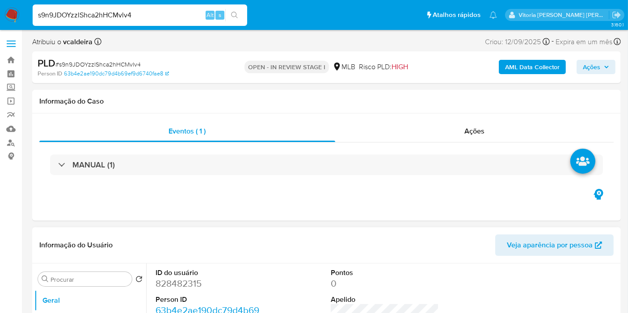
click at [61, 14] on input "s9n9JDOYzzlShca2hHCMvlv4" at bounding box center [140, 15] width 215 height 12
click at [193, 287] on dd "828482315" at bounding box center [210, 284] width 108 height 13
copy dd "828482315"
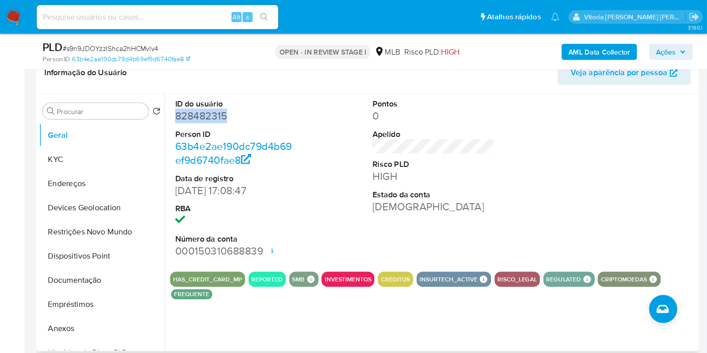
scroll to position [149, 0]
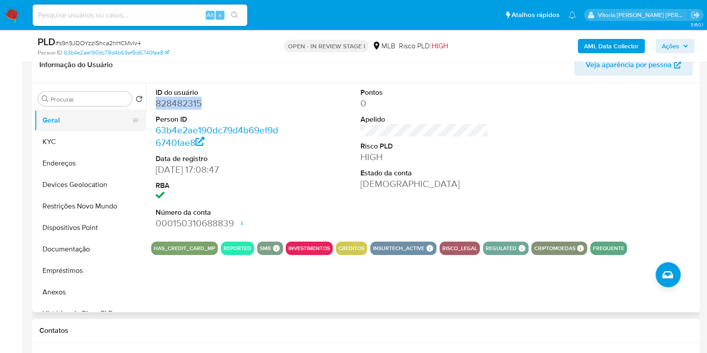
drag, startPoint x: 54, startPoint y: 137, endPoint x: 103, endPoint y: 128, distance: 50.0
click at [54, 135] on button "KYC" at bounding box center [90, 141] width 112 height 21
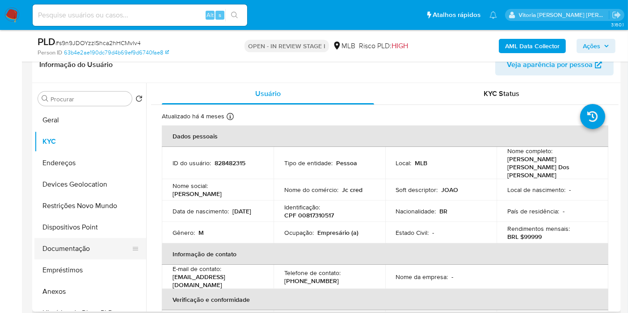
click at [67, 239] on button "Documentação" at bounding box center [86, 248] width 105 height 21
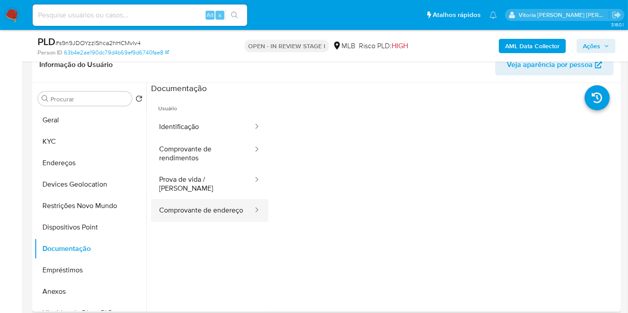
click at [197, 212] on button "Comprovante de endereço" at bounding box center [202, 210] width 103 height 23
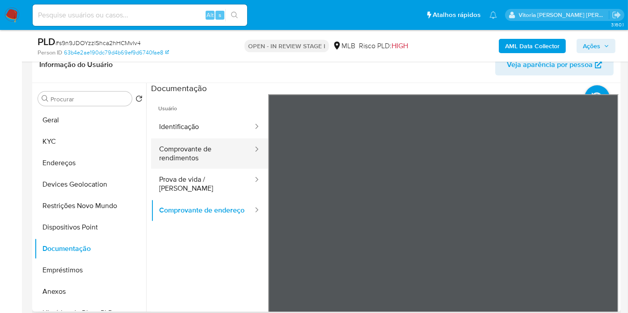
click at [190, 151] on button "Comprovante de rendimentos" at bounding box center [202, 154] width 103 height 30
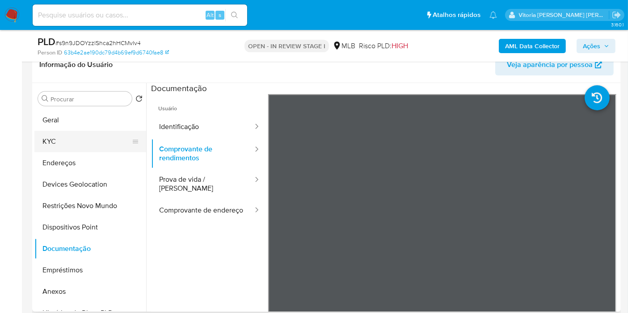
click at [45, 141] on button "KYC" at bounding box center [86, 141] width 105 height 21
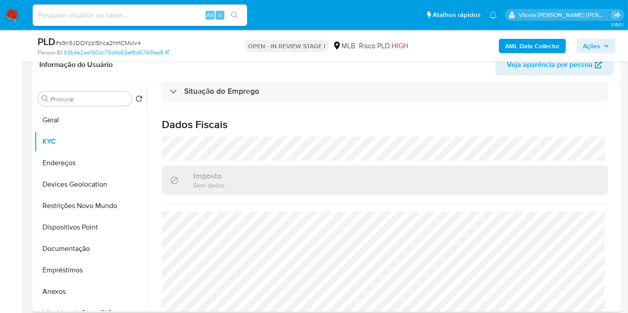
scroll to position [409, 0]
click at [66, 246] on button "Documentação" at bounding box center [86, 248] width 105 height 21
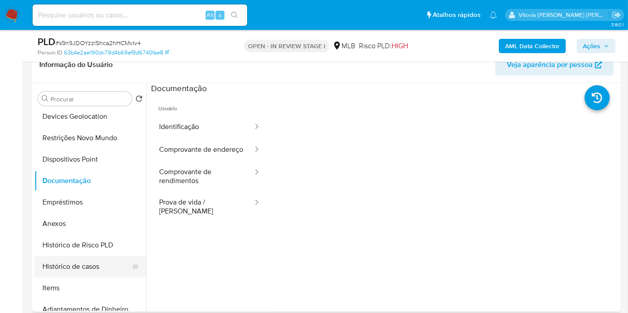
scroll to position [149, 0]
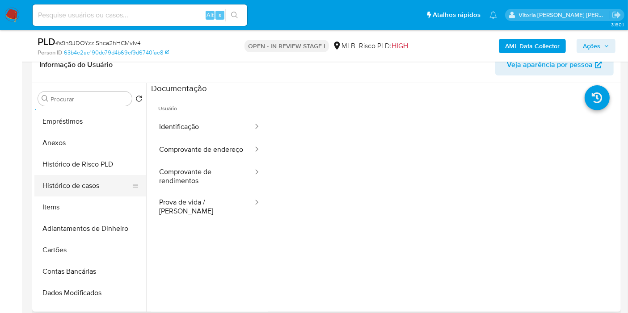
click at [61, 191] on button "Histórico de casos" at bounding box center [86, 185] width 105 height 21
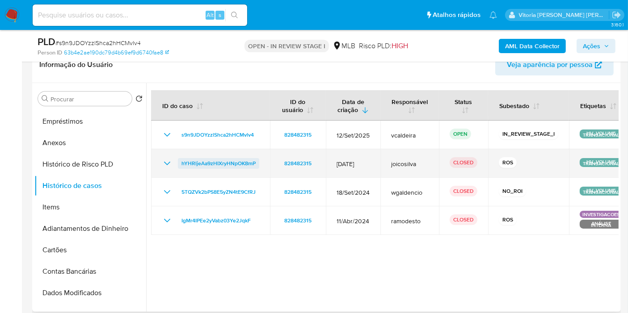
click at [231, 166] on span "hYHRljeAa9zHIXryHNpOK8mP" at bounding box center [218, 163] width 74 height 11
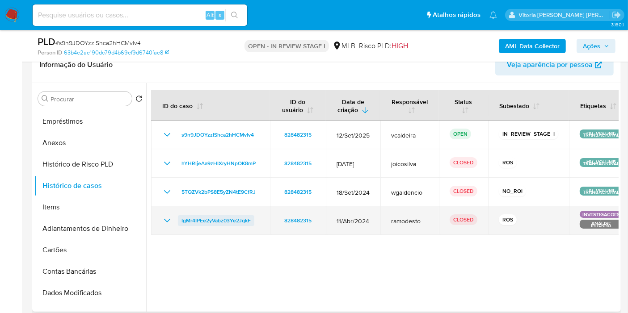
click at [208, 219] on span "IgMr4IPEe2yVabz03Ye2JqkF" at bounding box center [215, 220] width 69 height 11
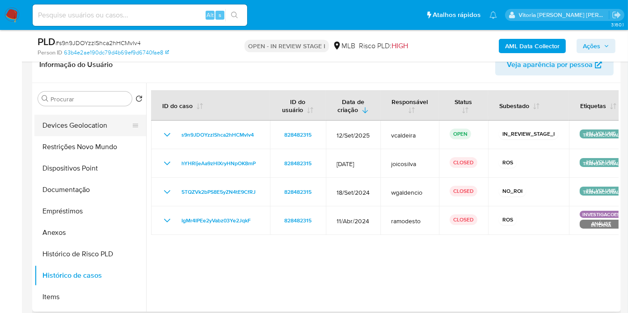
scroll to position [0, 0]
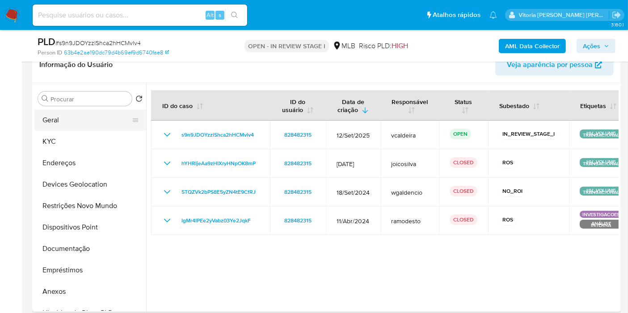
click at [65, 125] on button "Geral" at bounding box center [86, 120] width 105 height 21
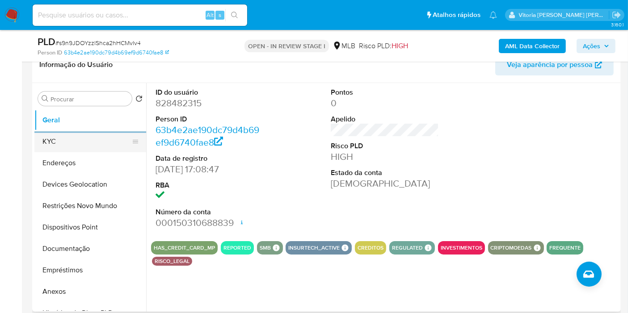
click at [61, 137] on button "KYC" at bounding box center [86, 141] width 105 height 21
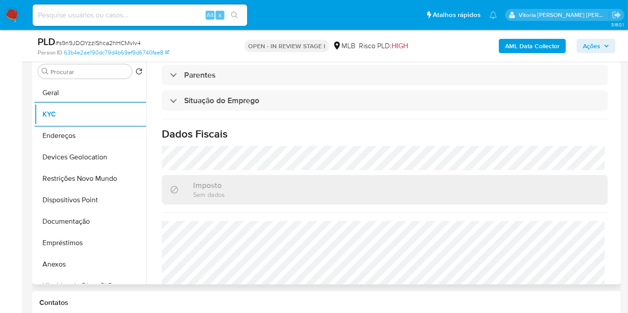
scroll to position [397, 0]
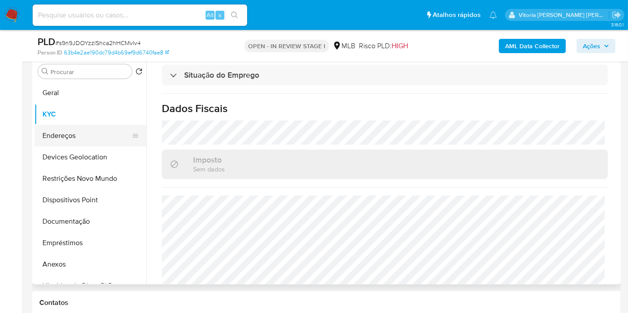
click at [56, 133] on button "Endereços" at bounding box center [86, 135] width 105 height 21
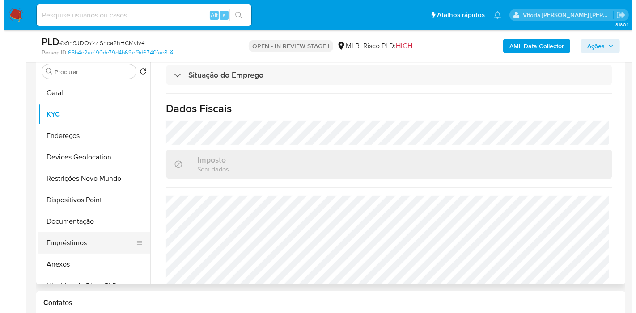
scroll to position [0, 0]
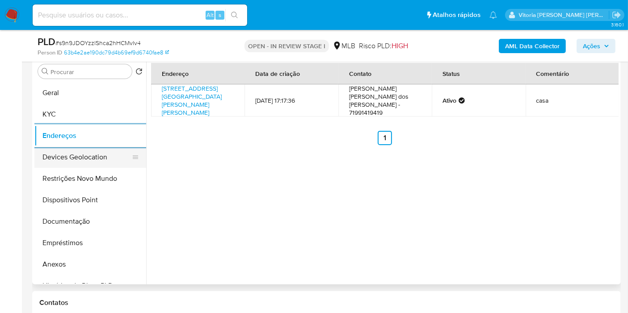
click at [51, 156] on button "Devices Geolocation" at bounding box center [86, 157] width 105 height 21
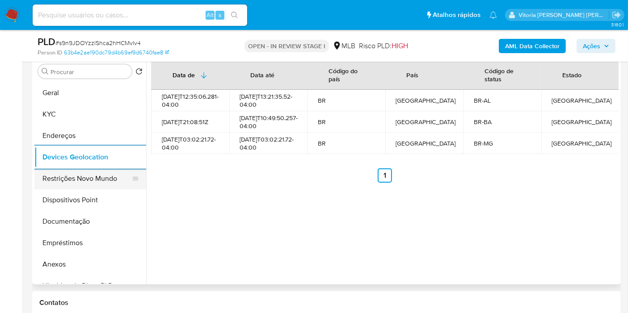
click at [52, 174] on button "Restrições Novo Mundo" at bounding box center [86, 178] width 105 height 21
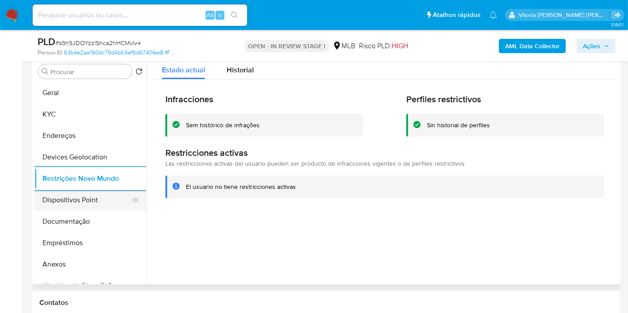
click at [73, 200] on button "Dispositivos Point" at bounding box center [86, 200] width 105 height 21
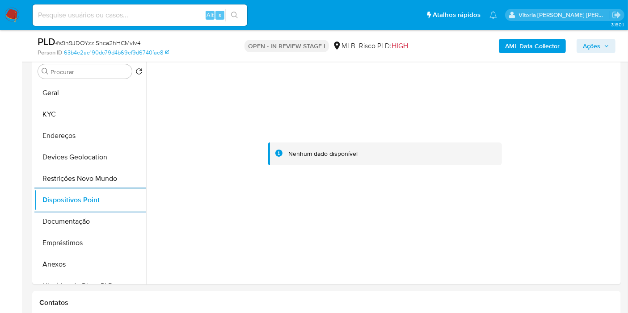
click at [557, 47] on b "AML Data Collector" at bounding box center [532, 46] width 55 height 14
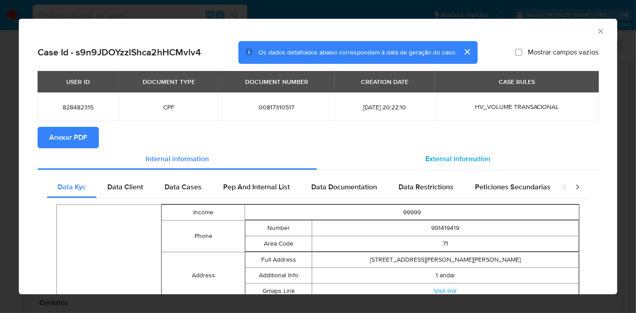
click at [437, 160] on span "External information" at bounding box center [457, 159] width 65 height 10
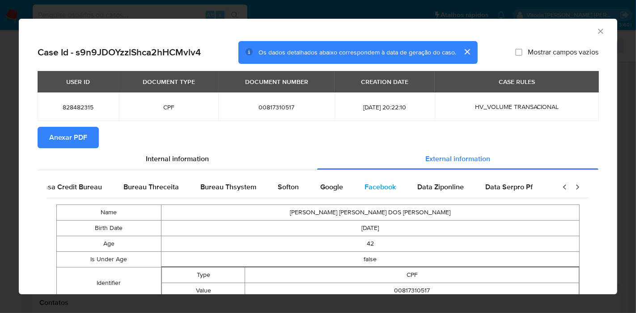
scroll to position [0, 300]
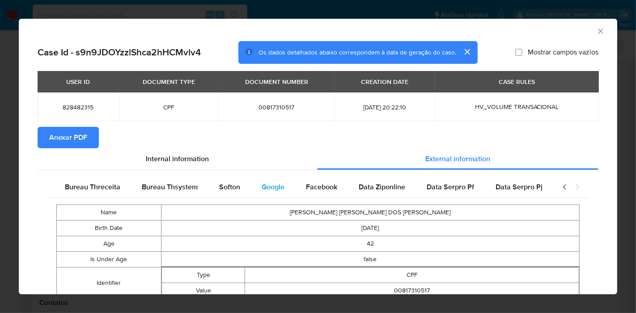
click at [267, 189] on span "Google" at bounding box center [272, 187] width 23 height 10
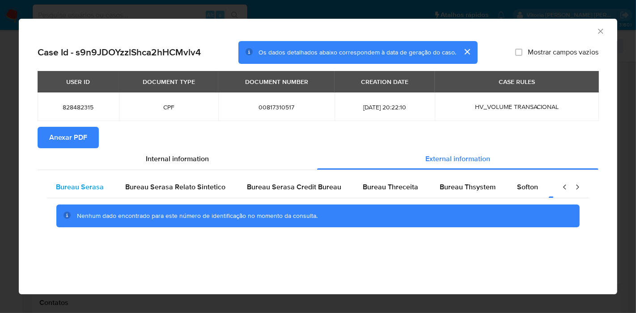
scroll to position [0, 0]
click at [86, 186] on span "Bureau Serasa" at bounding box center [82, 187] width 48 height 10
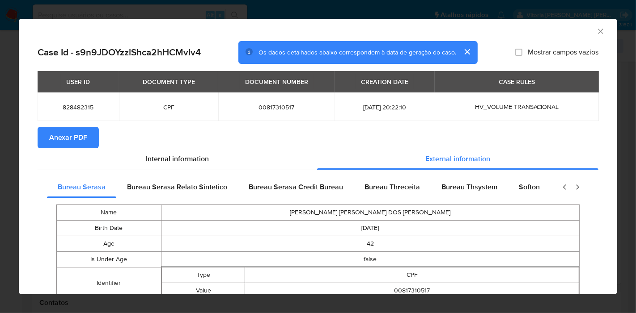
click at [66, 138] on span "Anexar PDF" at bounding box center [68, 138] width 38 height 20
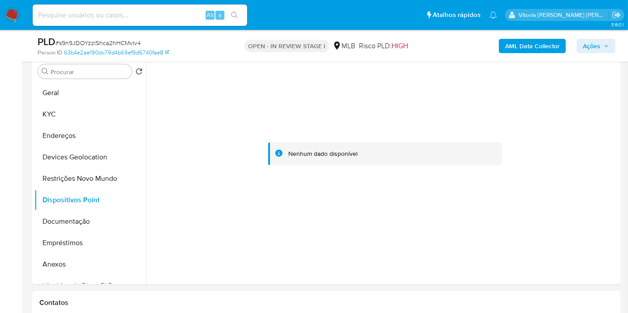
click at [601, 48] on span "Ações" at bounding box center [596, 46] width 26 height 13
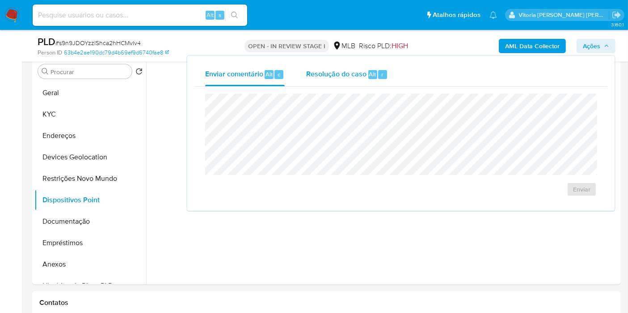
click at [353, 72] on span "Resolução do caso" at bounding box center [336, 74] width 60 height 10
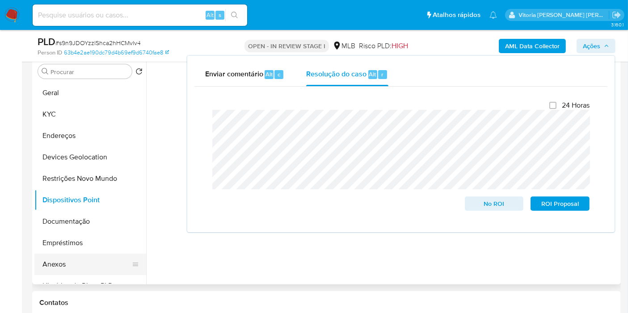
click at [59, 261] on button "Anexos" at bounding box center [86, 264] width 105 height 21
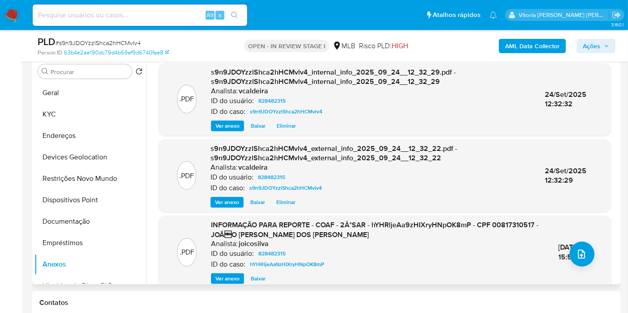
click at [591, 258] on div ".PDF INFORMAÇÃO PARA REPORTE - COAF - 2Â°SAR - hYHRljeAa9zHIXryHNpOK8mP - CPF 0…" at bounding box center [385, 252] width 444 height 64
click at [576, 254] on icon "upload-file" at bounding box center [581, 254] width 11 height 11
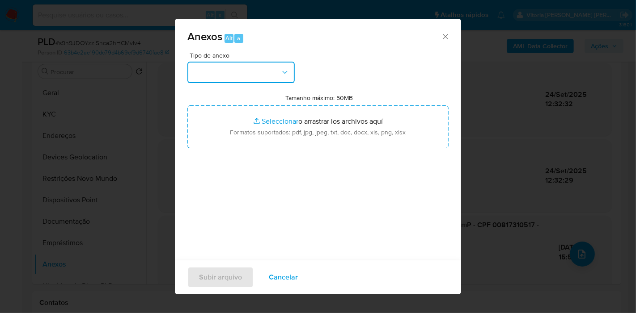
click at [263, 68] on button "button" at bounding box center [240, 72] width 107 height 21
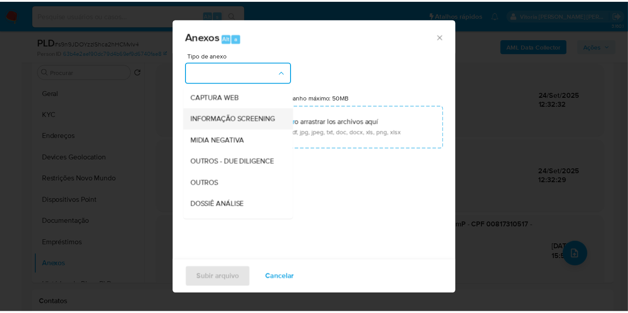
scroll to position [99, 0]
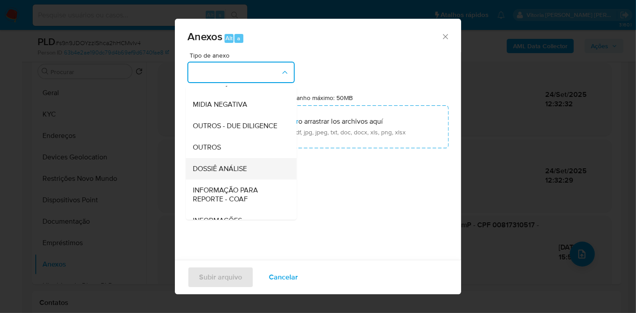
click at [230, 173] on span "DOSSIÊ ANÁLISE" at bounding box center [220, 168] width 54 height 9
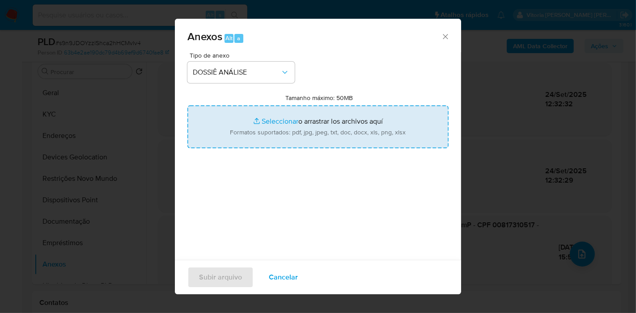
type input "C:\fakepath\3º SAR - (XXX) - CPF 00817310517 - JOÃO FRANCISCO PEPE DOS SANTOS.p…"
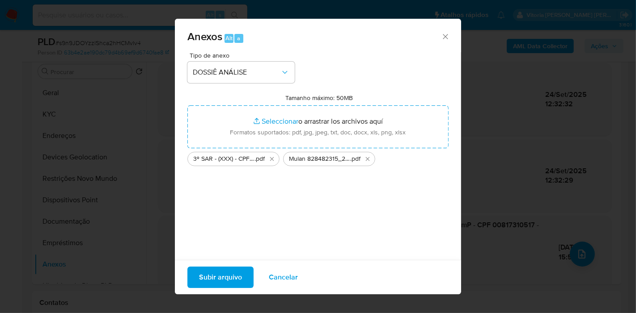
click at [223, 278] on span "Subir arquivo" at bounding box center [220, 278] width 43 height 20
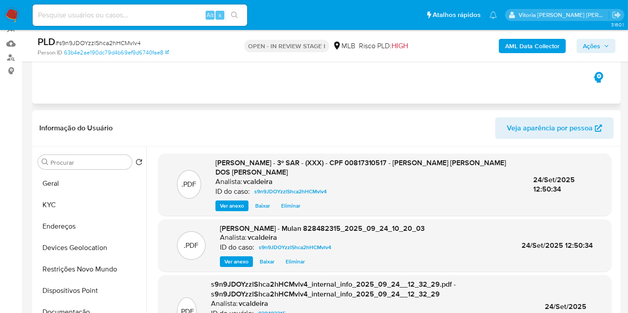
scroll to position [77, 0]
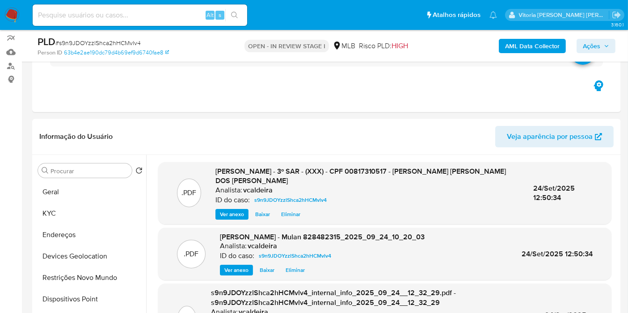
click at [599, 46] on span "Ações" at bounding box center [591, 46] width 17 height 14
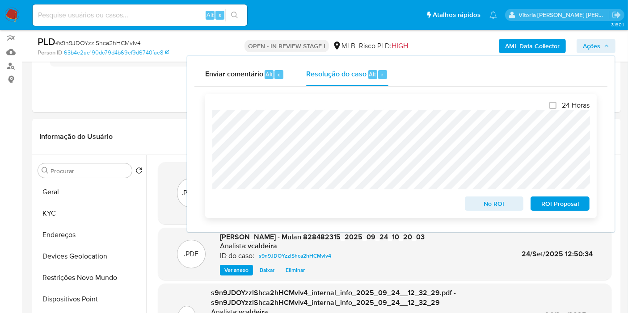
click at [551, 206] on span "ROI Proposal" at bounding box center [560, 204] width 46 height 13
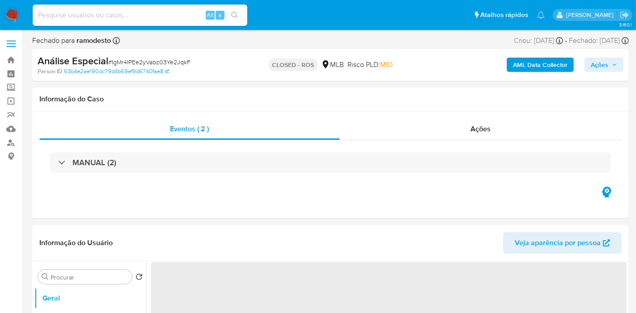
select select "10"
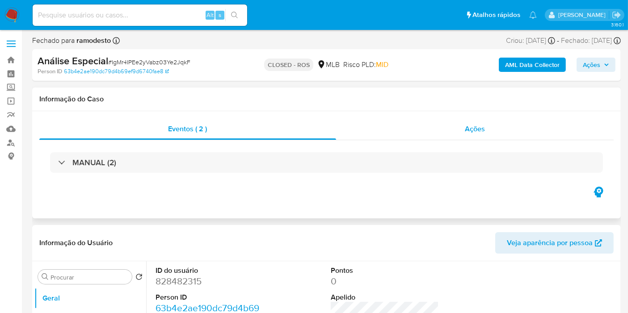
click at [491, 123] on div "Ações" at bounding box center [475, 128] width 278 height 21
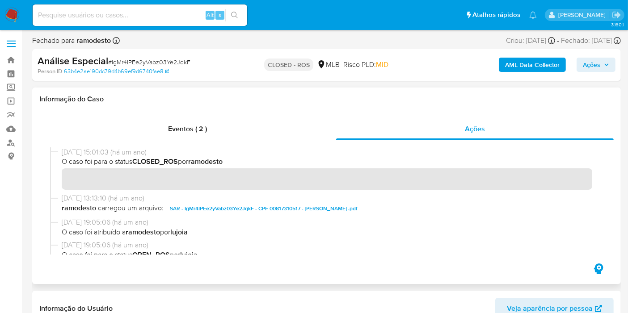
click at [63, 155] on span "[DATE] 15:01:03 (há um ano)" at bounding box center [331, 153] width 538 height 10
drag, startPoint x: 63, startPoint y: 153, endPoint x: 88, endPoint y: 155, distance: 25.1
click at [88, 155] on span "[DATE] 15:01:03 (há um ano)" at bounding box center [331, 153] width 538 height 10
click at [95, 154] on span "[DATE] 15:01:03 (há um ano)" at bounding box center [331, 153] width 538 height 10
drag, startPoint x: 95, startPoint y: 154, endPoint x: 62, endPoint y: 154, distance: 33.5
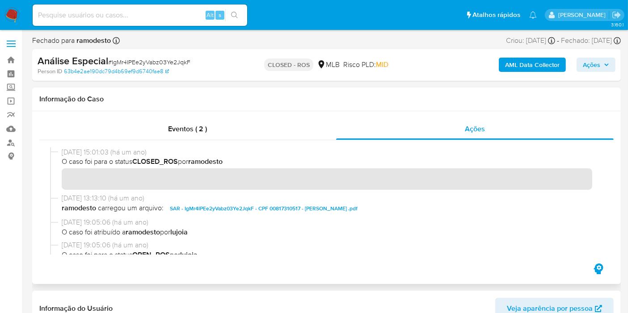
click at [62, 154] on span "[DATE] 15:01:03 (há um ano)" at bounding box center [331, 153] width 538 height 10
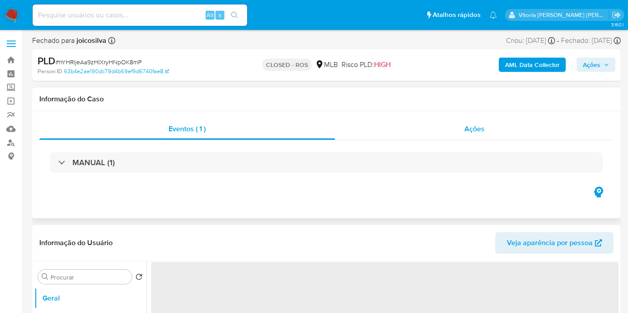
select select "10"
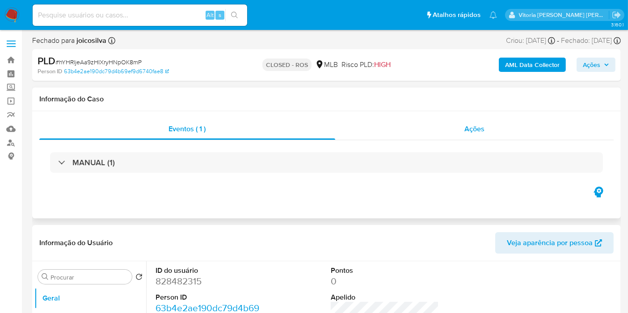
click at [451, 130] on div "Ações" at bounding box center [474, 128] width 279 height 21
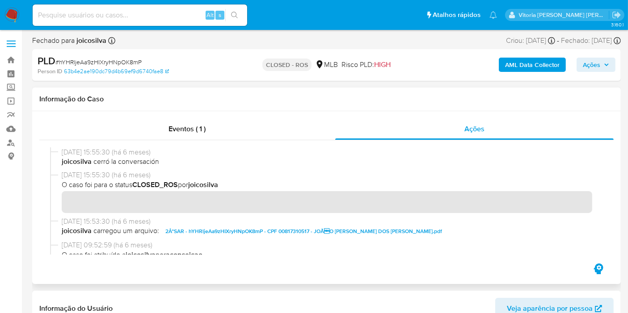
drag, startPoint x: 97, startPoint y: 153, endPoint x: 61, endPoint y: 152, distance: 35.8
click at [62, 152] on span "[DATE] 15:55:30 (há 6 meses)" at bounding box center [331, 153] width 538 height 10
click at [106, 19] on input at bounding box center [140, 15] width 215 height 12
paste input "2667036678"
type input "2667036678"
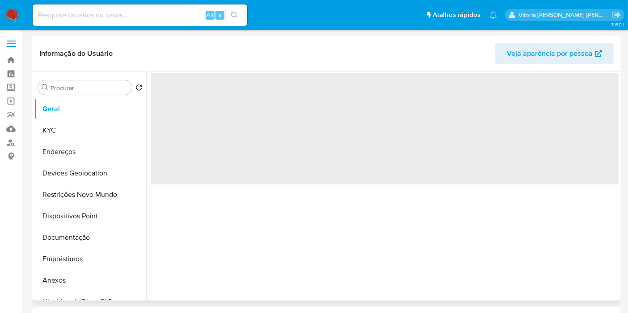
select select "10"
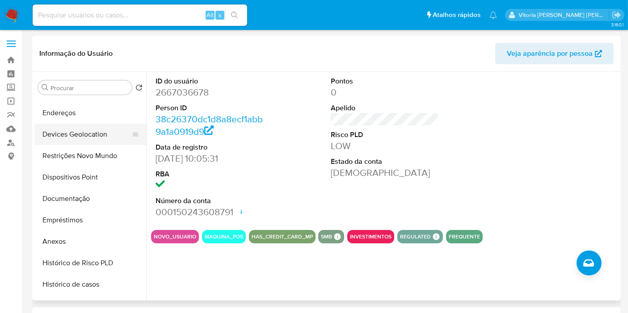
scroll to position [149, 0]
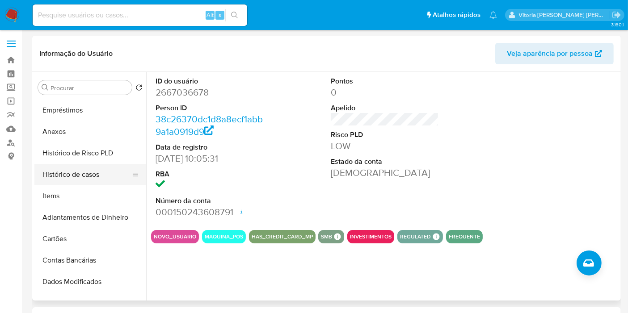
click at [71, 164] on button "Histórico de casos" at bounding box center [86, 174] width 105 height 21
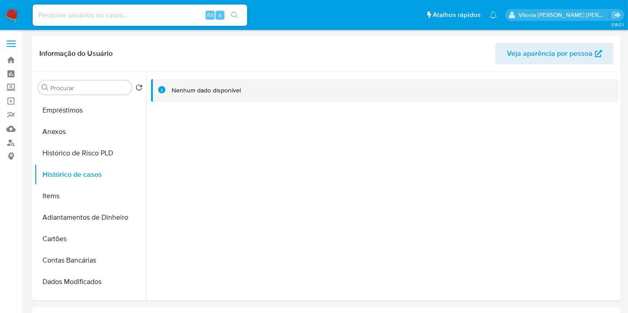
click at [128, 19] on input at bounding box center [140, 15] width 215 height 12
paste input "696834532"
type input "696834532"
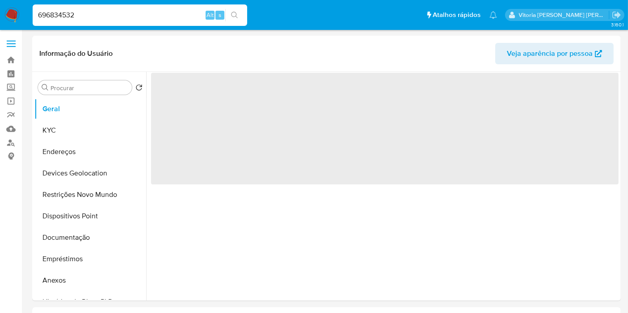
select select "10"
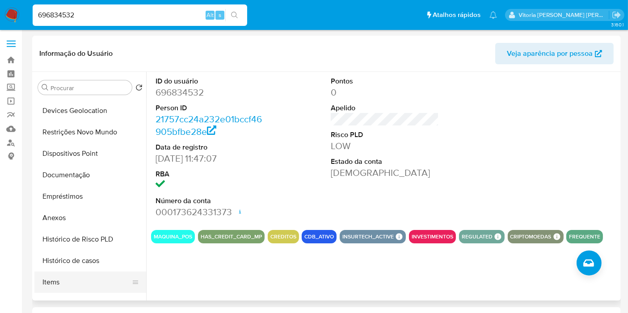
scroll to position [149, 0]
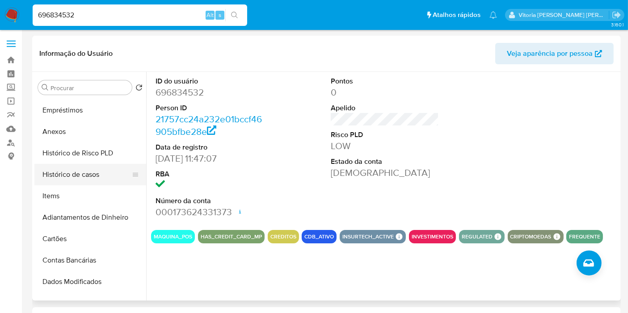
click at [79, 177] on button "Histórico de casos" at bounding box center [86, 174] width 105 height 21
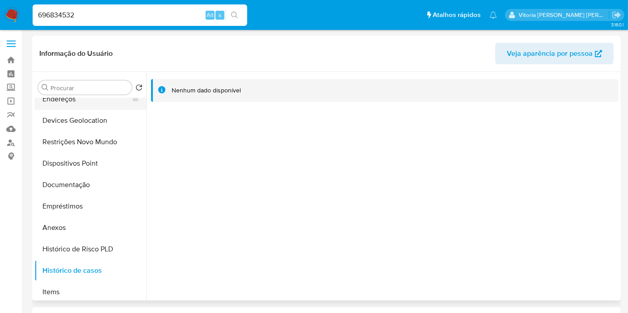
scroll to position [0, 0]
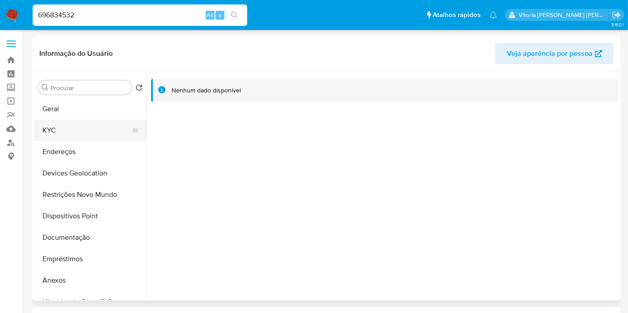
click at [76, 123] on button "KYC" at bounding box center [86, 130] width 105 height 21
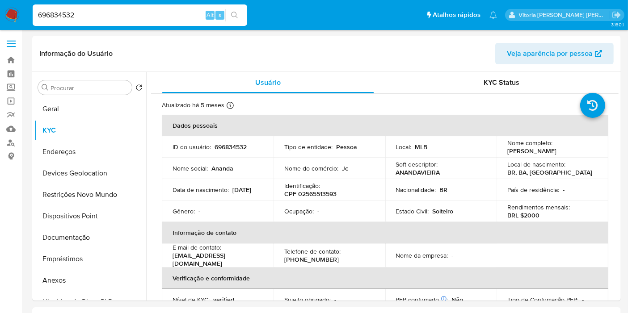
click at [96, 5] on div "696834532 Alt s" at bounding box center [140, 14] width 215 height 21
click at [76, 11] on input "696834532" at bounding box center [140, 15] width 215 height 12
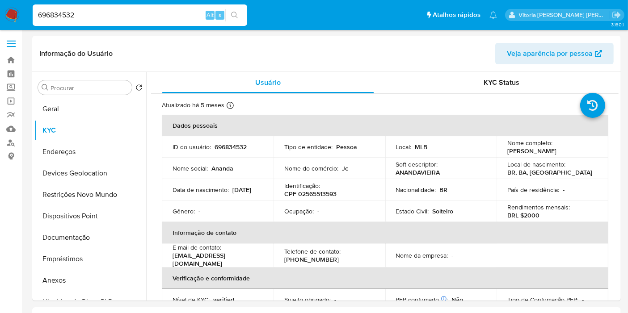
click at [76, 11] on input "696834532" at bounding box center [140, 15] width 215 height 12
paste input "2661871341"
type input "2661871341"
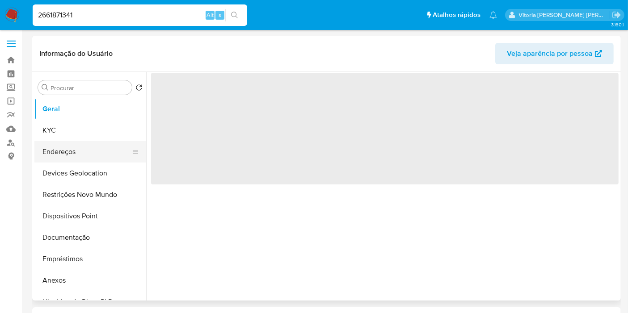
select select "10"
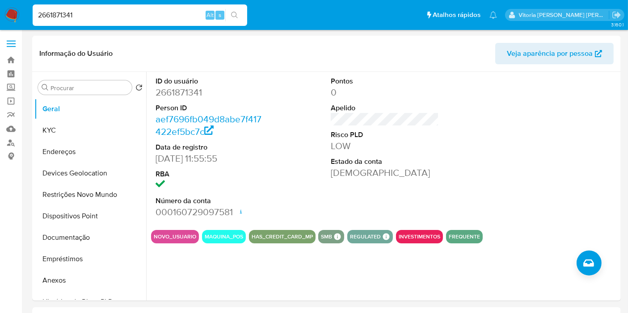
click at [100, 15] on input "2661871341" at bounding box center [140, 15] width 215 height 12
click at [103, 18] on input "2661871341" at bounding box center [140, 15] width 215 height 12
paste input "IraTKcGXveBOjOiEWZbuo9B6"
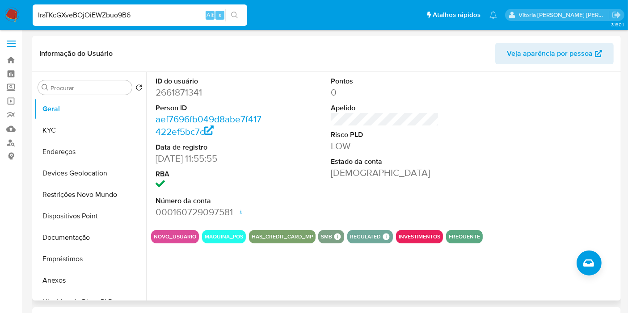
type input "IraTKcGXveBOjOiEWZbuo9B6"
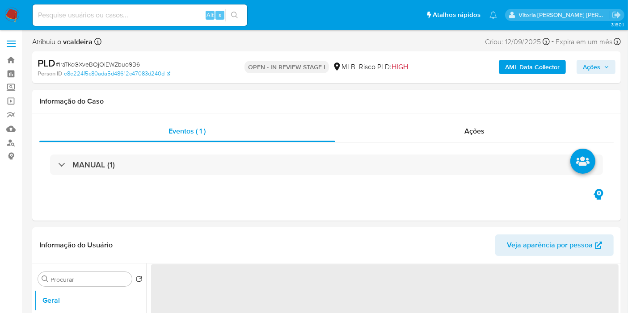
select select "10"
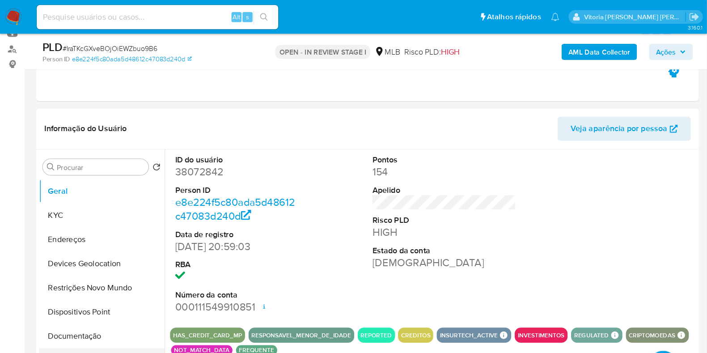
scroll to position [99, 0]
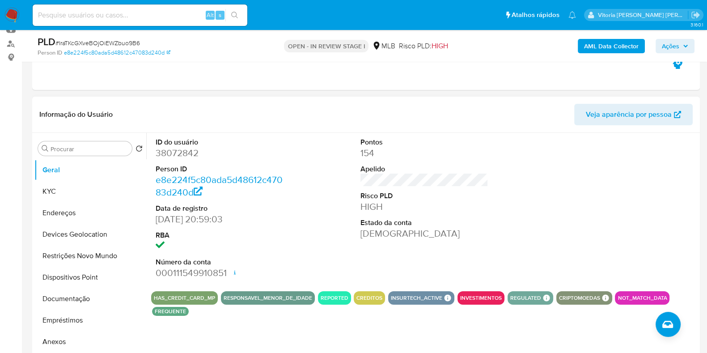
click at [326, 207] on div "ID do usuário 38072842 Person ID e8e224f5c80ada5d48612c47083d240d Data de regis…" at bounding box center [424, 208] width 546 height 151
click at [327, 207] on div "ID do usuário 38072842 Person ID e8e224f5c80ada5d48612c47083d240d Data de regis…" at bounding box center [424, 208] width 546 height 151
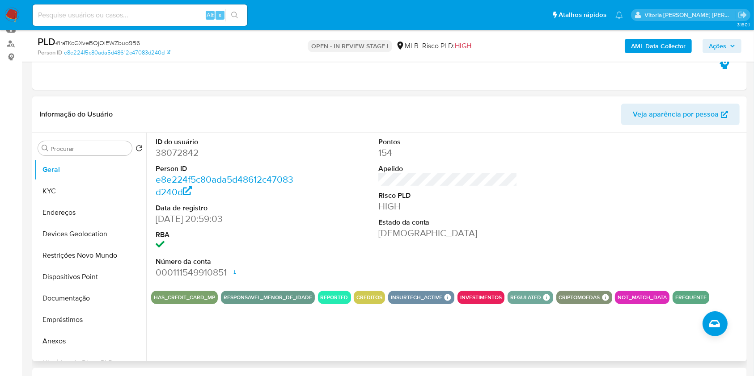
click at [178, 152] on dd "38072842" at bounding box center [225, 153] width 139 height 13
copy dd "38072842"
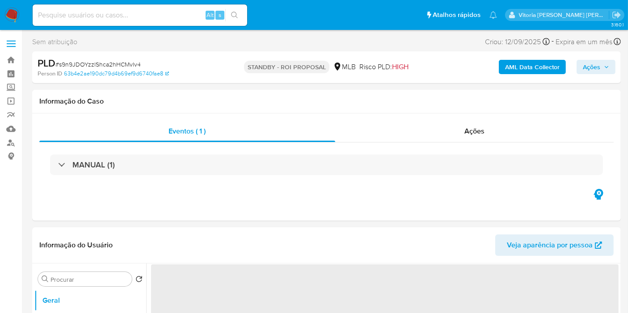
select select "10"
